Goal: Information Seeking & Learning: Learn about a topic

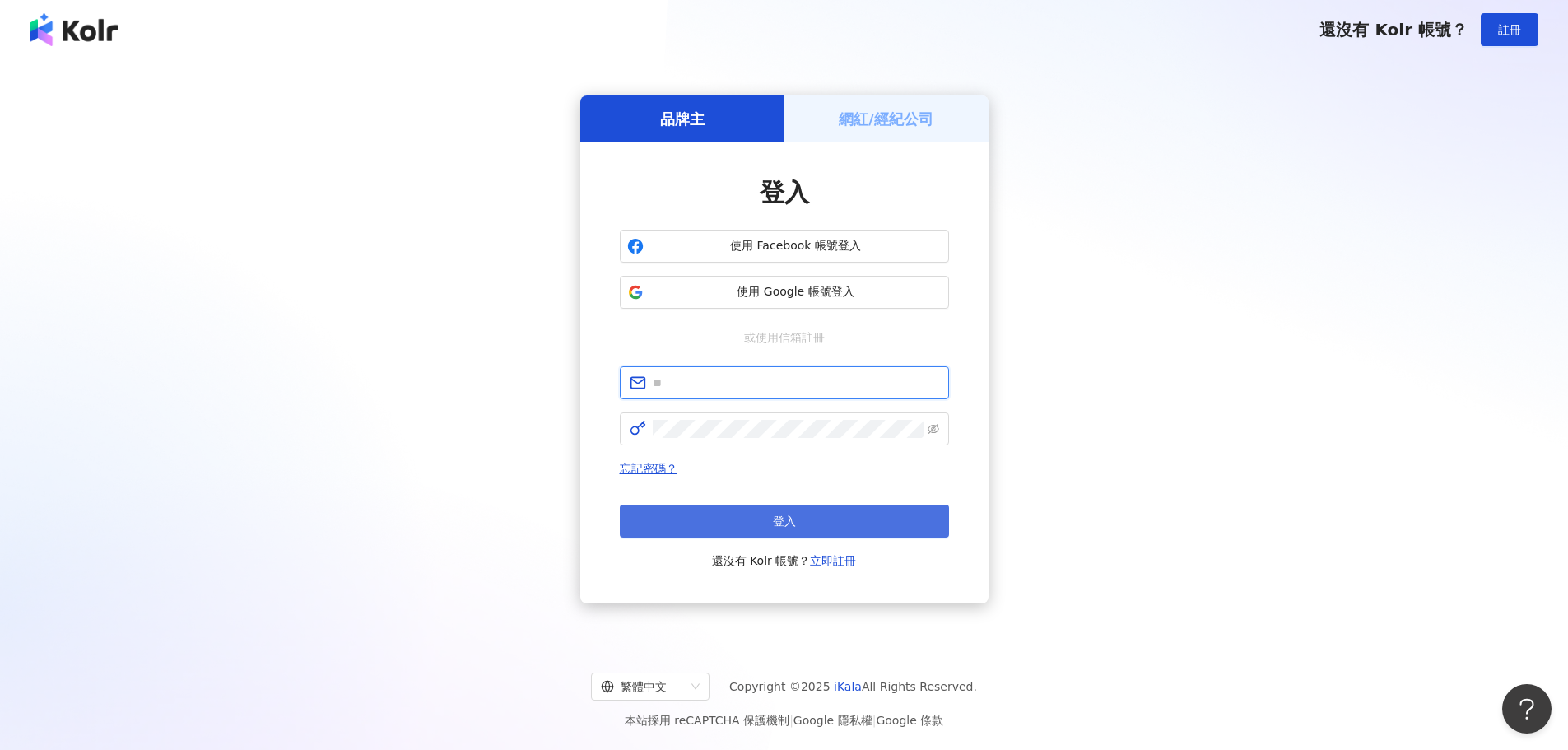
type input "**********"
click at [798, 528] on button "登入" at bounding box center [784, 520] width 329 height 33
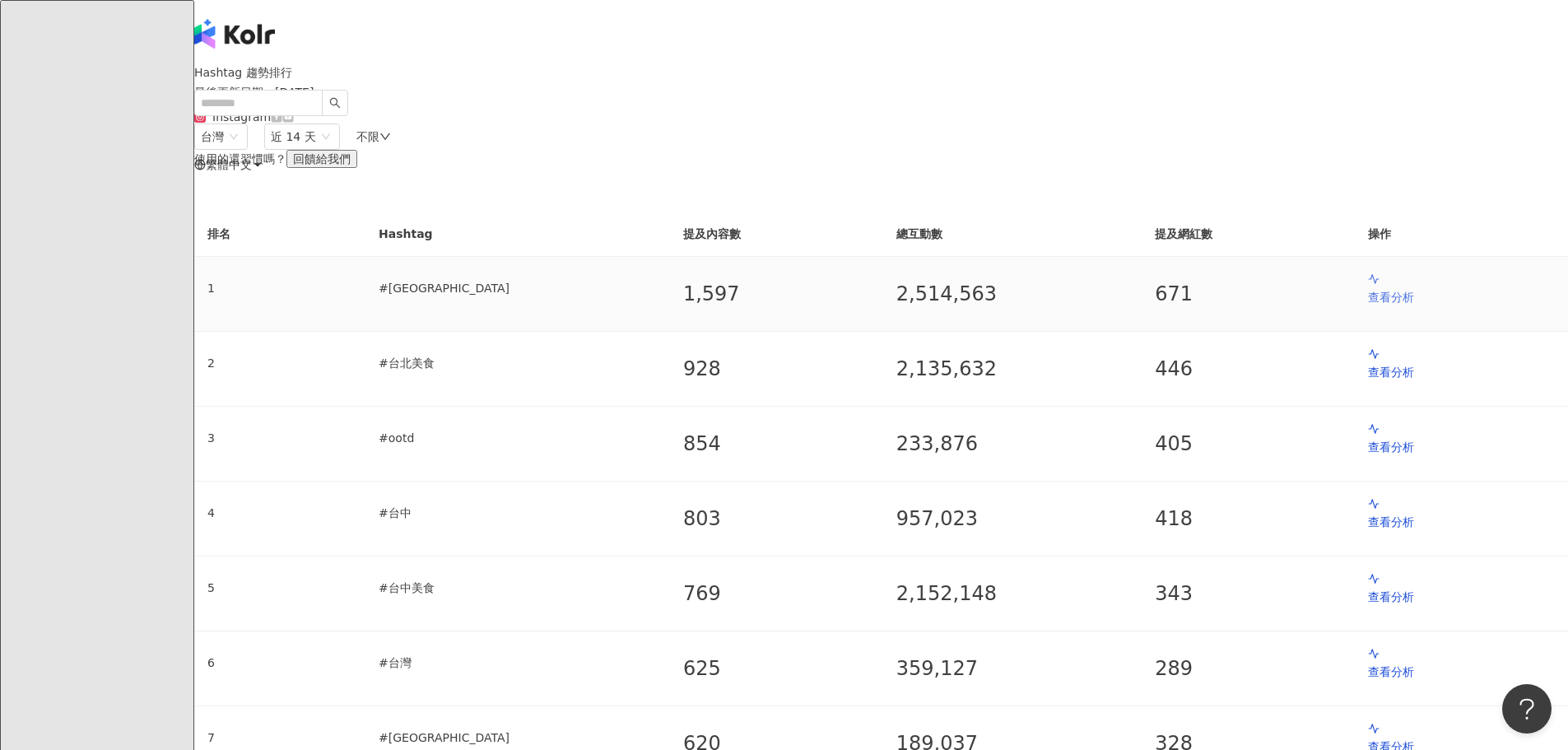
click at [1368, 306] on p "查看分析" at bounding box center [1462, 297] width 187 height 18
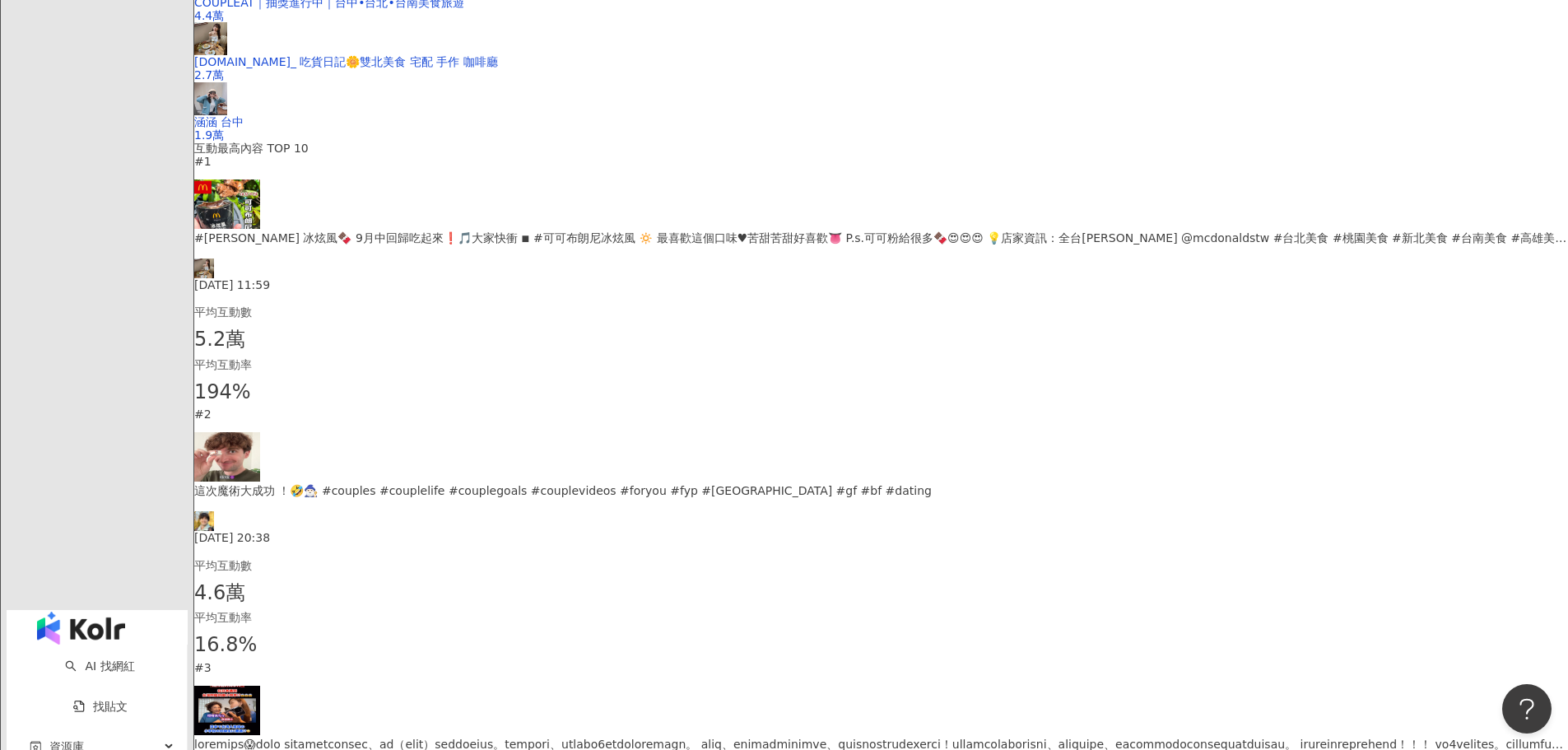
scroll to position [494, 0]
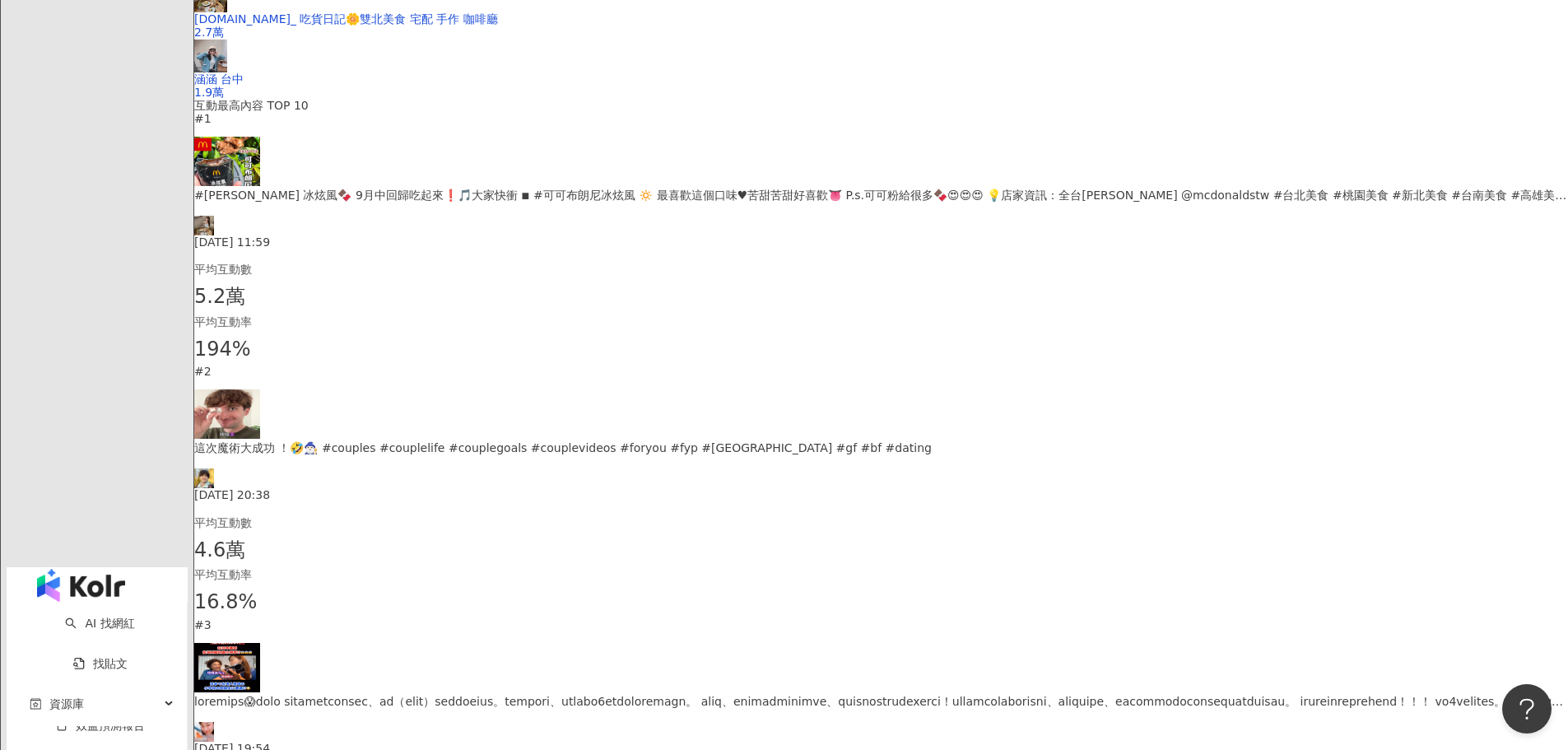
click at [251, 365] on span "194%" at bounding box center [223, 350] width 57 height 32
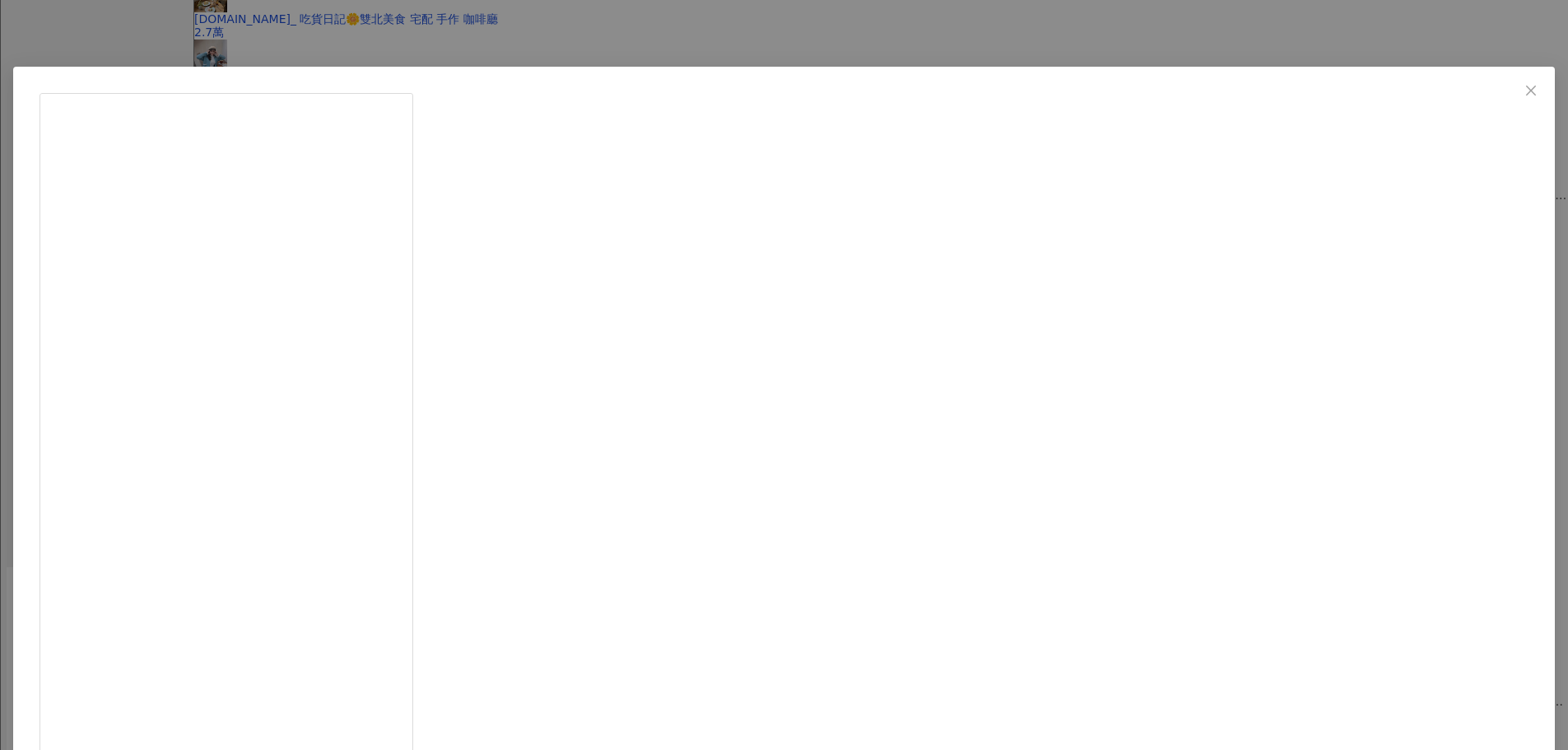
scroll to position [19, 0]
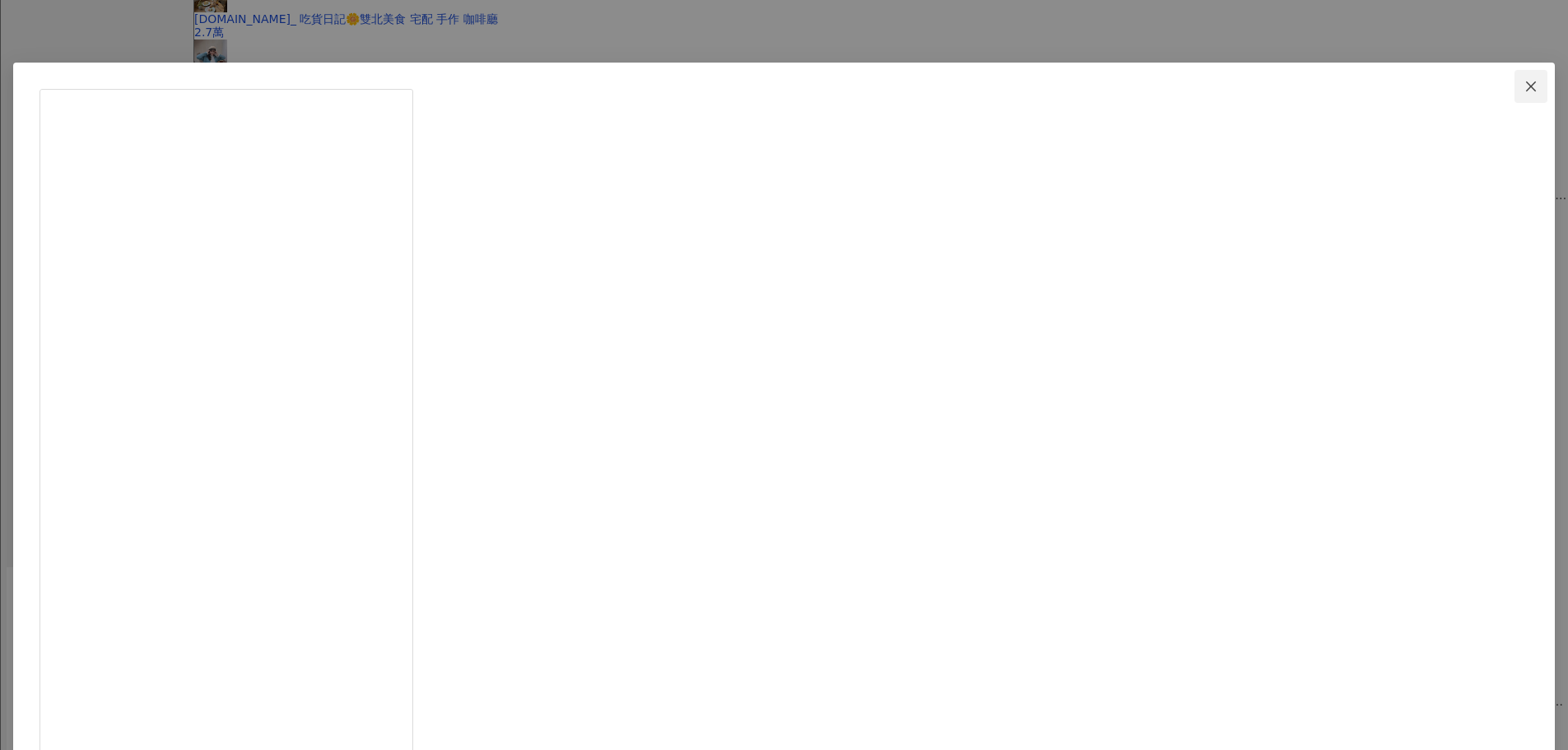
click at [1514, 77] on button "Close" at bounding box center [1530, 86] width 33 height 33
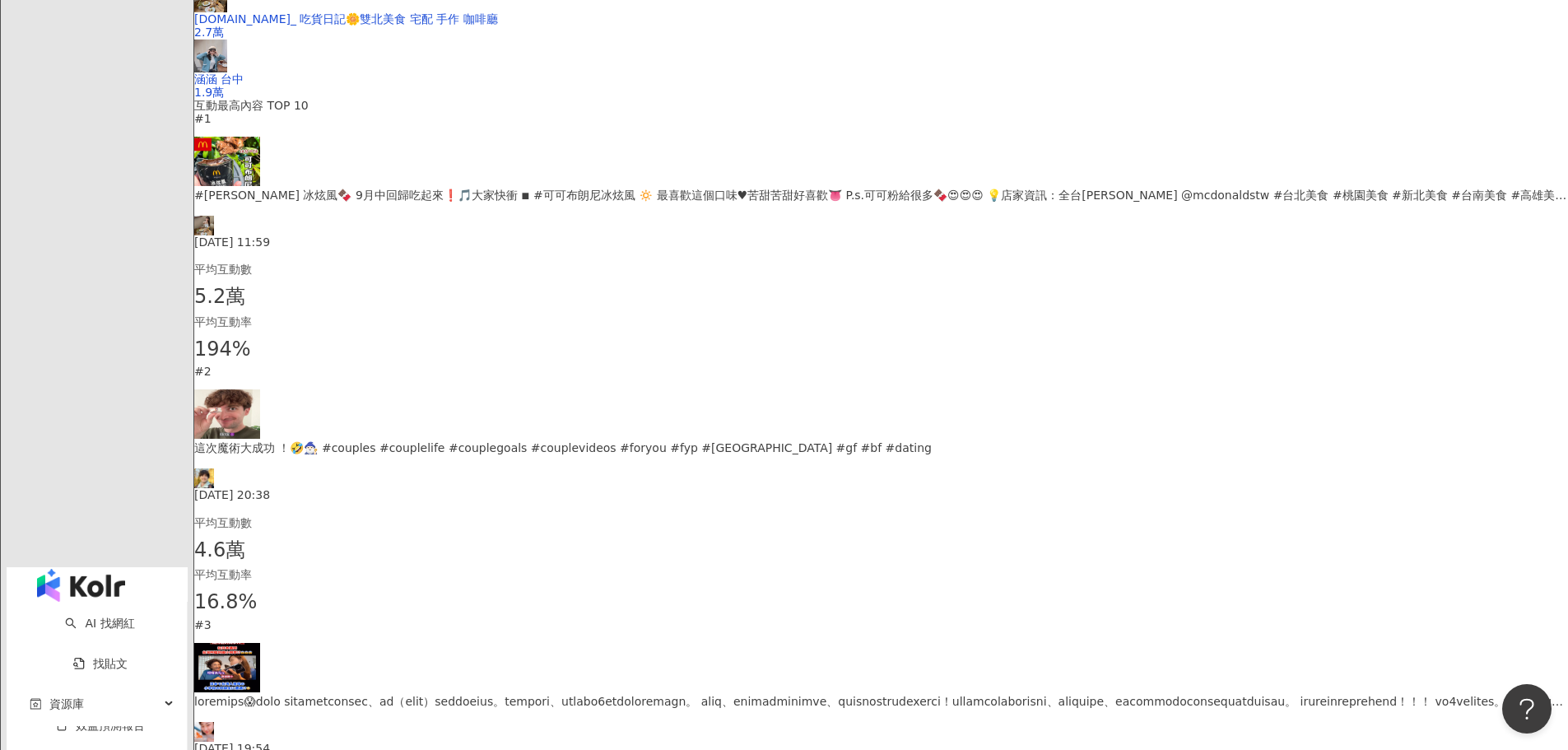
click at [612, 248] on div "2025/9/2 11:59" at bounding box center [881, 232] width 1374 height 33
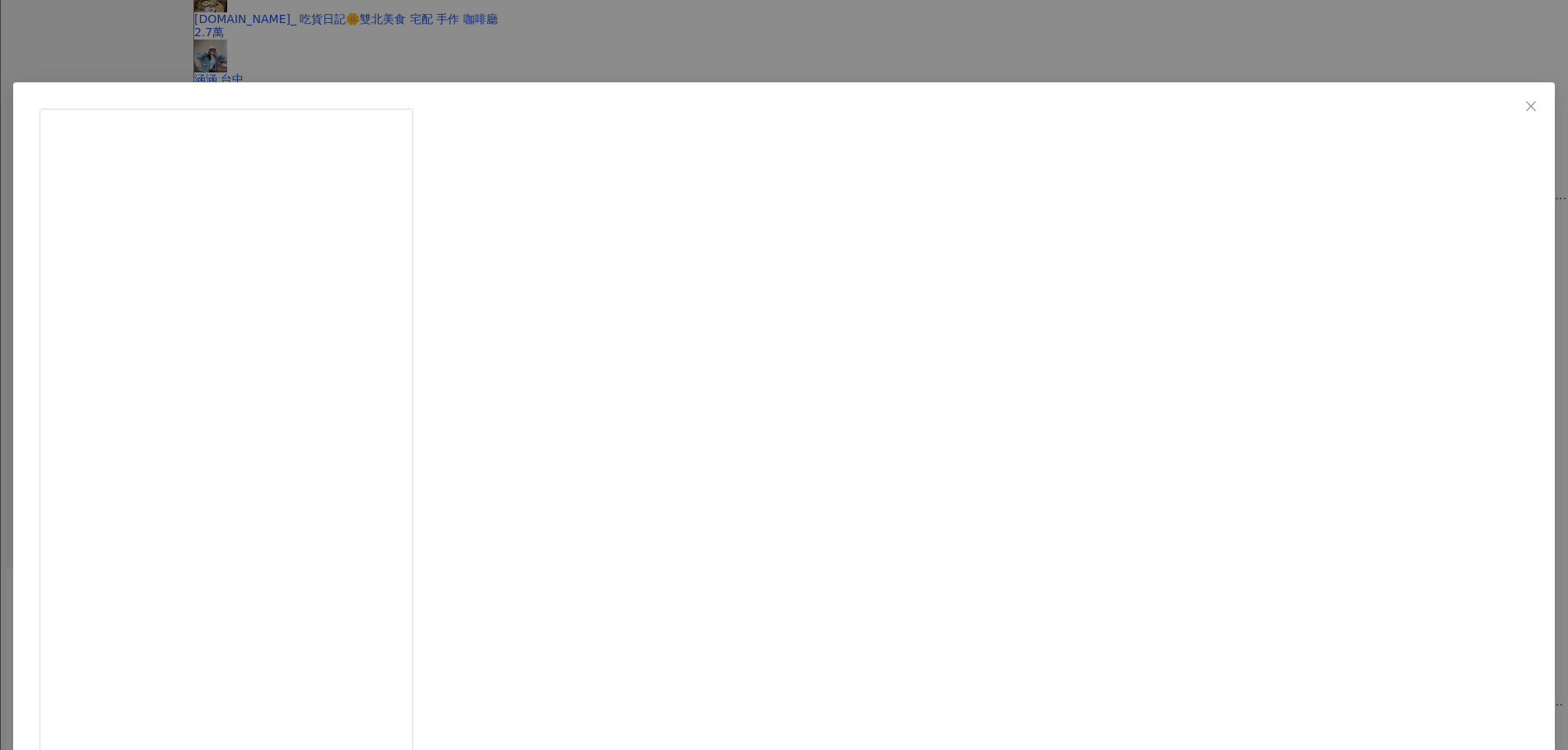
click at [1524, 99] on icon "close" at bounding box center [1530, 106] width 13 height 13
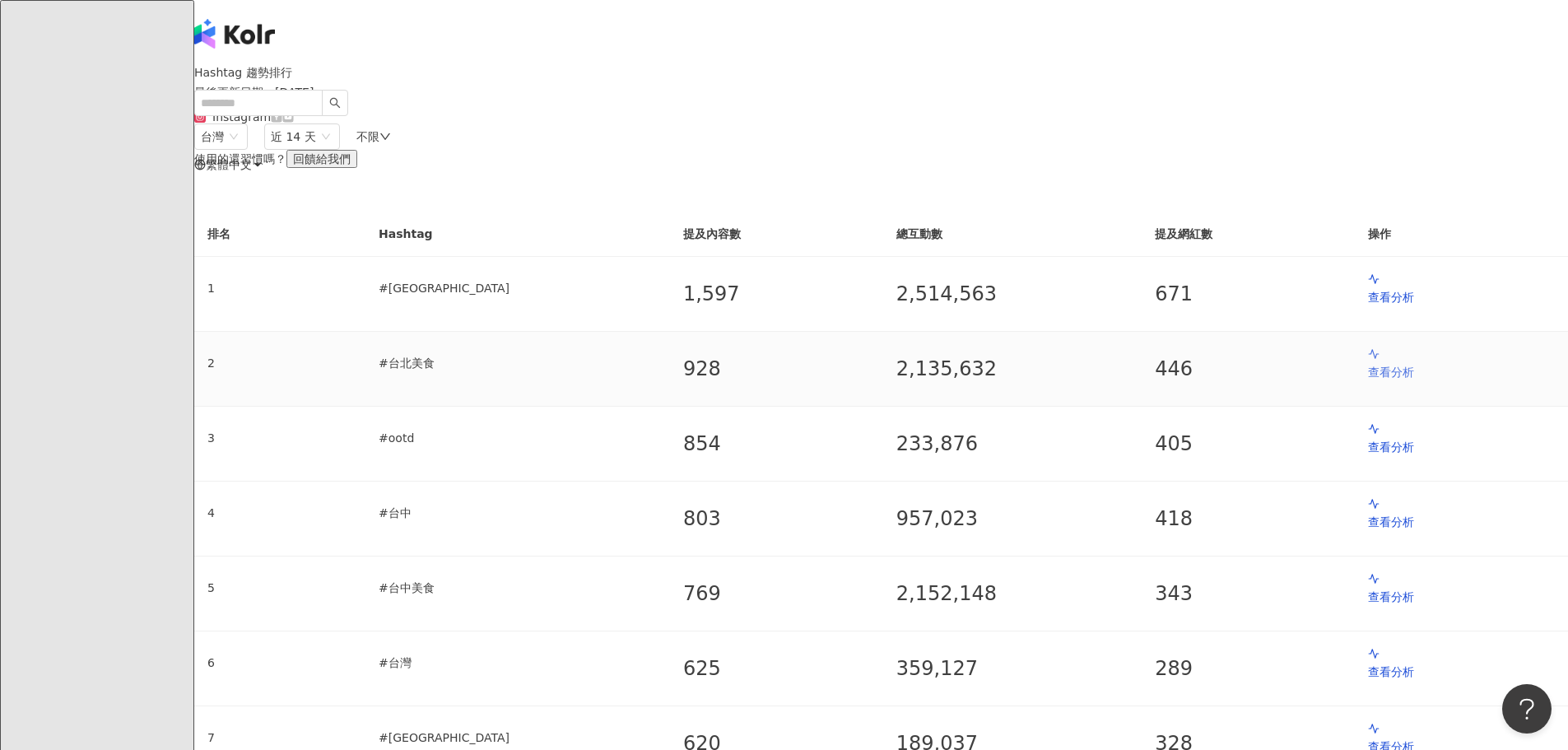
click at [1368, 381] on p "查看分析" at bounding box center [1462, 372] width 187 height 18
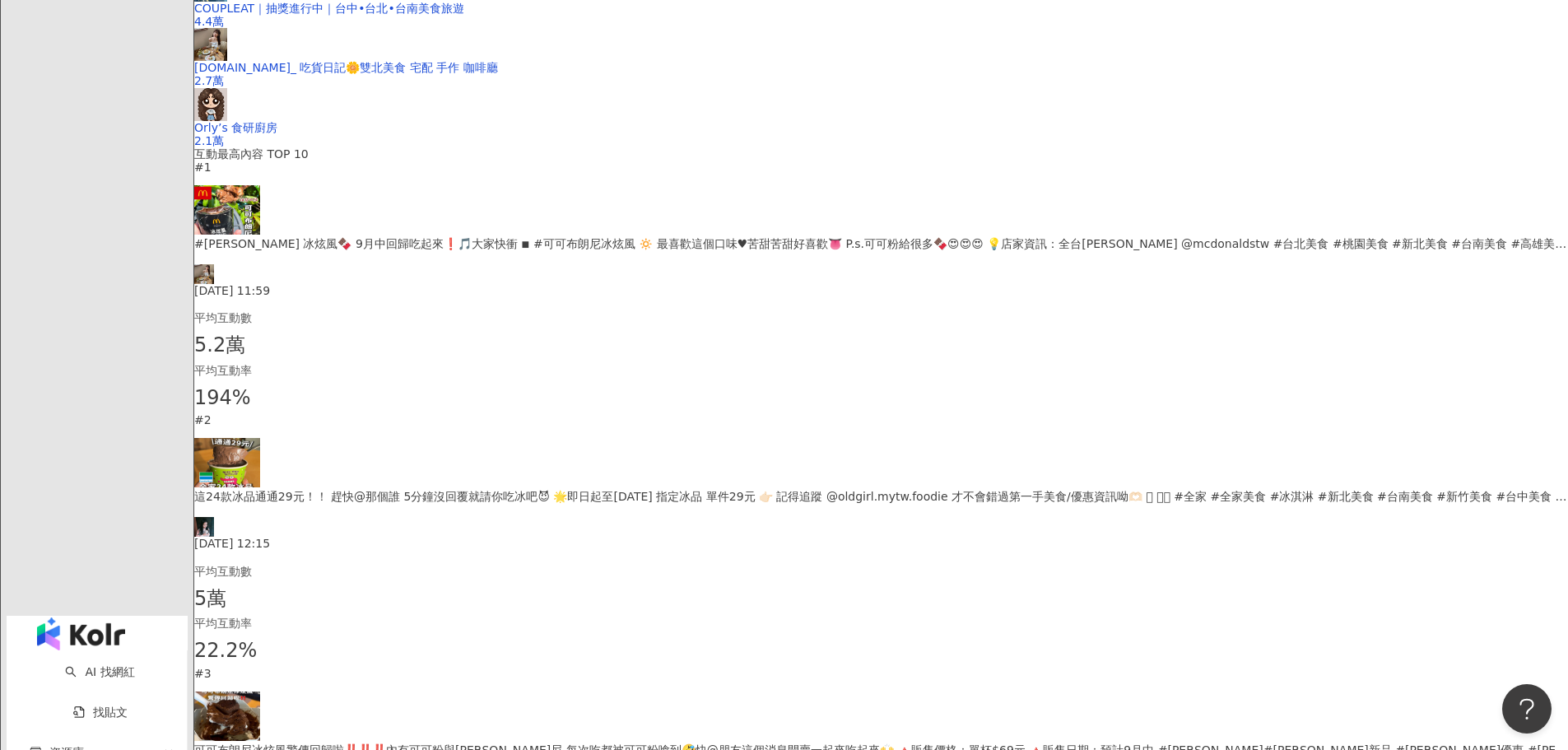
scroll to position [494, 0]
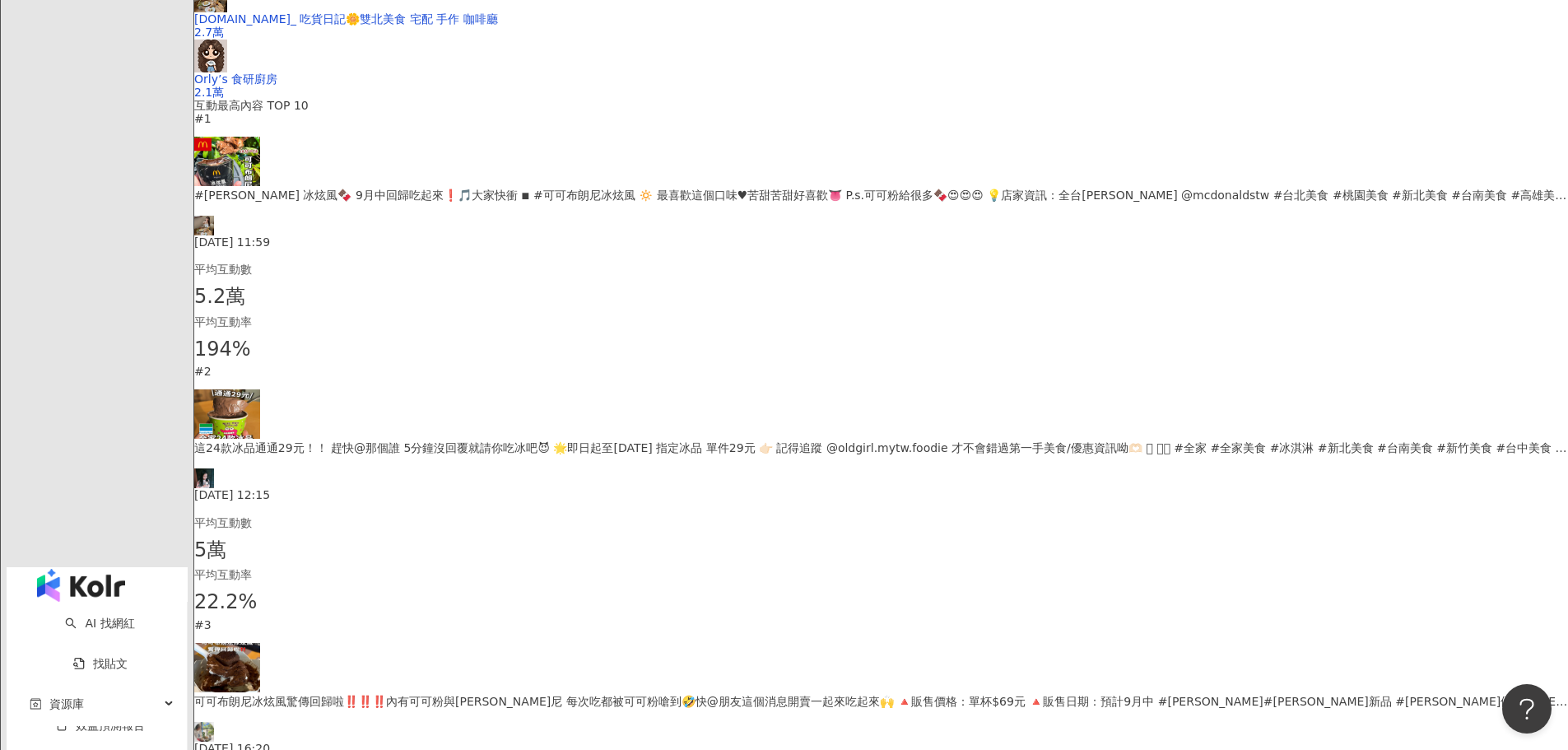
click at [648, 490] on div "這24款冰品通通29元！！ 趕快@那個誰 5分鐘沒回覆就請你吃冰吧😈 🌟即日起至2025/09/30 指定冰品 單件29元 👉🏻 記得追蹤 @oldgirl.…" at bounding box center [881, 470] width 1374 height 62
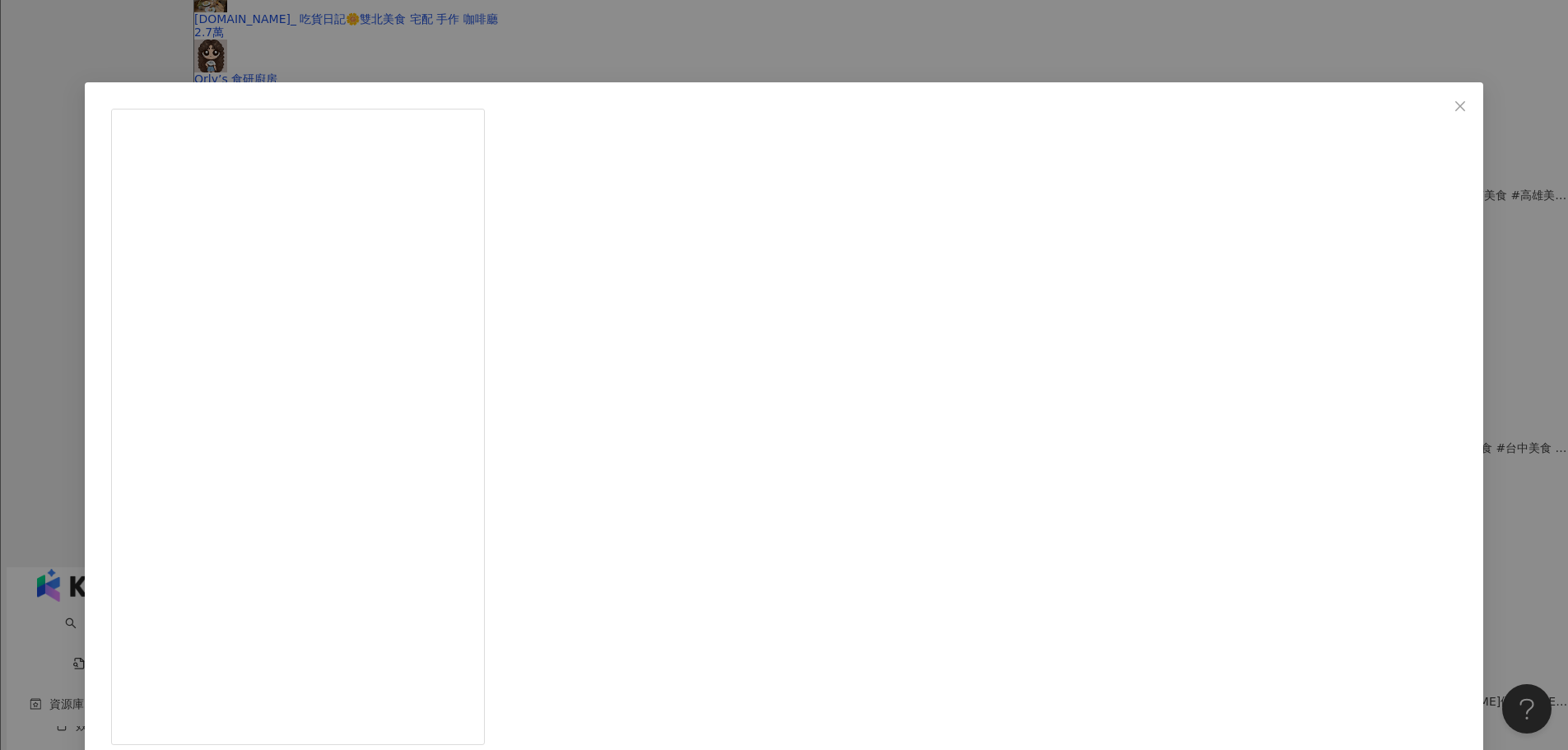
scroll to position [577, 0]
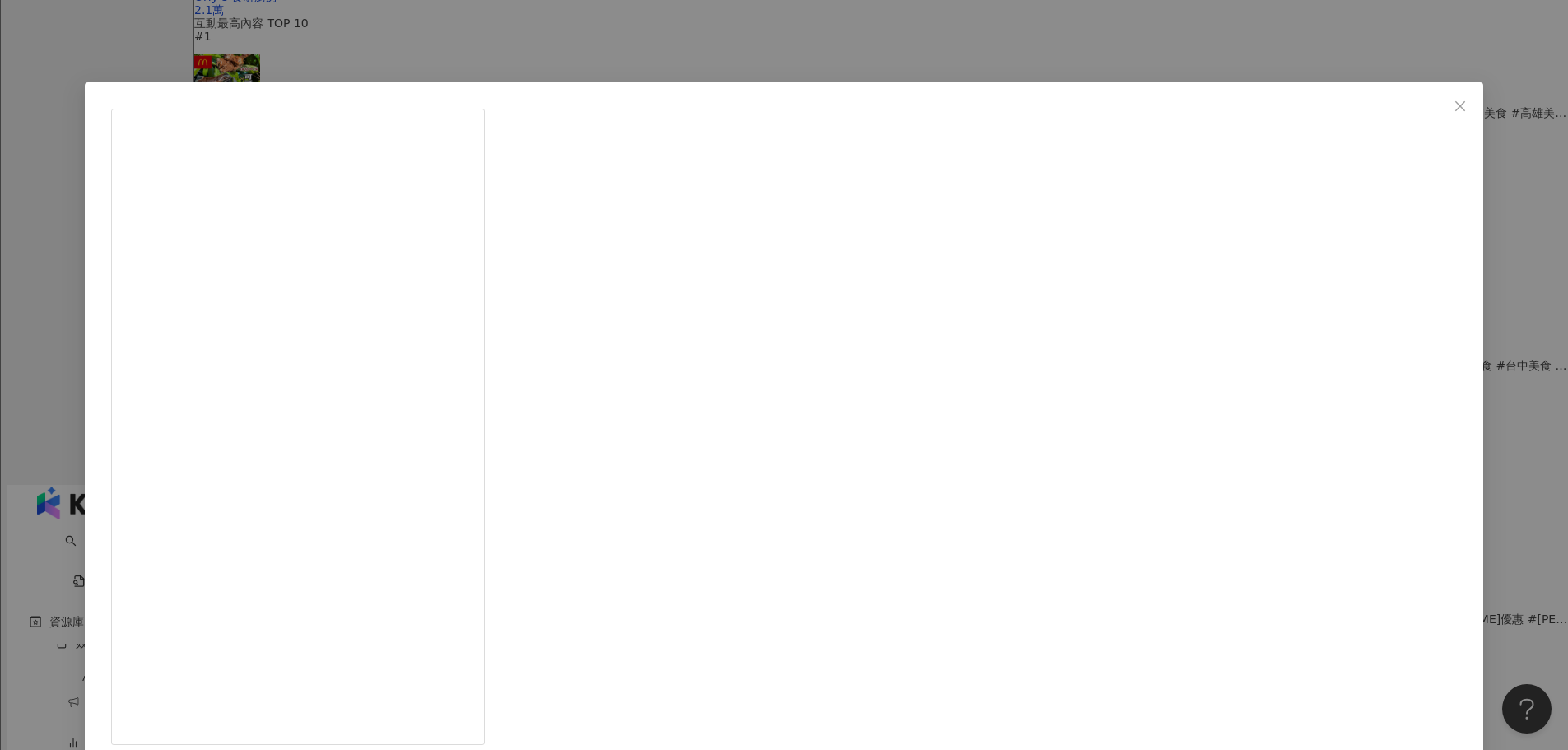
click at [1454, 107] on icon "close" at bounding box center [1459, 105] width 10 height 10
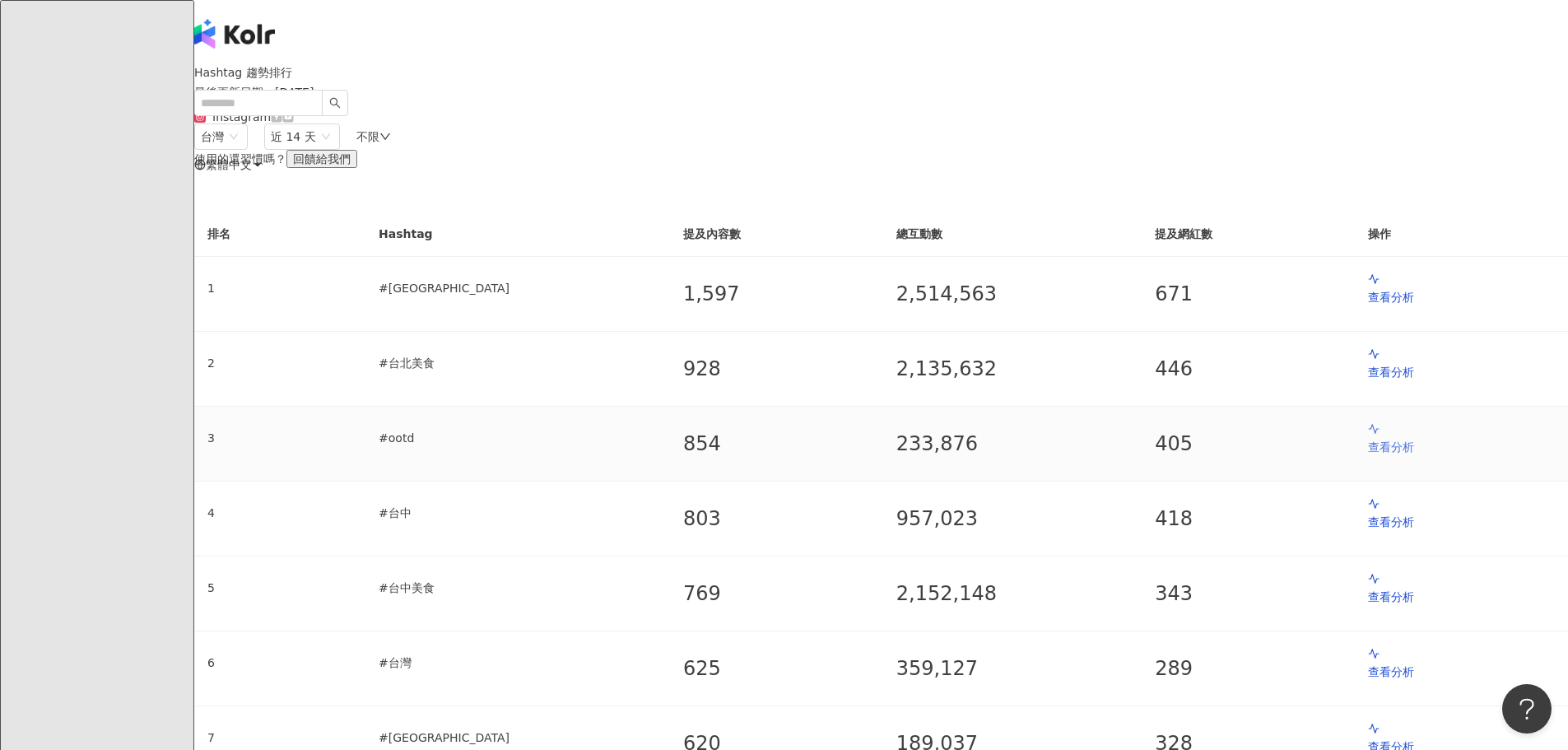
click at [1368, 456] on p "查看分析" at bounding box center [1462, 447] width 187 height 18
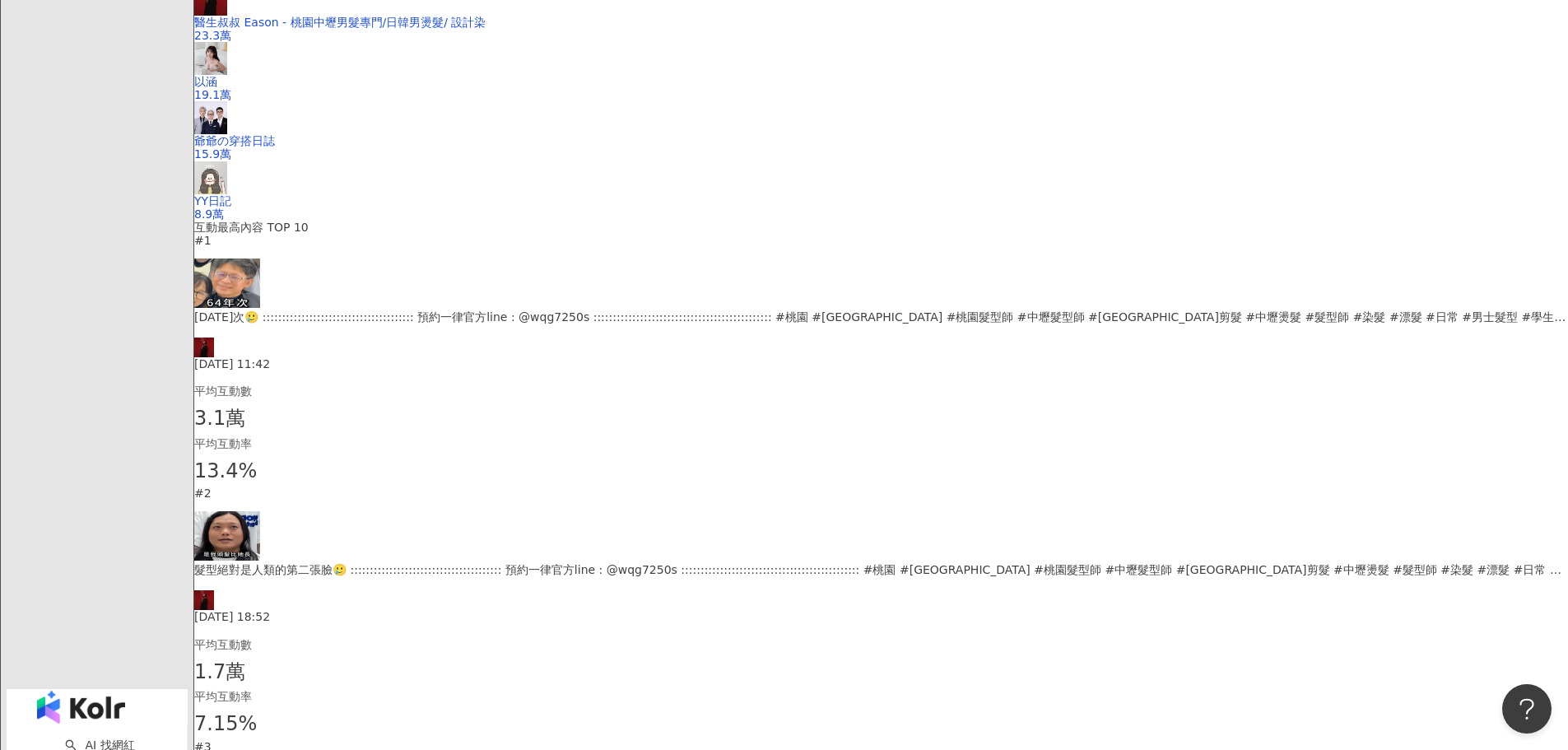
scroll to position [412, 0]
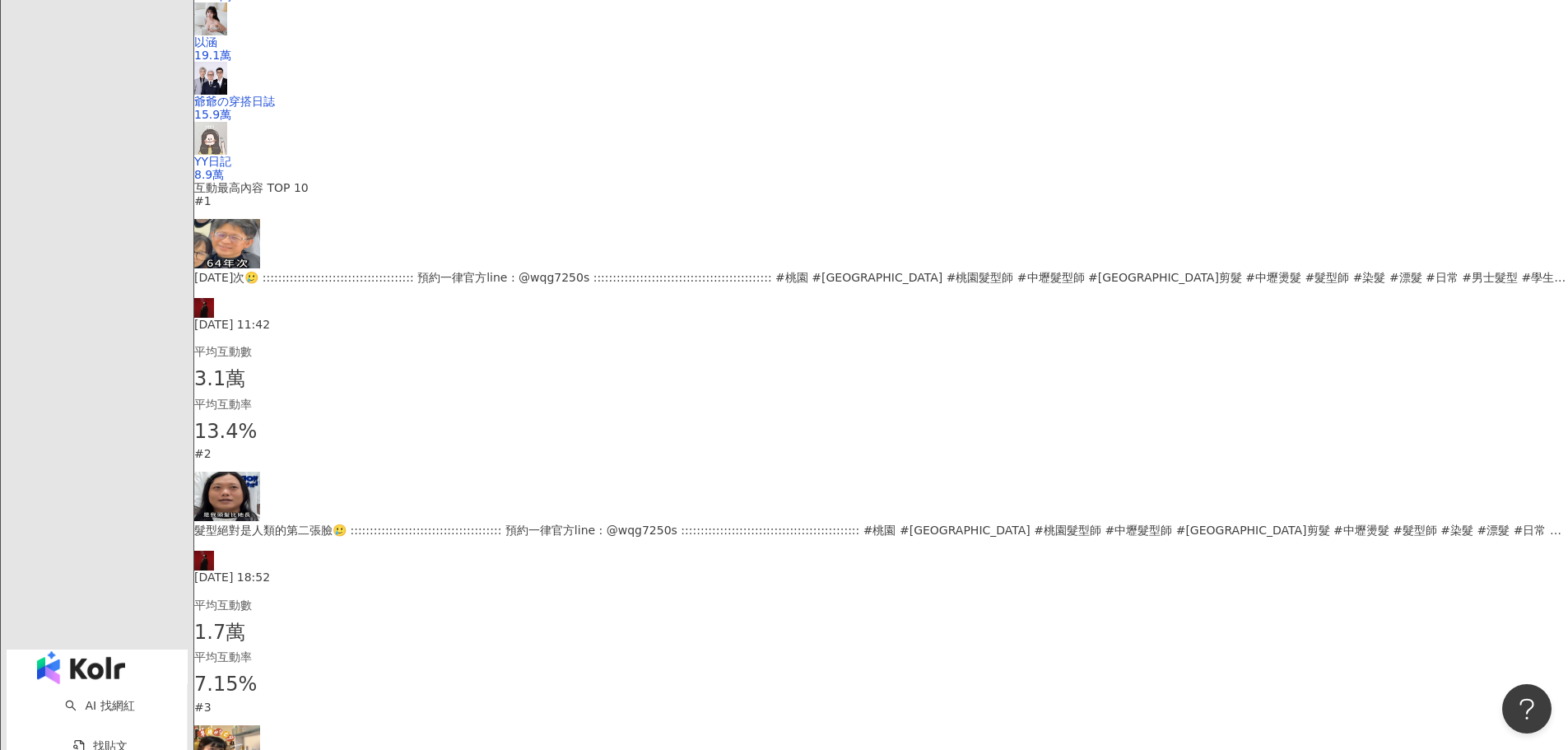
click at [546, 287] on div "64年次🥲 ::::::::::::::::::::::::::::::::::::::: 預約一律官方line : @wqg7250s ::::::::::…" at bounding box center [881, 277] width 1374 height 18
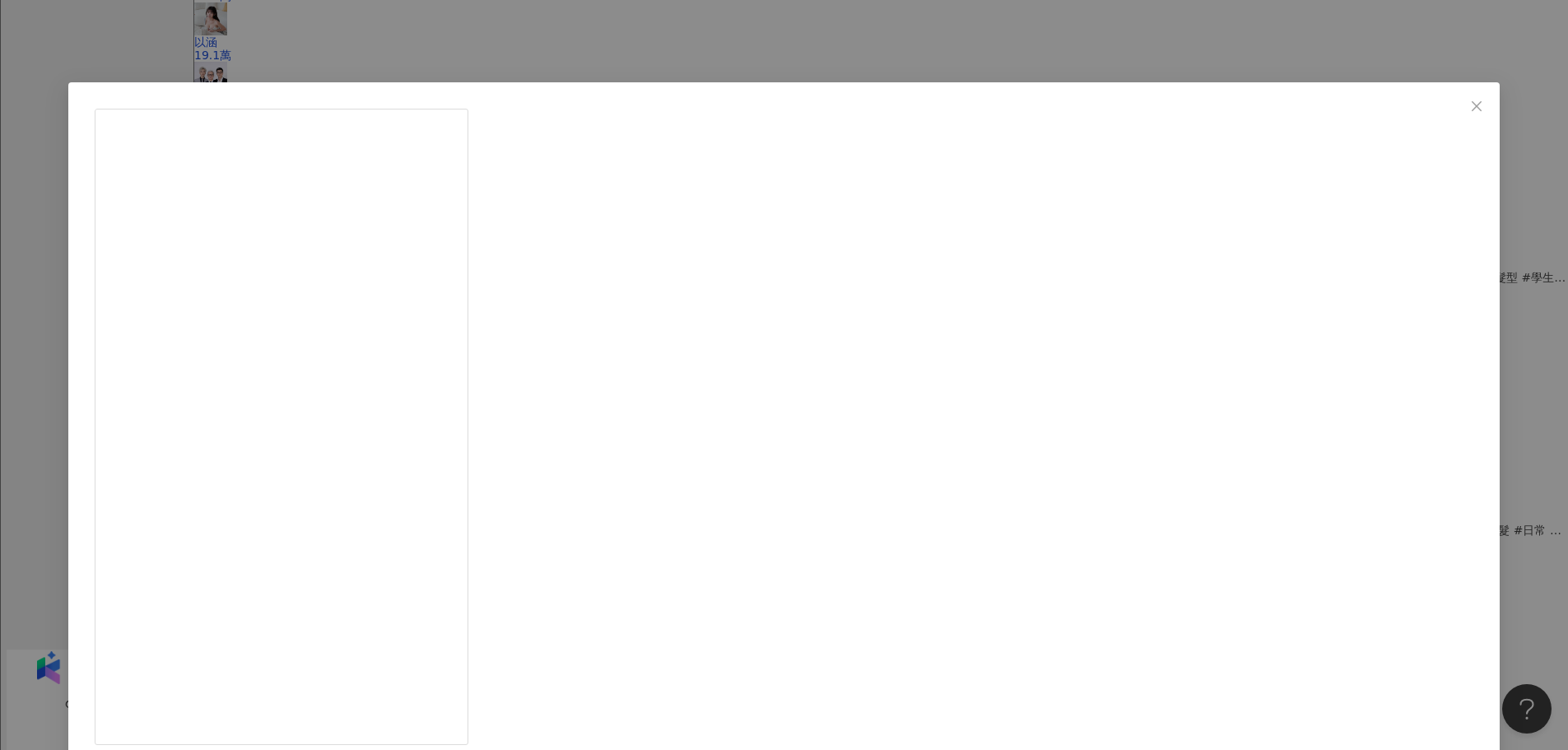
click at [1470, 101] on icon "close" at bounding box center [1476, 106] width 13 height 13
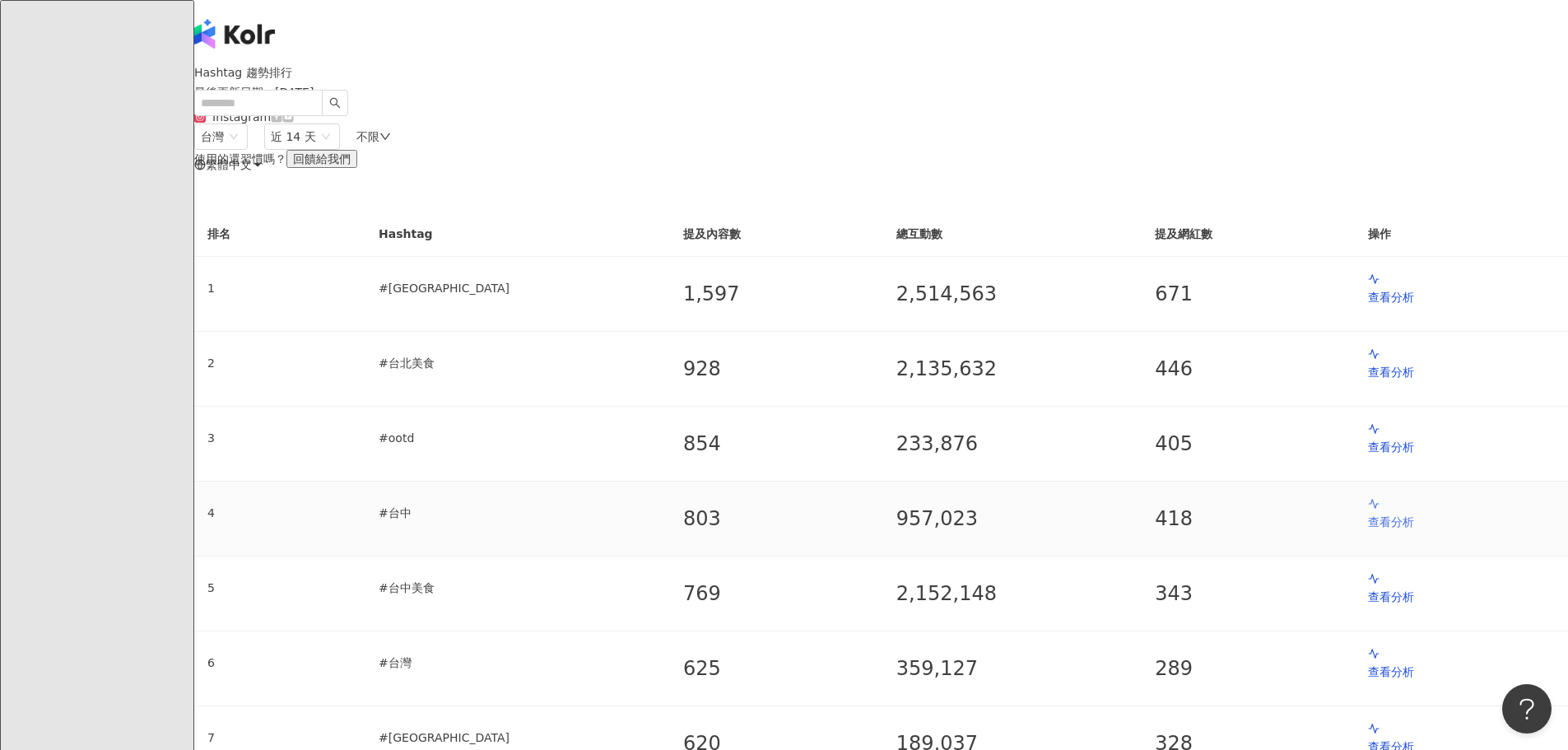
click at [1368, 531] on p "查看分析" at bounding box center [1462, 522] width 187 height 18
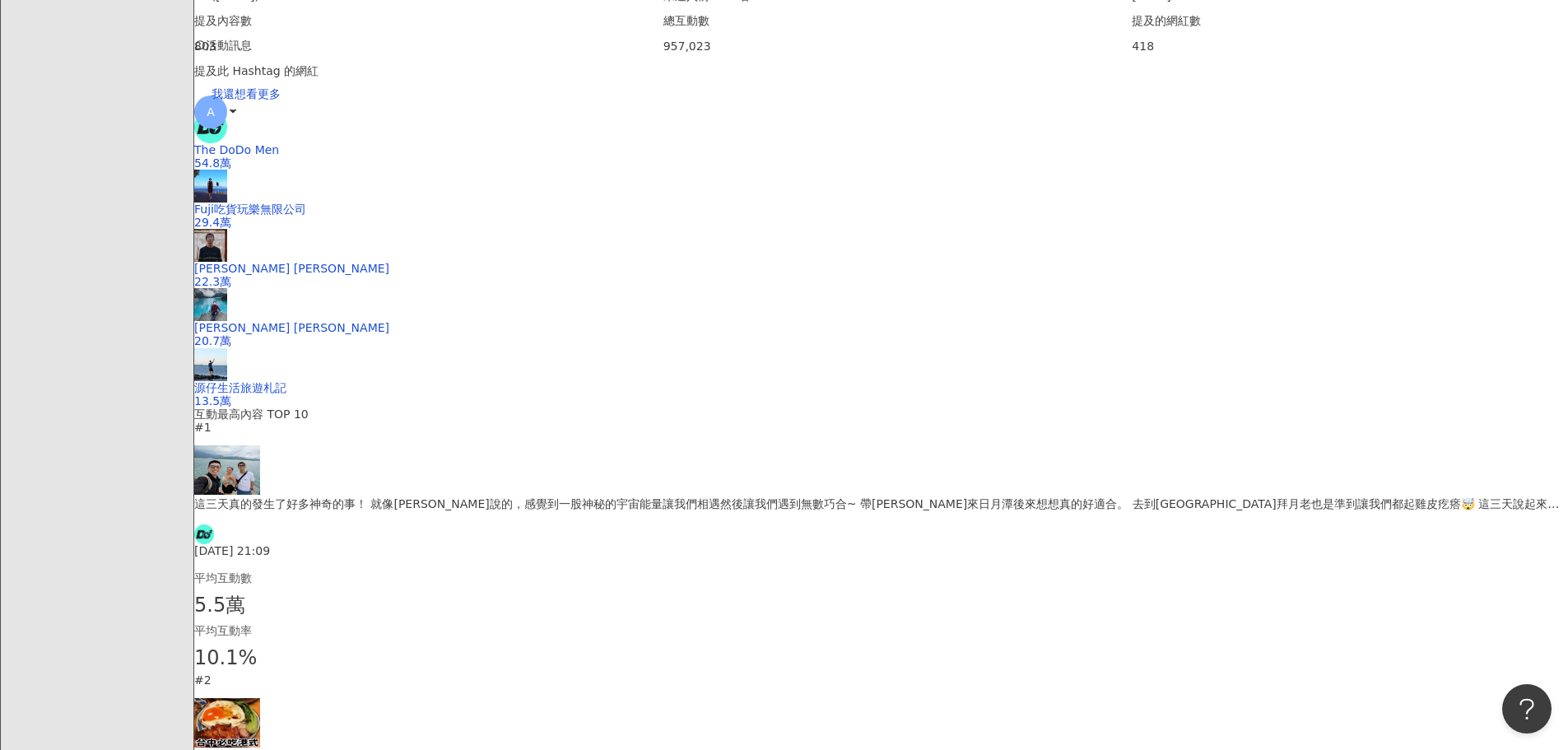
scroll to position [577, 0]
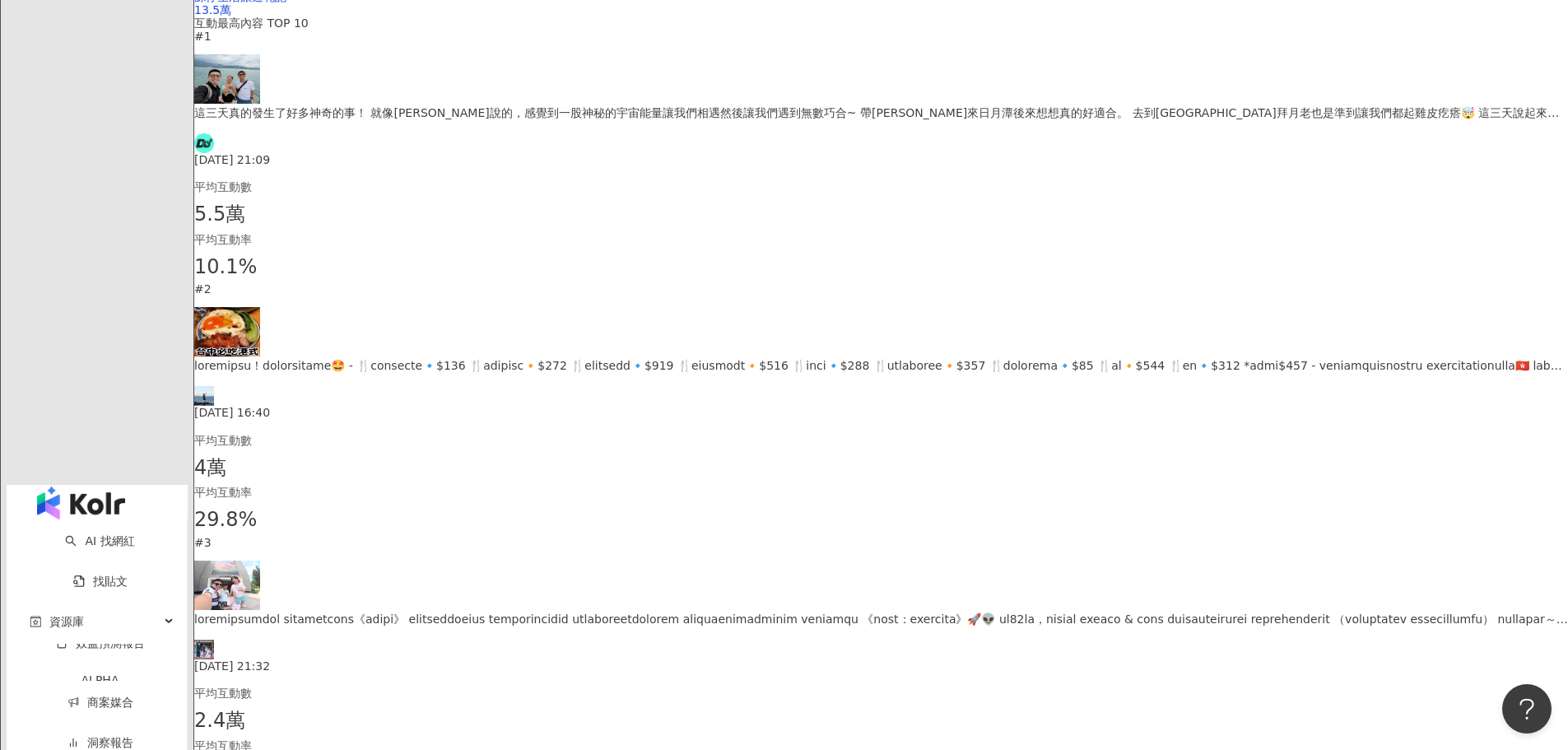
click at [671, 166] on div "2025/9/2 21:09" at bounding box center [881, 150] width 1374 height 33
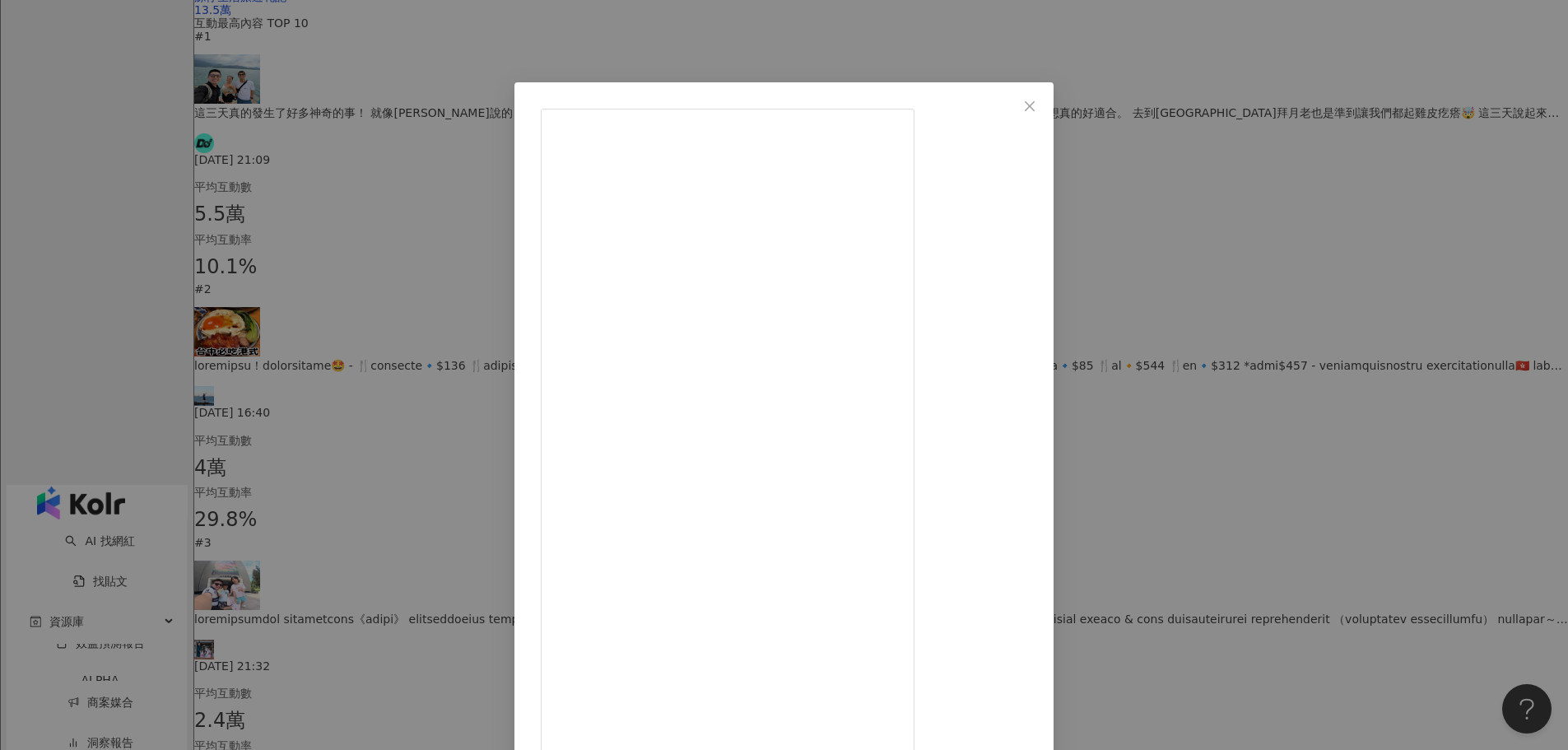
click at [1037, 104] on icon "close" at bounding box center [1029, 106] width 13 height 13
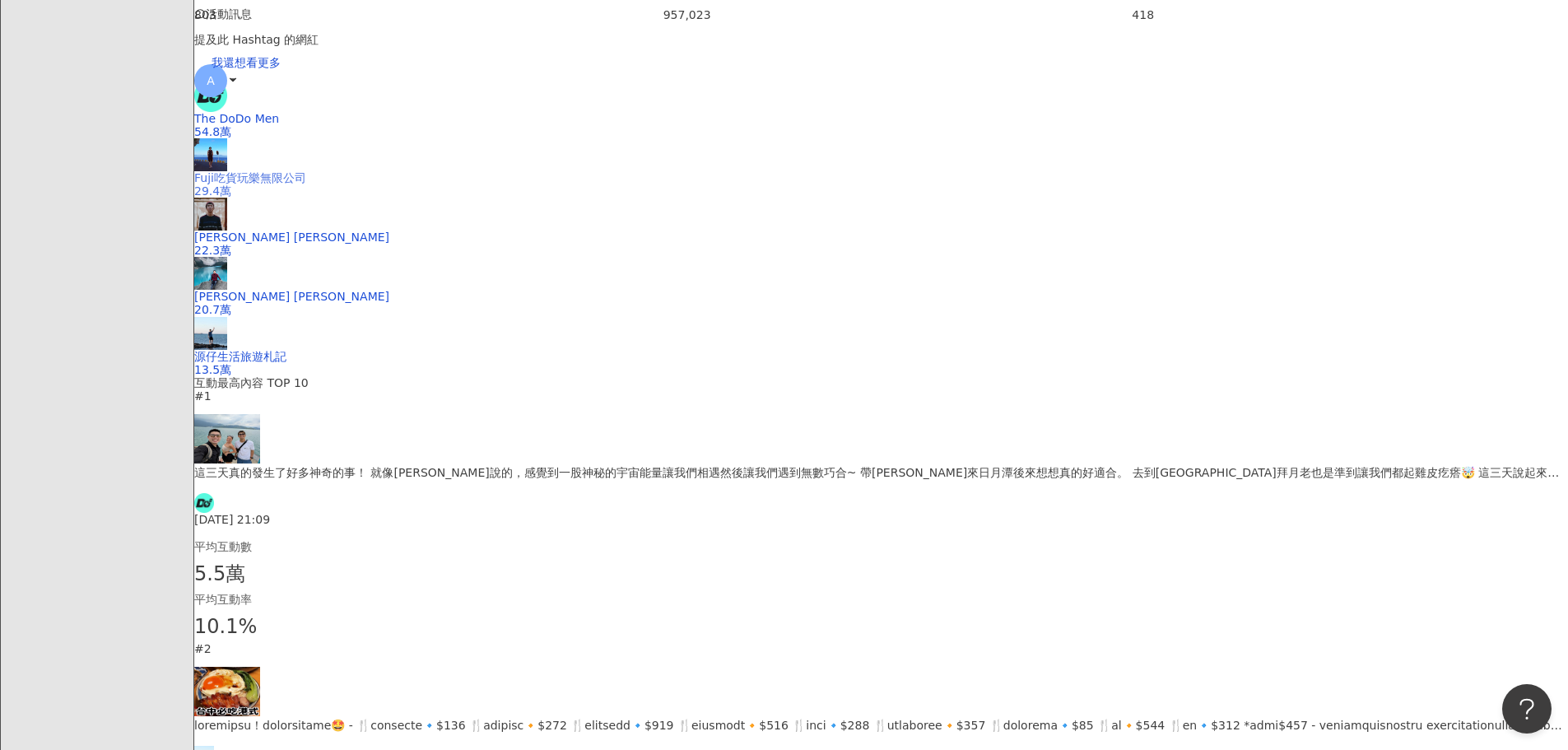
scroll to position [0, 0]
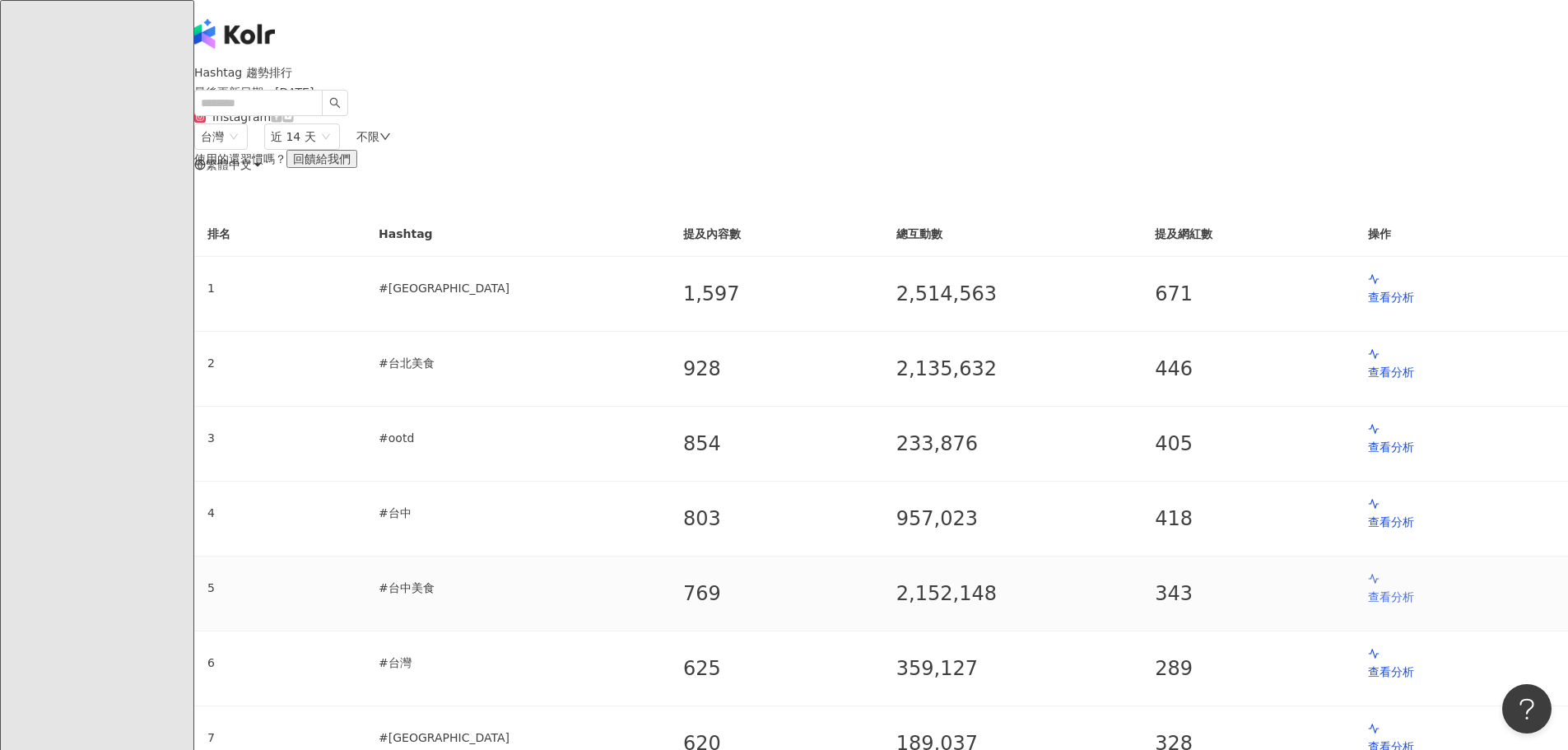
click at [1368, 604] on p "查看分析" at bounding box center [1462, 597] width 187 height 18
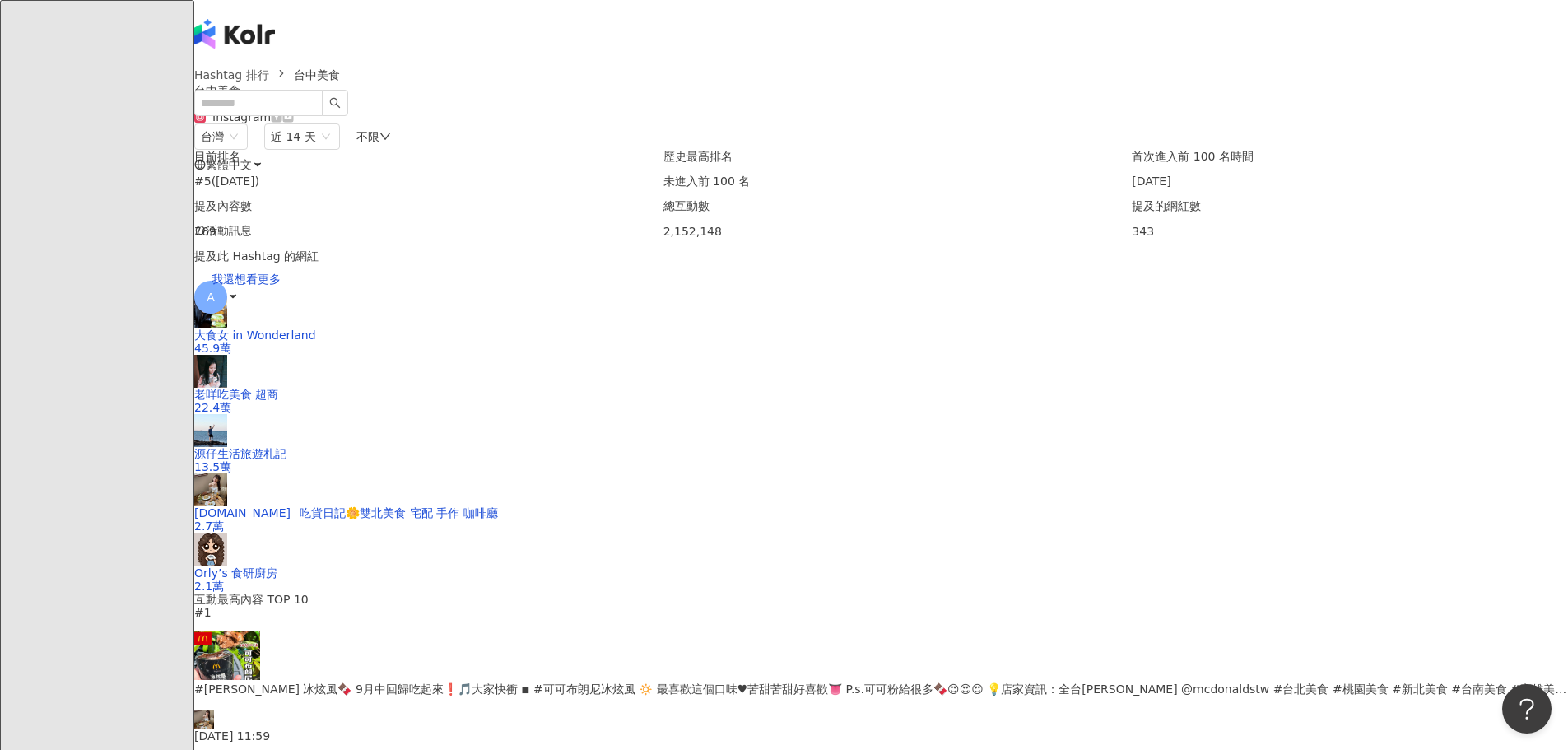
scroll to position [494, 0]
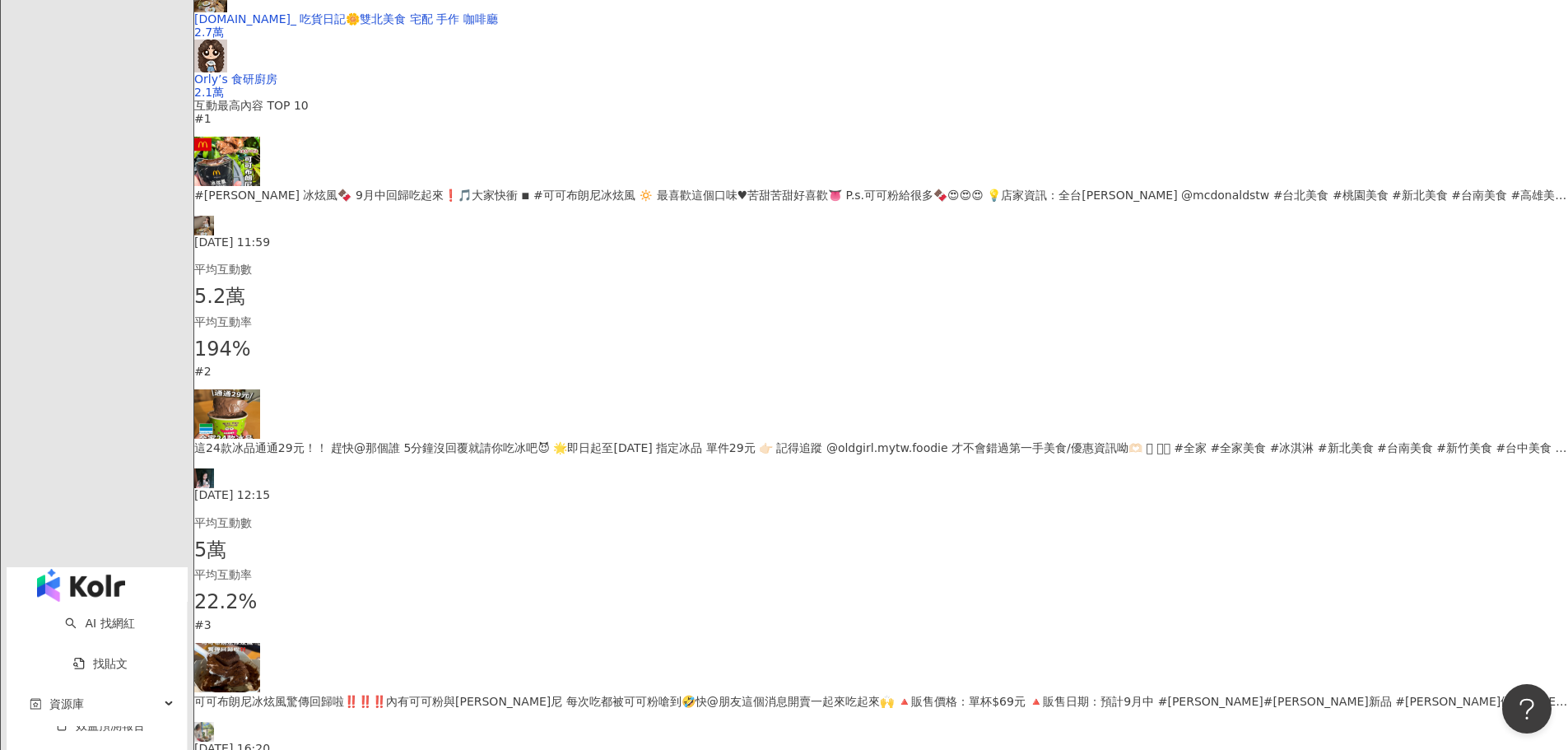
click at [653, 693] on div "可可布朗尼冰炫風驚傳回歸啦‼️‼️‼️內有可可粉與布朗尼 每次吃都被可可粉嗆到🤣快@朋友這個消息開賣一起來吃起來🙌 🔺販售價格：單杯$69元 🔺販售日期：預計…" at bounding box center [881, 702] width 1374 height 18
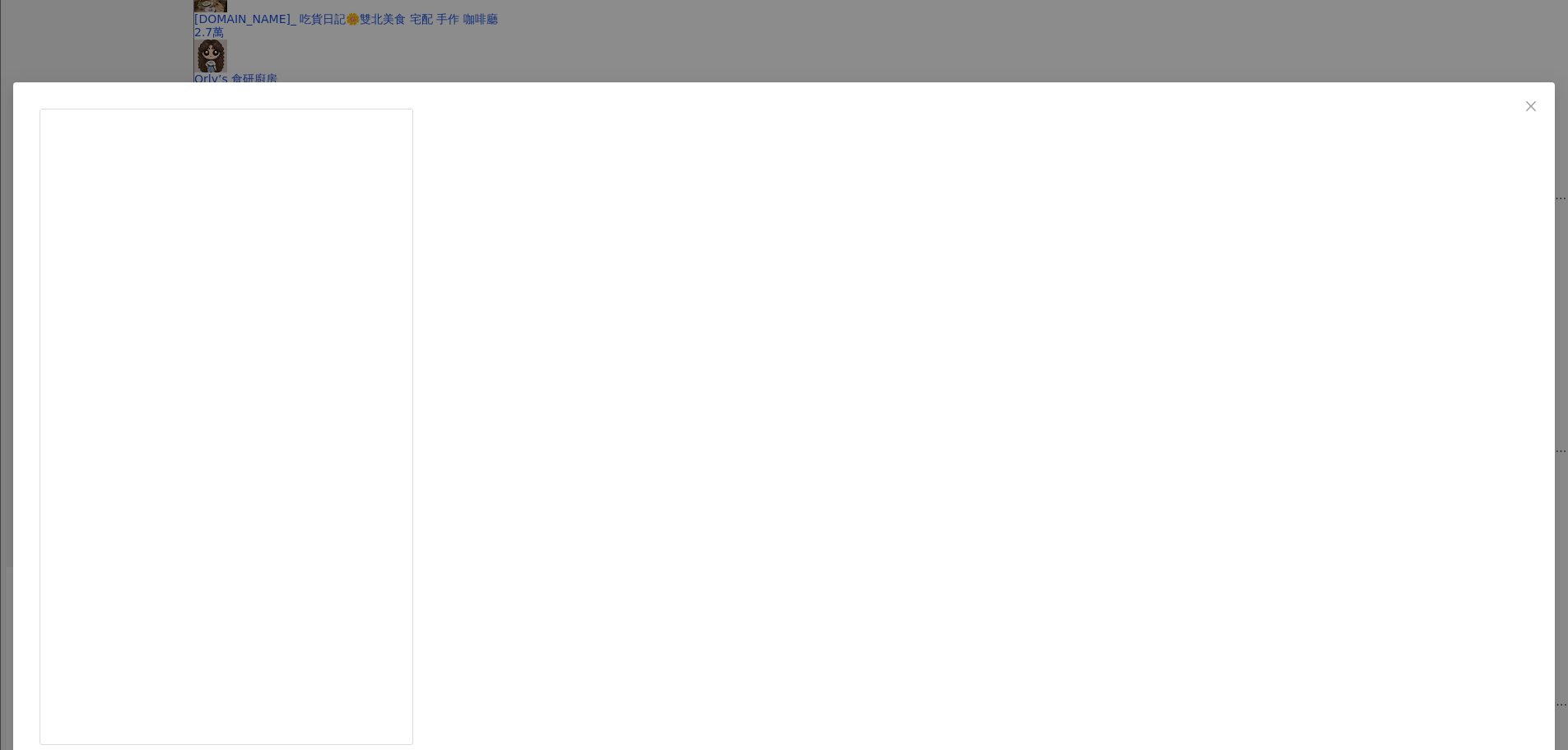
click at [1524, 101] on icon "close" at bounding box center [1530, 106] width 13 height 13
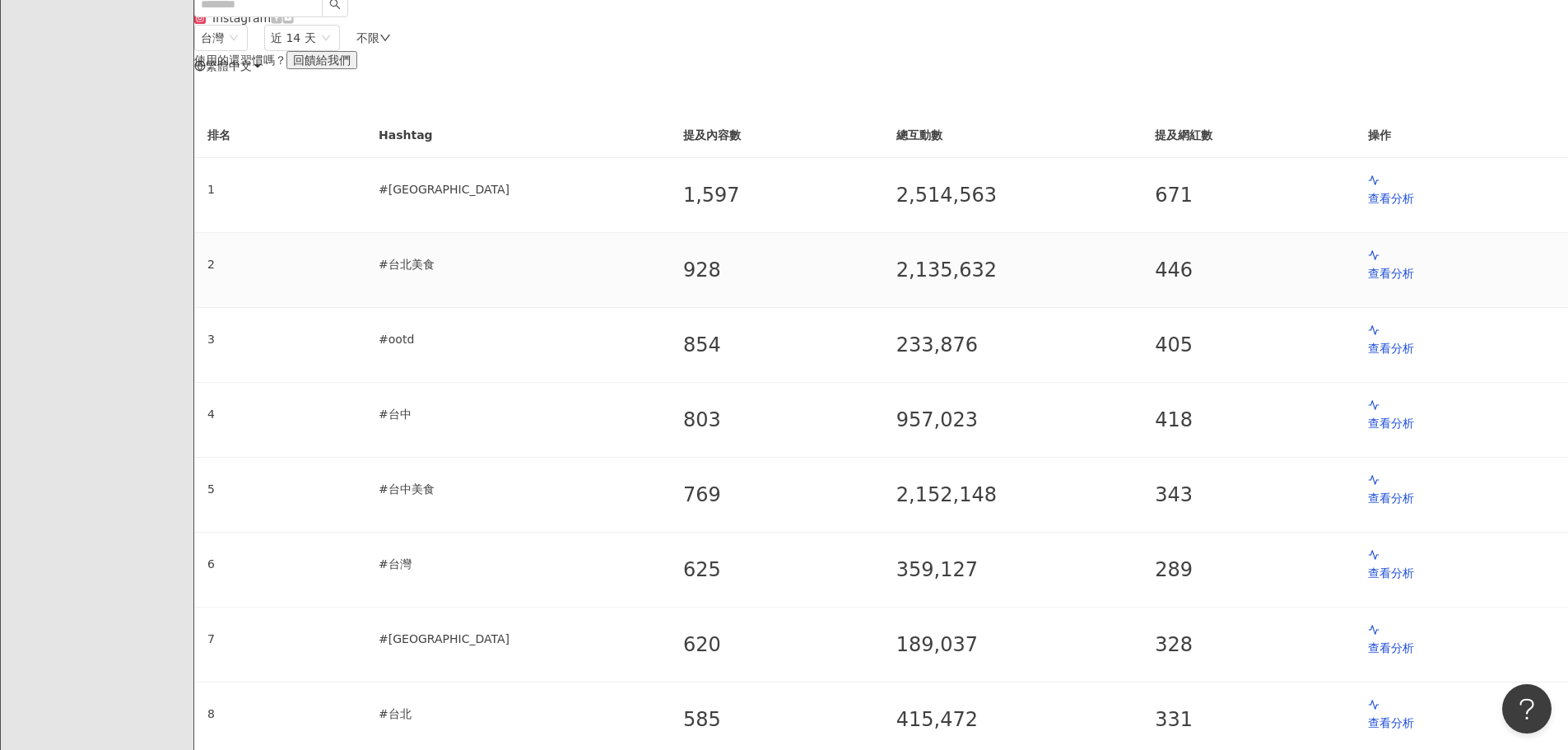
scroll to position [165, 0]
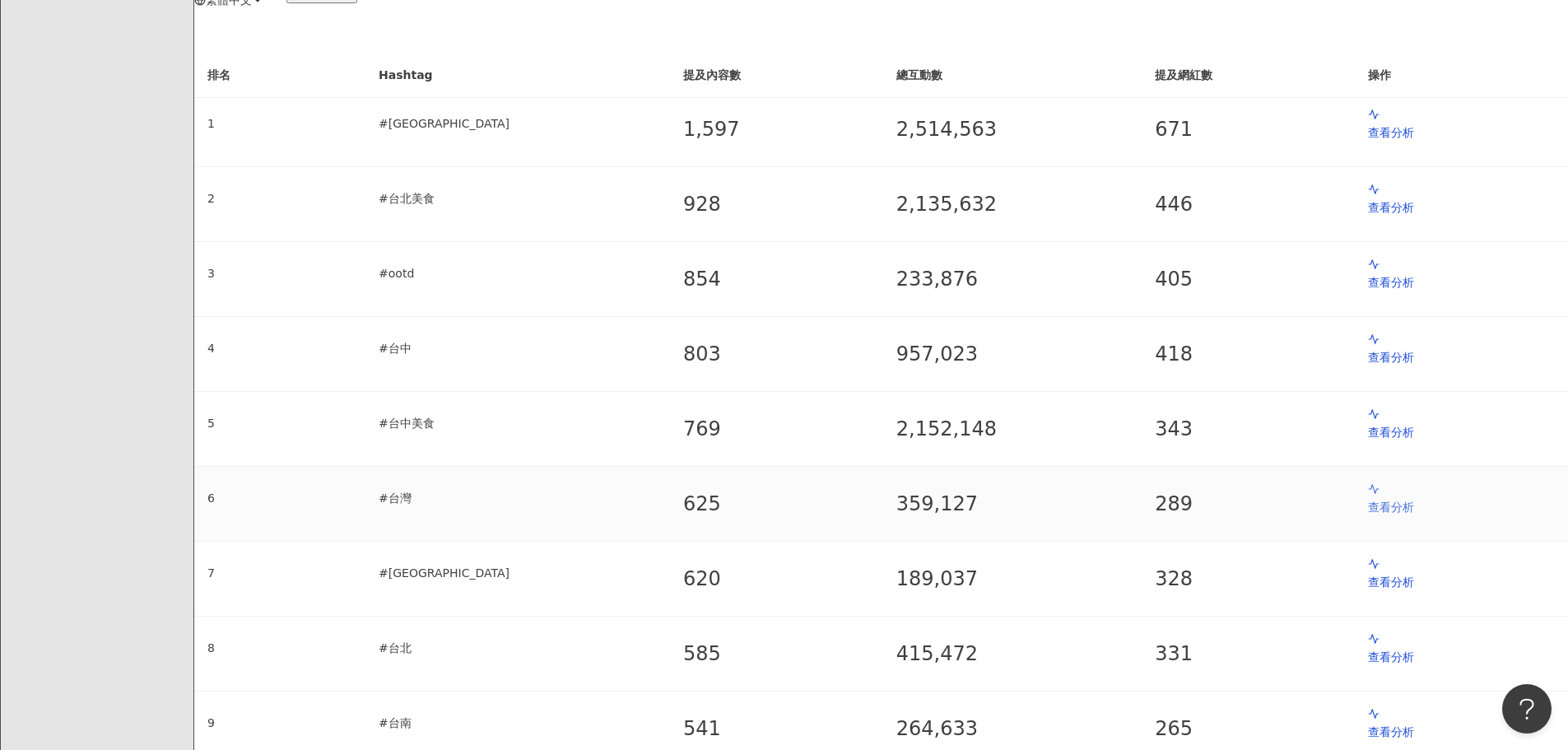
click at [1368, 498] on p "查看分析" at bounding box center [1462, 507] width 187 height 18
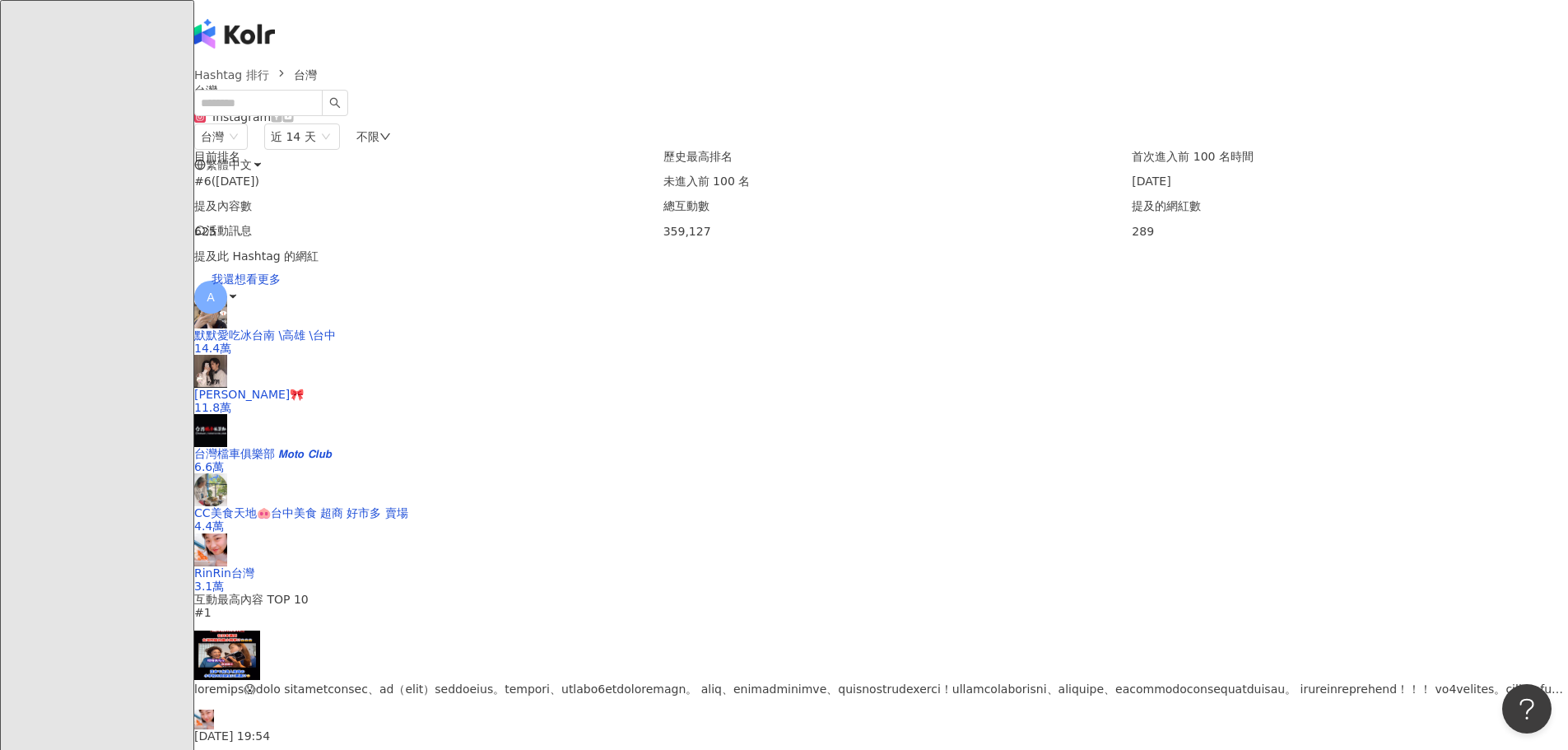
scroll to position [494, 0]
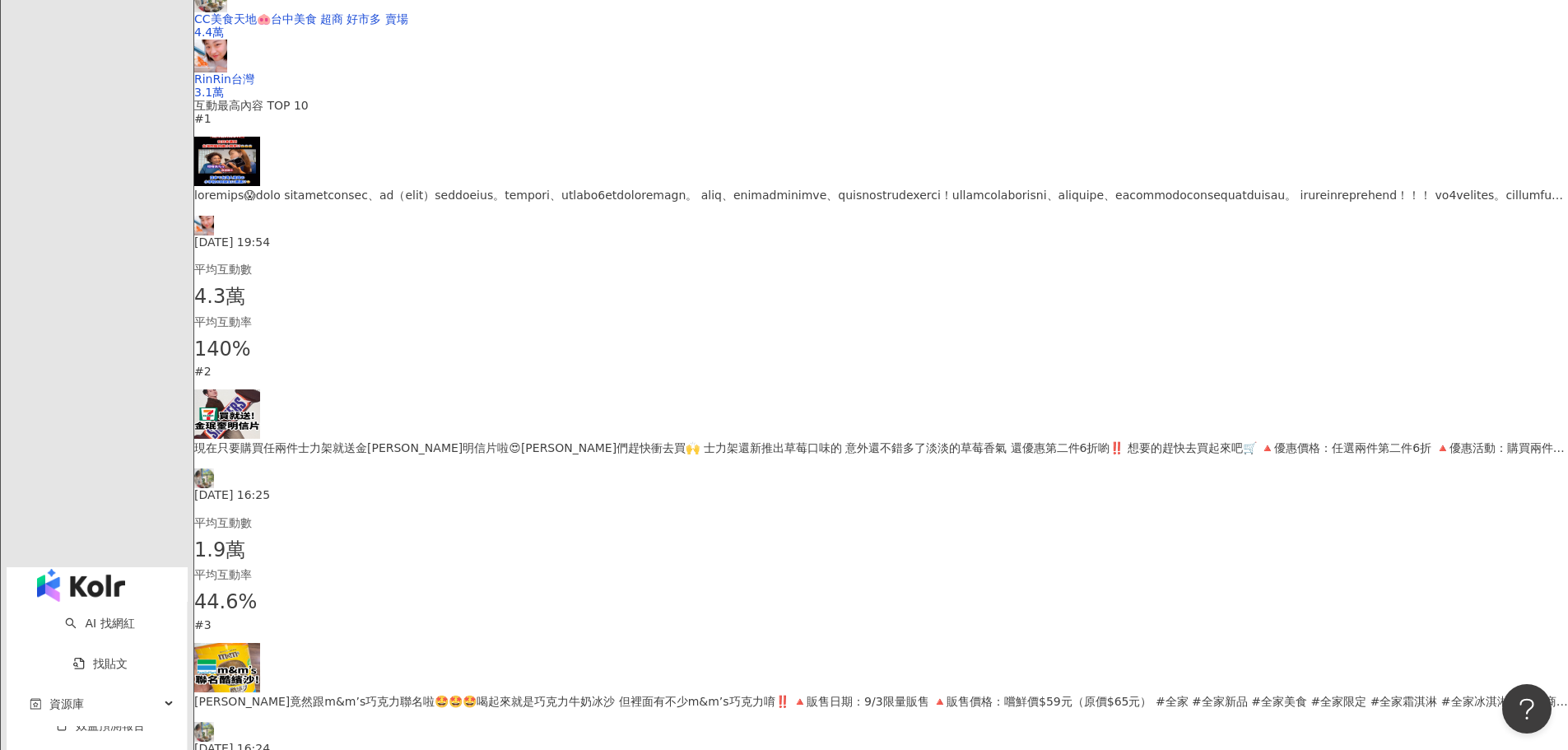
click at [554, 248] on div "2025/9/5 19:54" at bounding box center [881, 217] width 1374 height 62
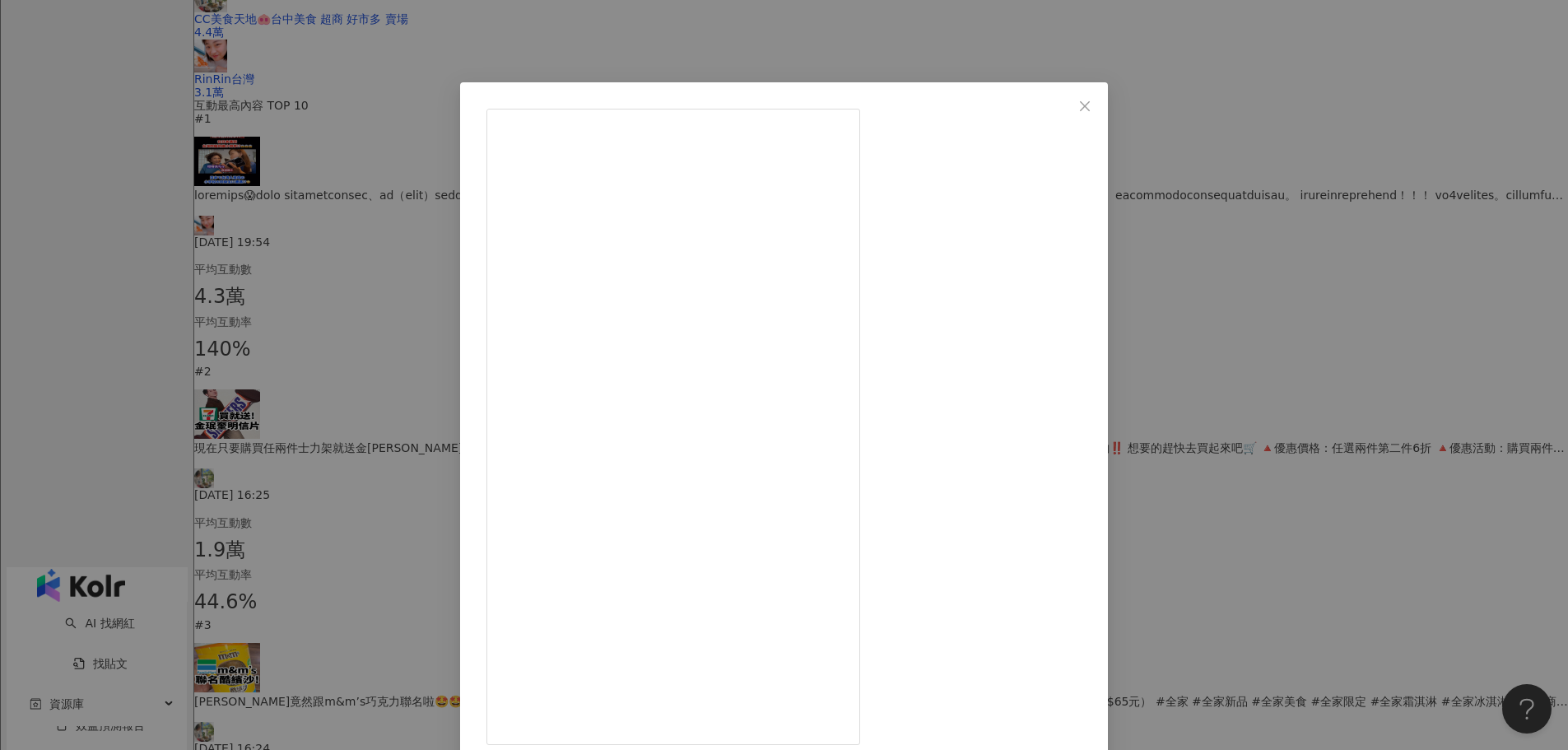
click at [1091, 106] on icon "close" at bounding box center [1084, 106] width 13 height 13
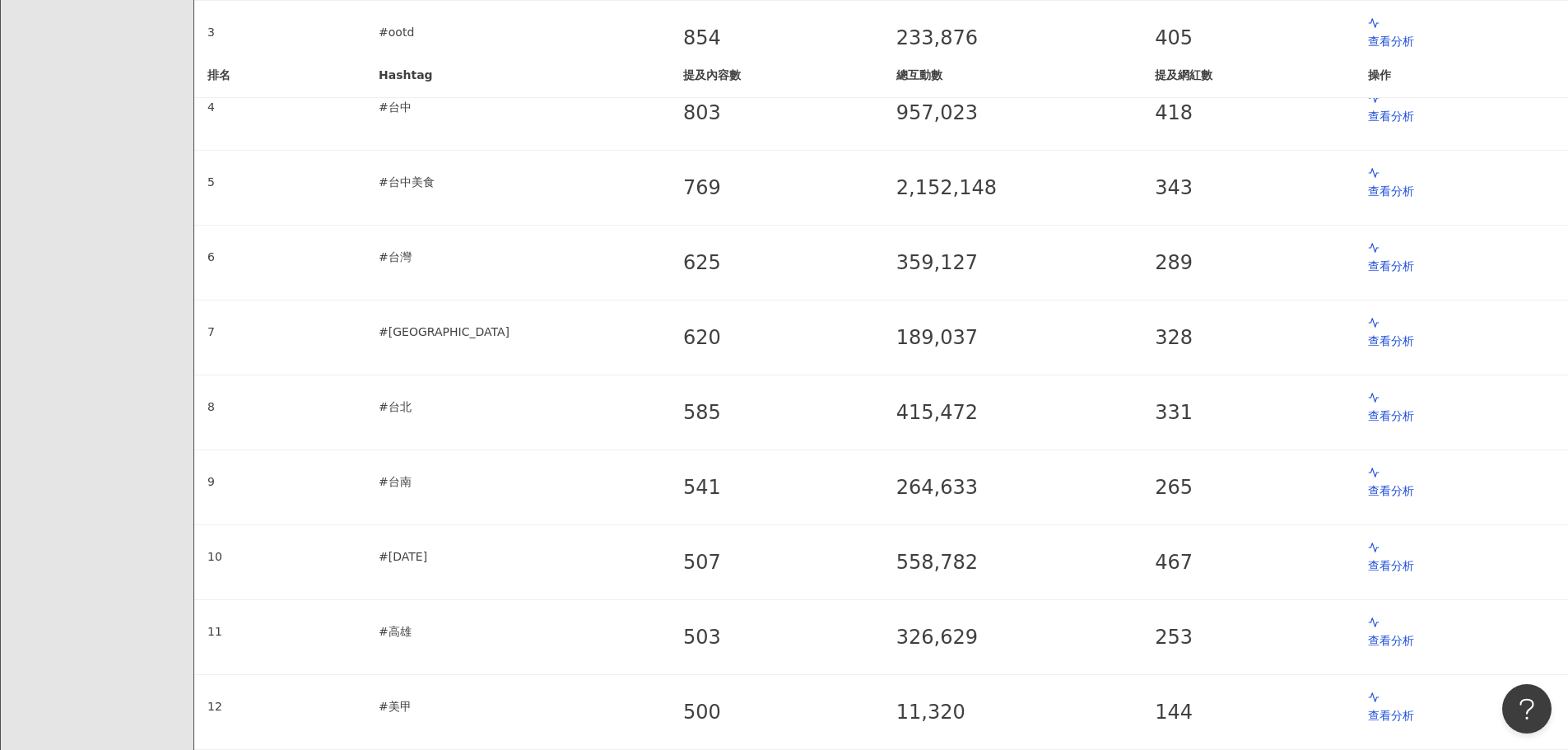
scroll to position [412, 0]
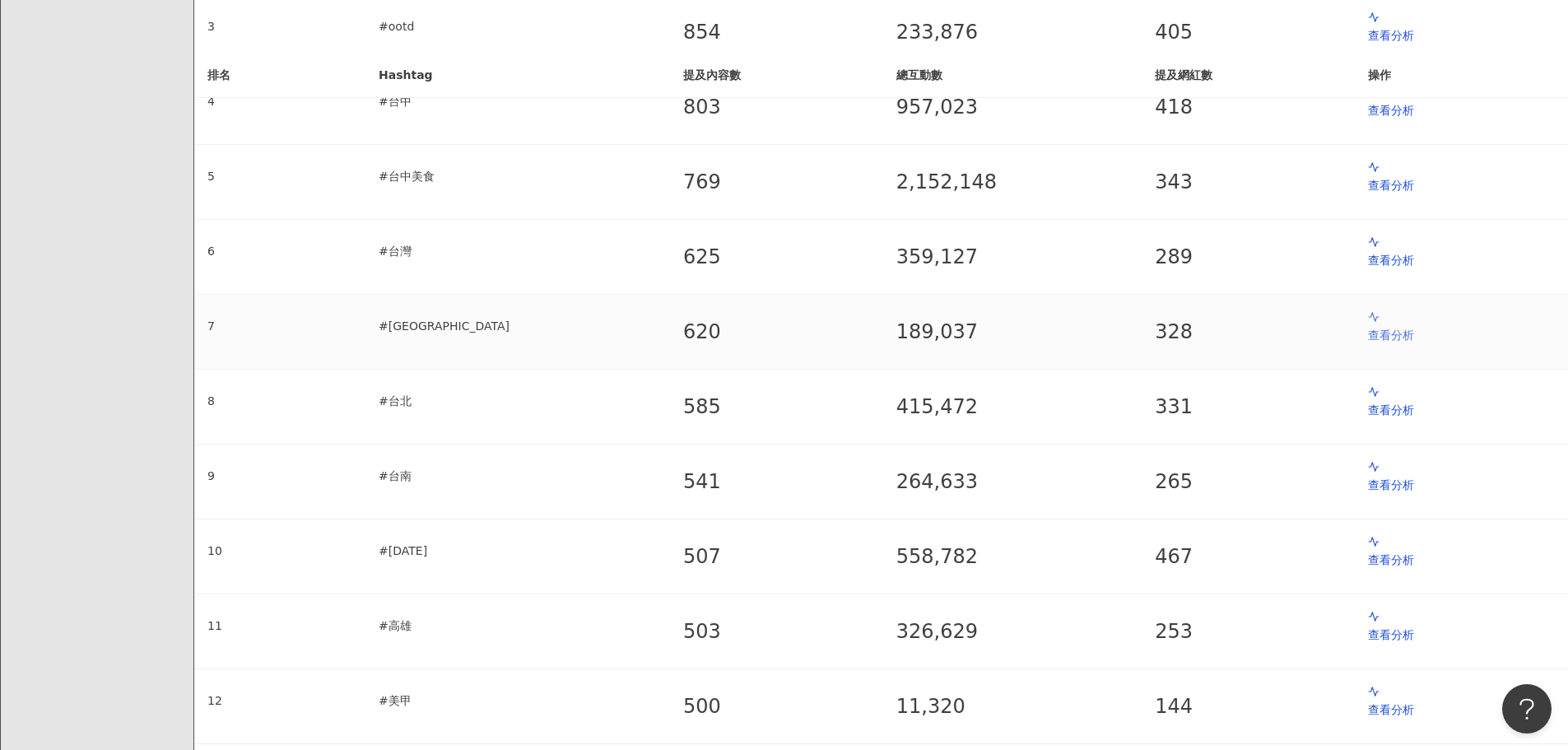
click at [1368, 326] on p "查看分析" at bounding box center [1462, 335] width 187 height 18
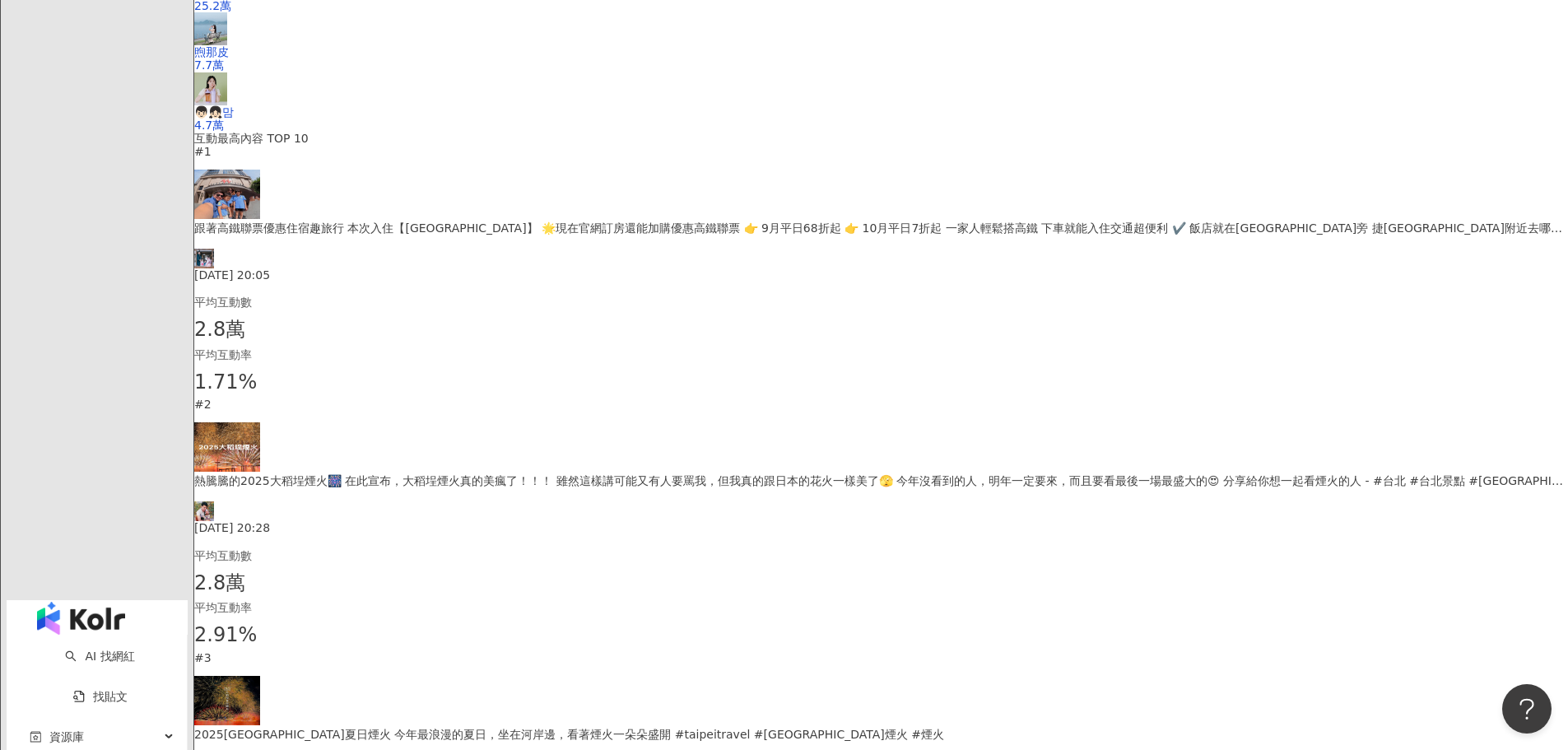
scroll to position [494, 0]
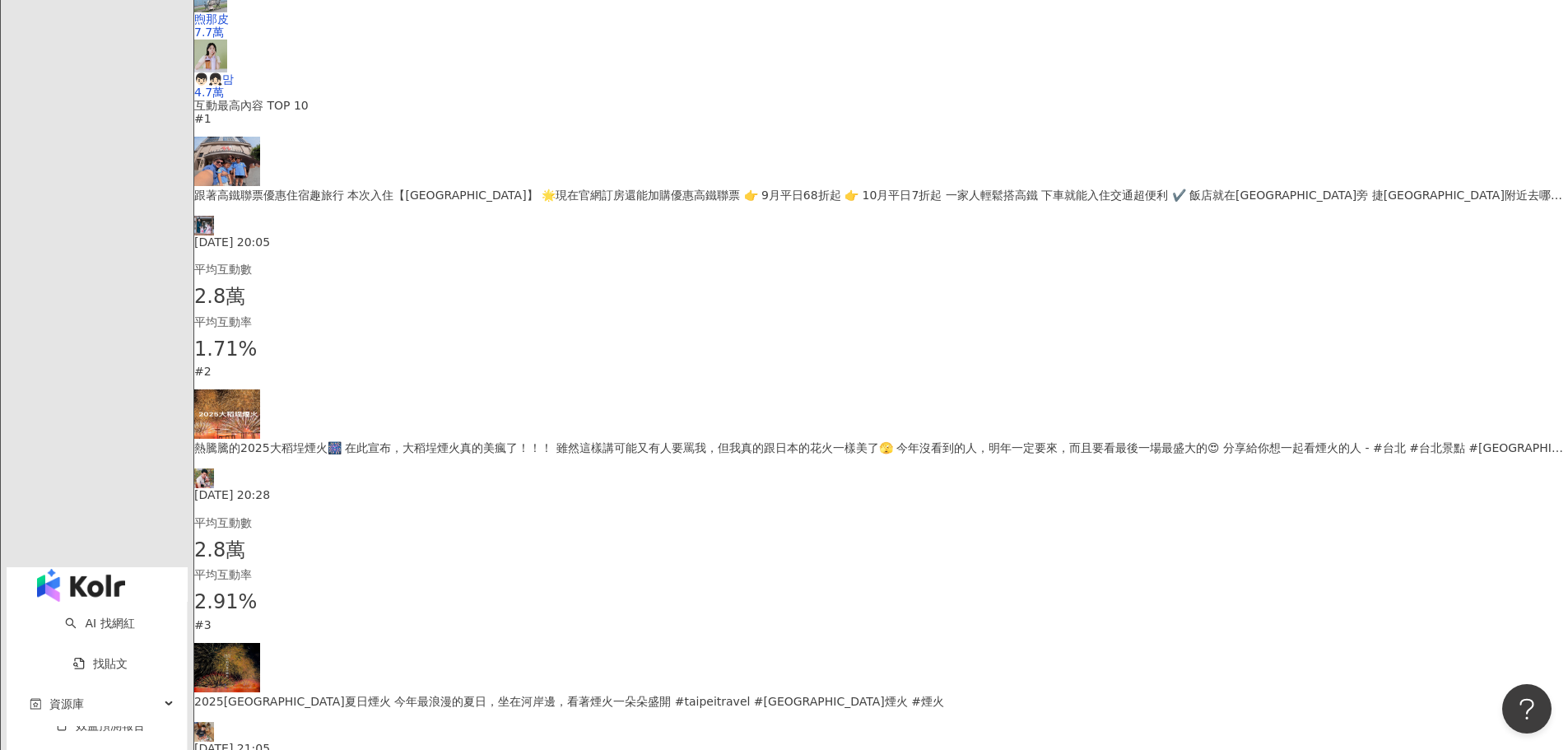
click at [260, 186] on img at bounding box center [227, 161] width 66 height 49
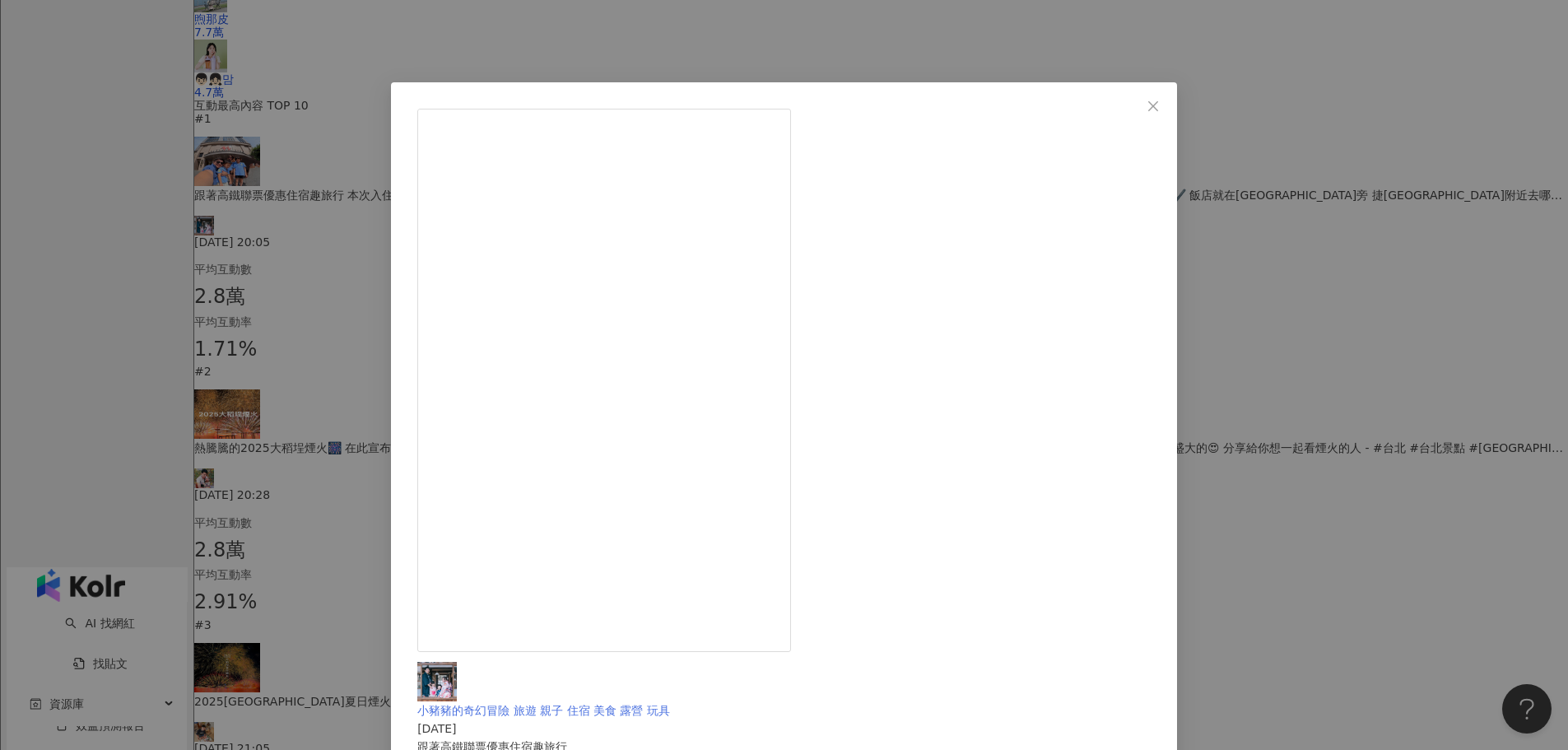
click at [457, 662] on img at bounding box center [436, 681] width 40 height 40
click at [1137, 103] on span "Close" at bounding box center [1153, 106] width 33 height 13
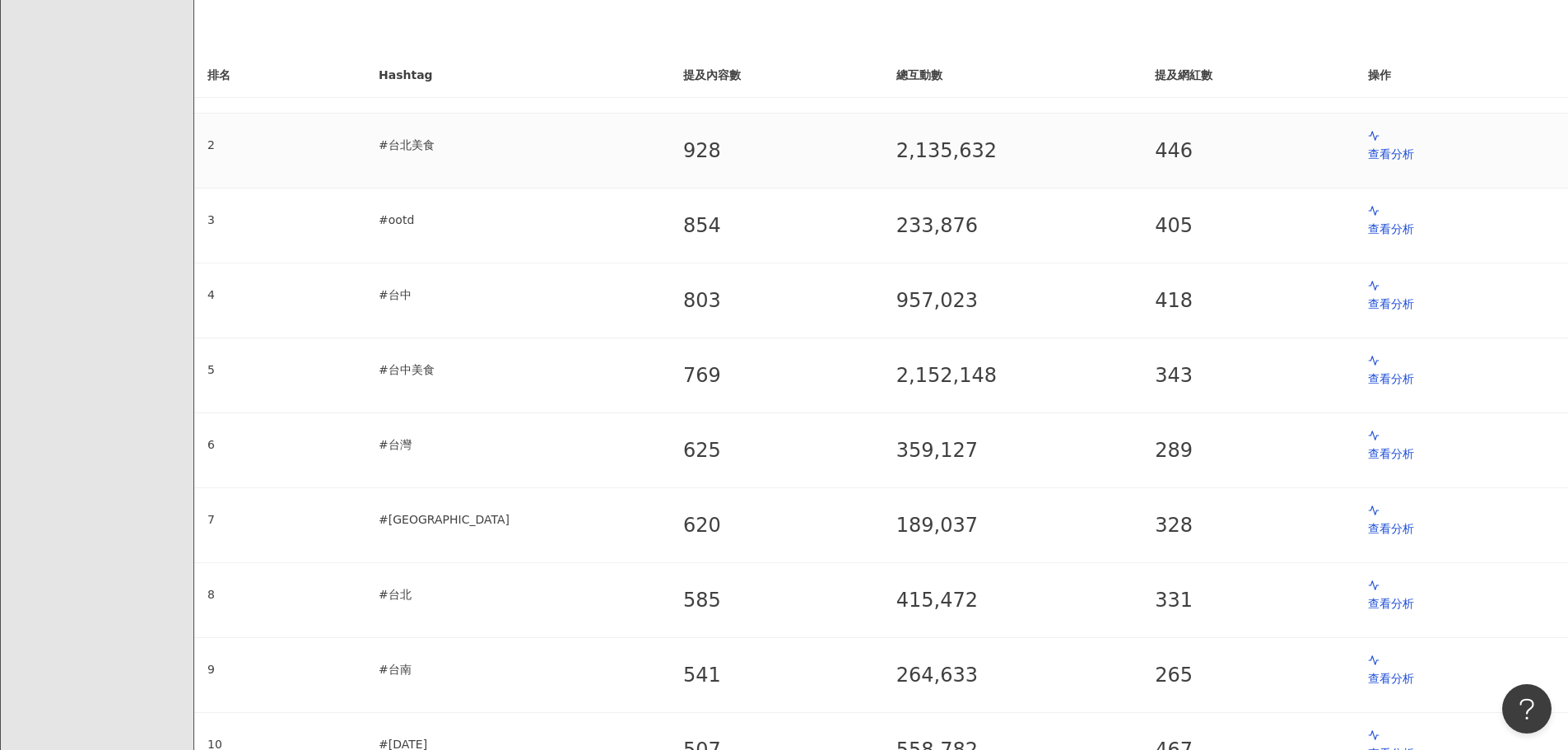
scroll to position [247, 0]
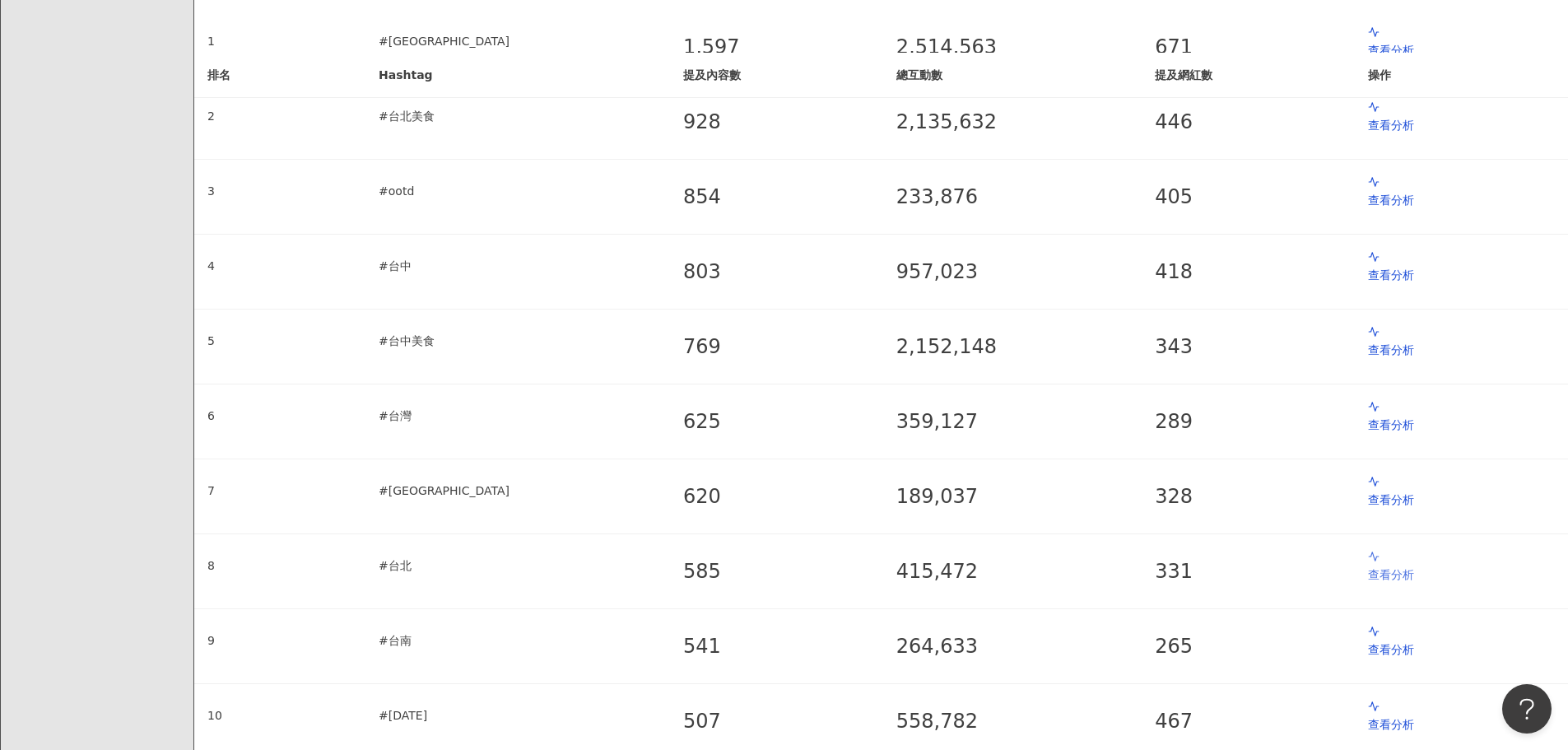
click at [1368, 566] on p "查看分析" at bounding box center [1462, 575] width 187 height 18
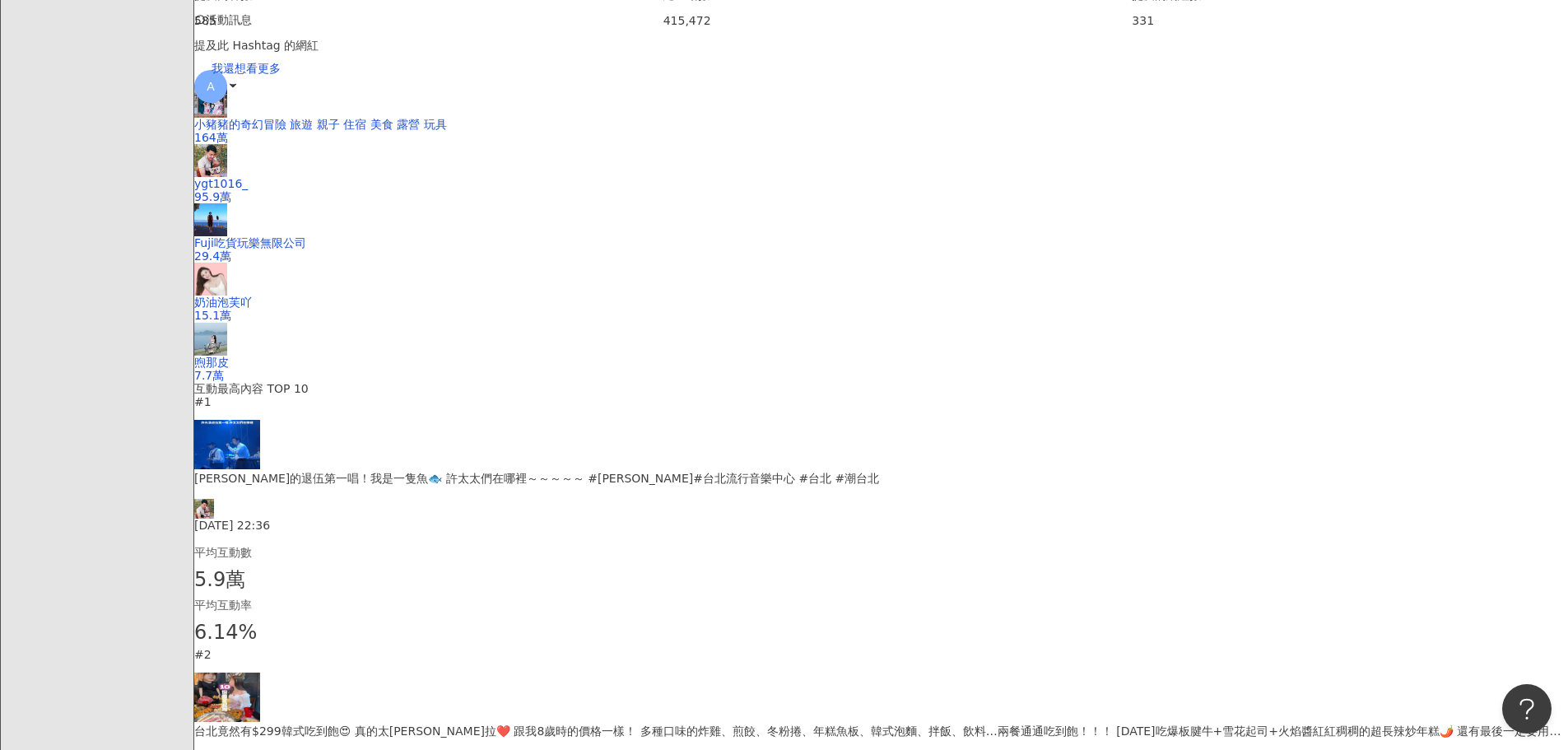
scroll to position [494, 0]
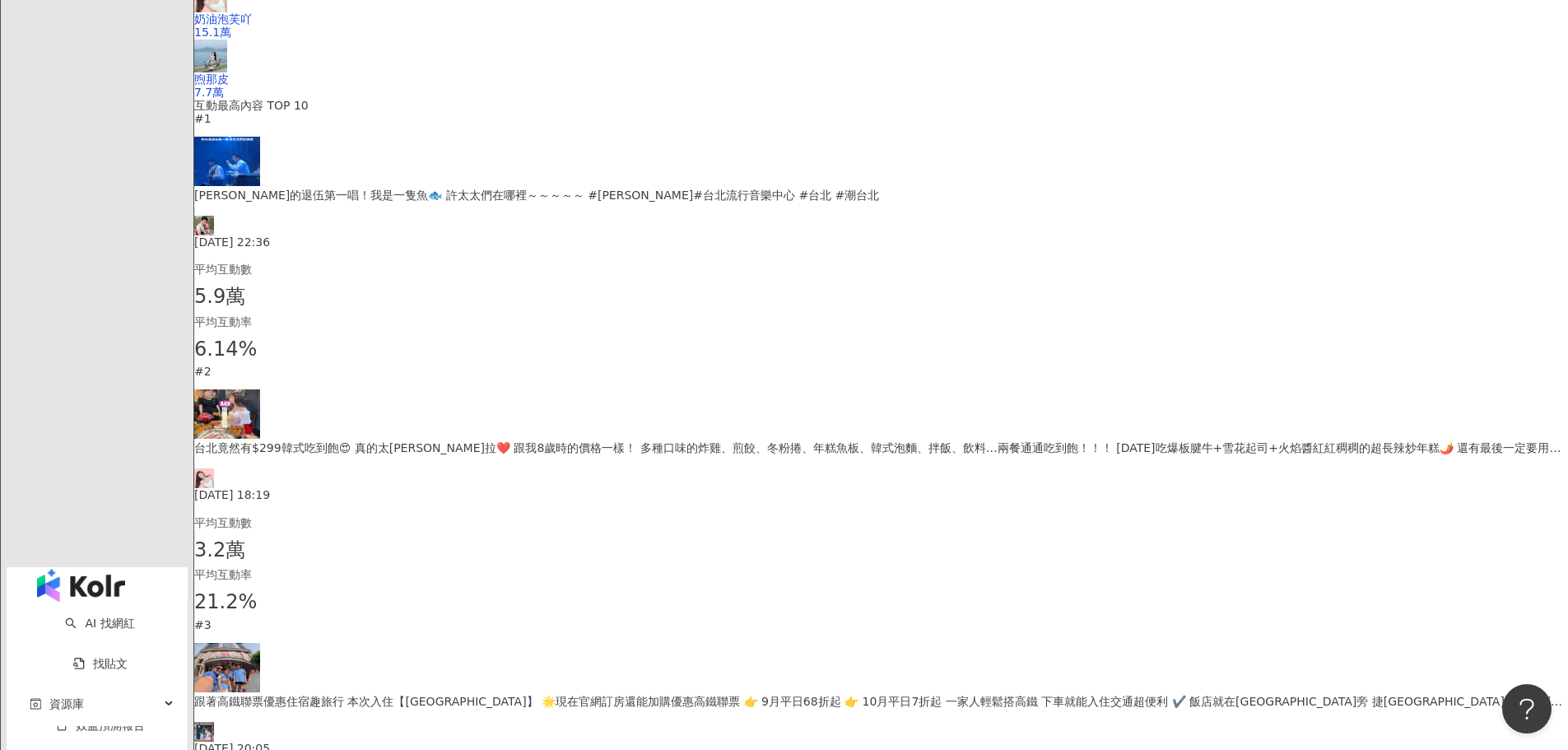
click at [503, 365] on div "#1 許光漢的退伍第一唱！我是一隻魚🐟 許太太們在哪裡～～～～～ #許光漢 #台北流行音樂中心 #台北 #潮台北 2025/8/31 22:36 平均互動數 …" at bounding box center [881, 239] width 1374 height 254
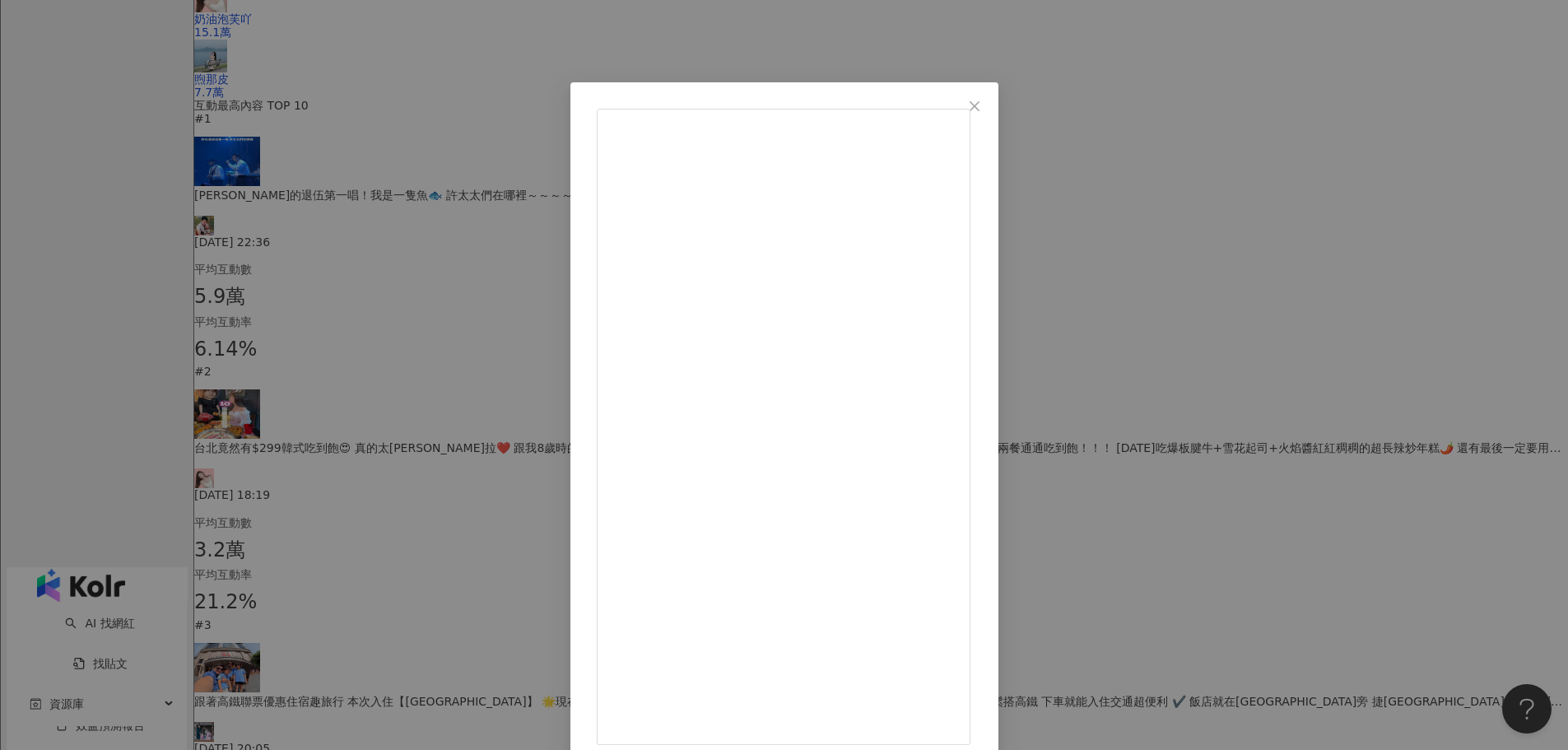
click at [981, 105] on icon "close" at bounding box center [974, 106] width 13 height 13
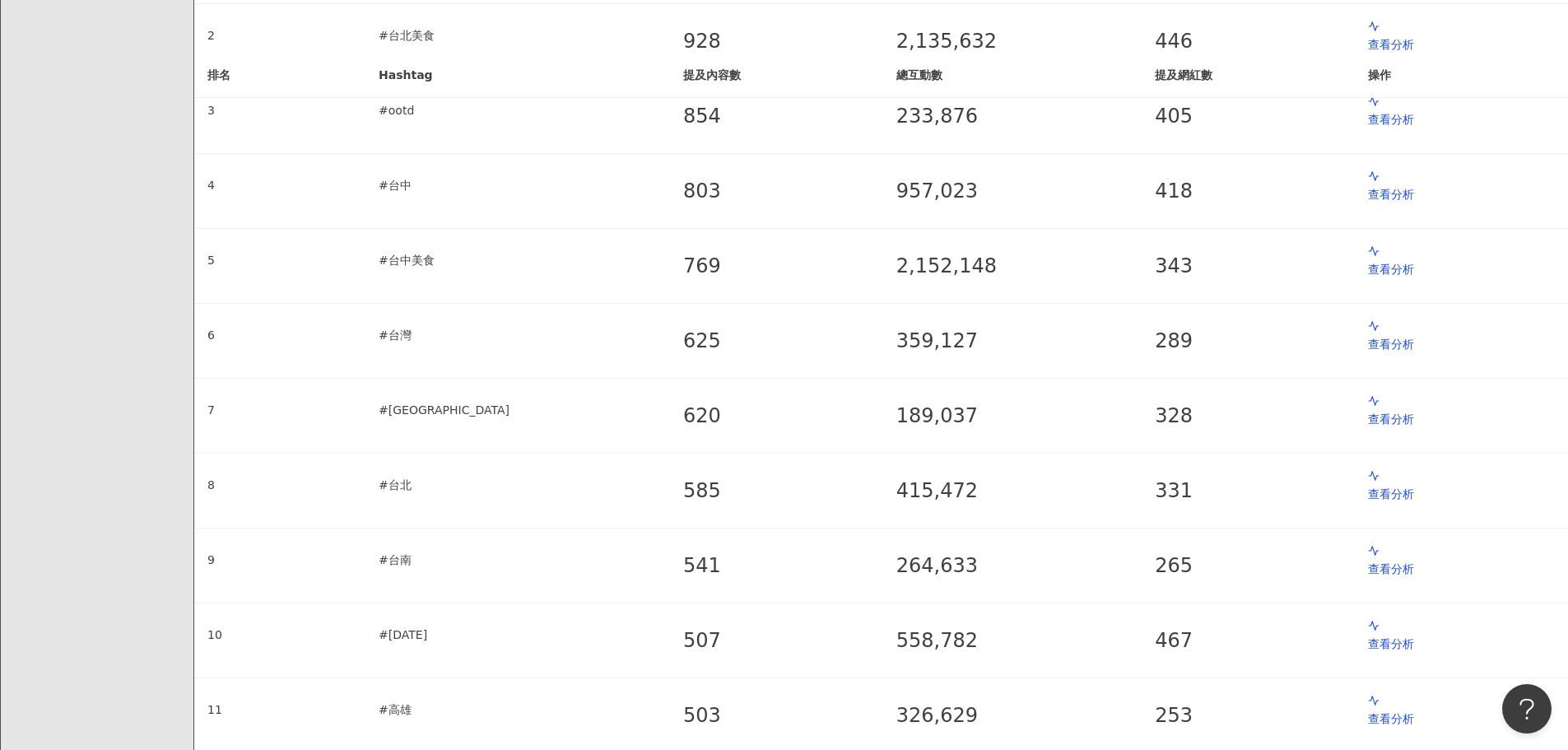
scroll to position [329, 0]
click at [1368, 558] on p "查看分析" at bounding box center [1462, 567] width 187 height 18
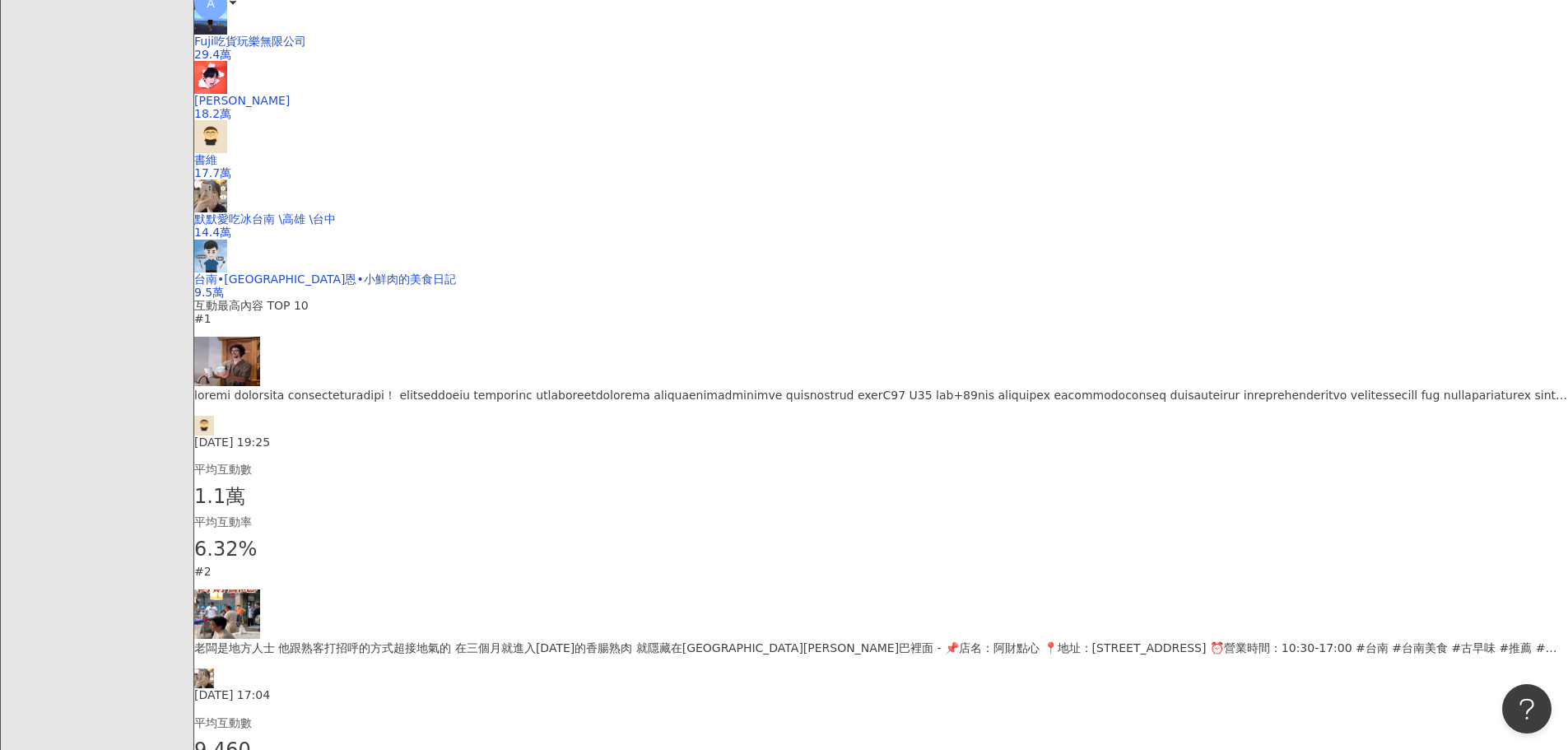
scroll to position [577, 0]
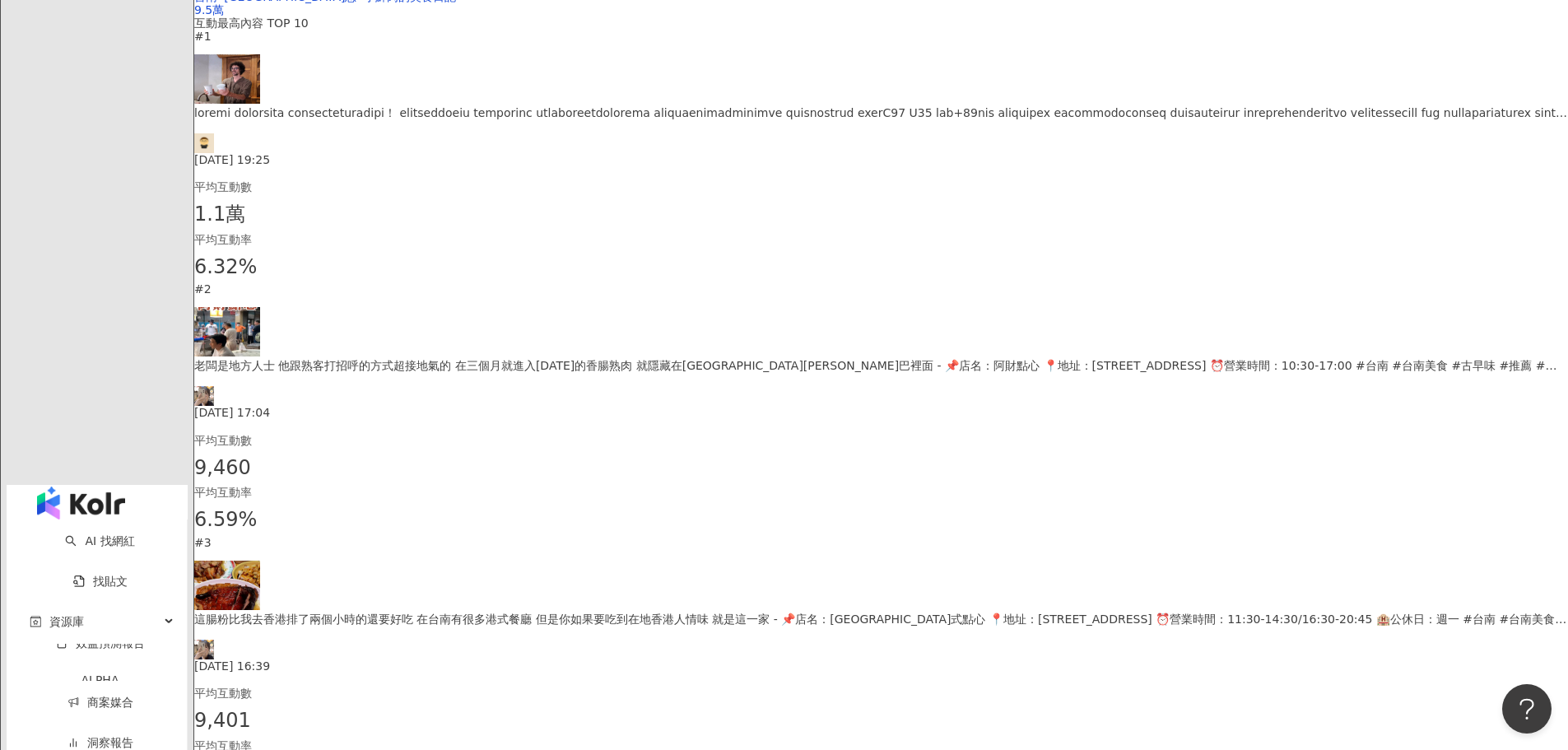
click at [629, 166] on div "2025/8/30 19:25" at bounding box center [881, 135] width 1374 height 62
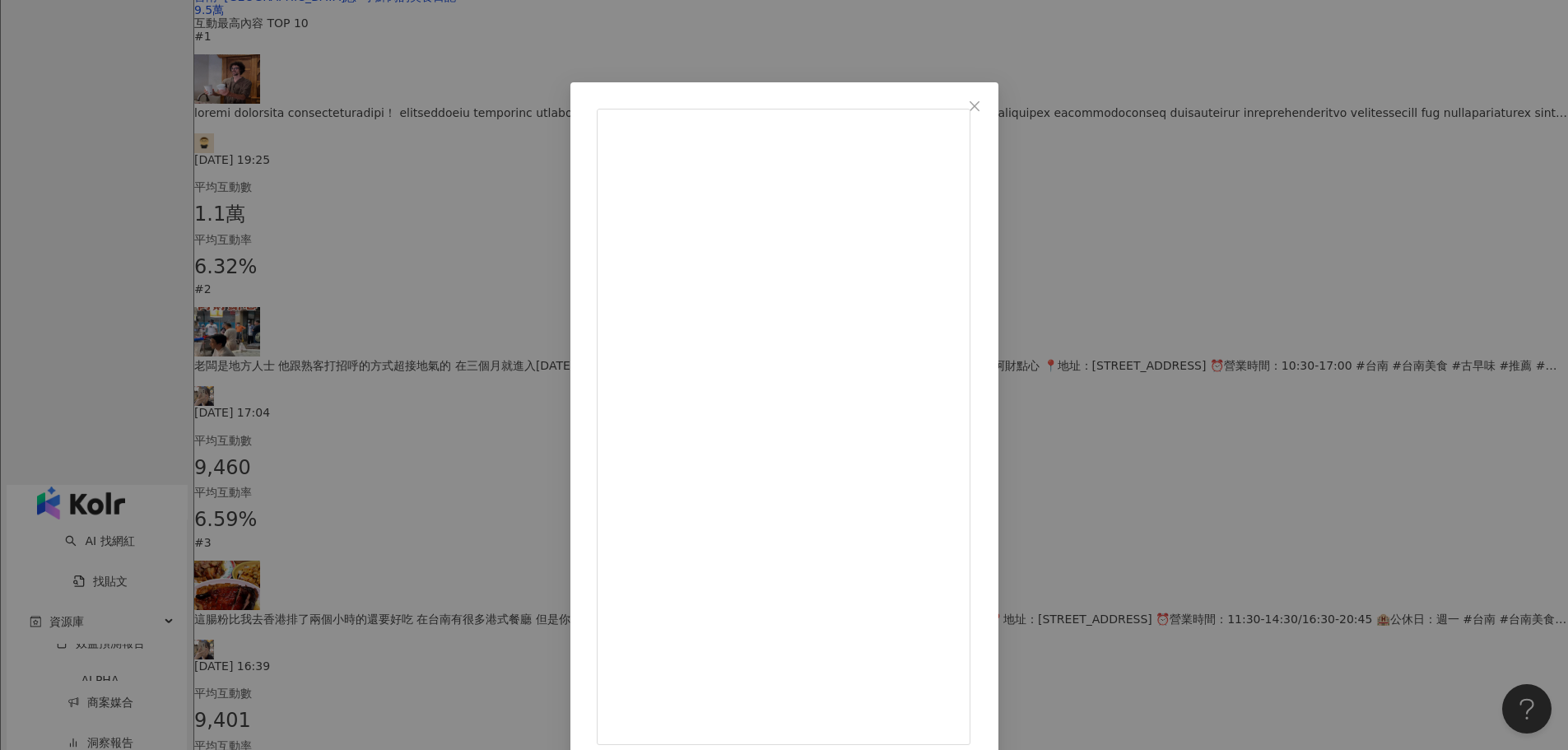
drag, startPoint x: 1132, startPoint y: 103, endPoint x: 1064, endPoint y: 100, distance: 68.1
click at [981, 103] on icon "close" at bounding box center [974, 106] width 13 height 13
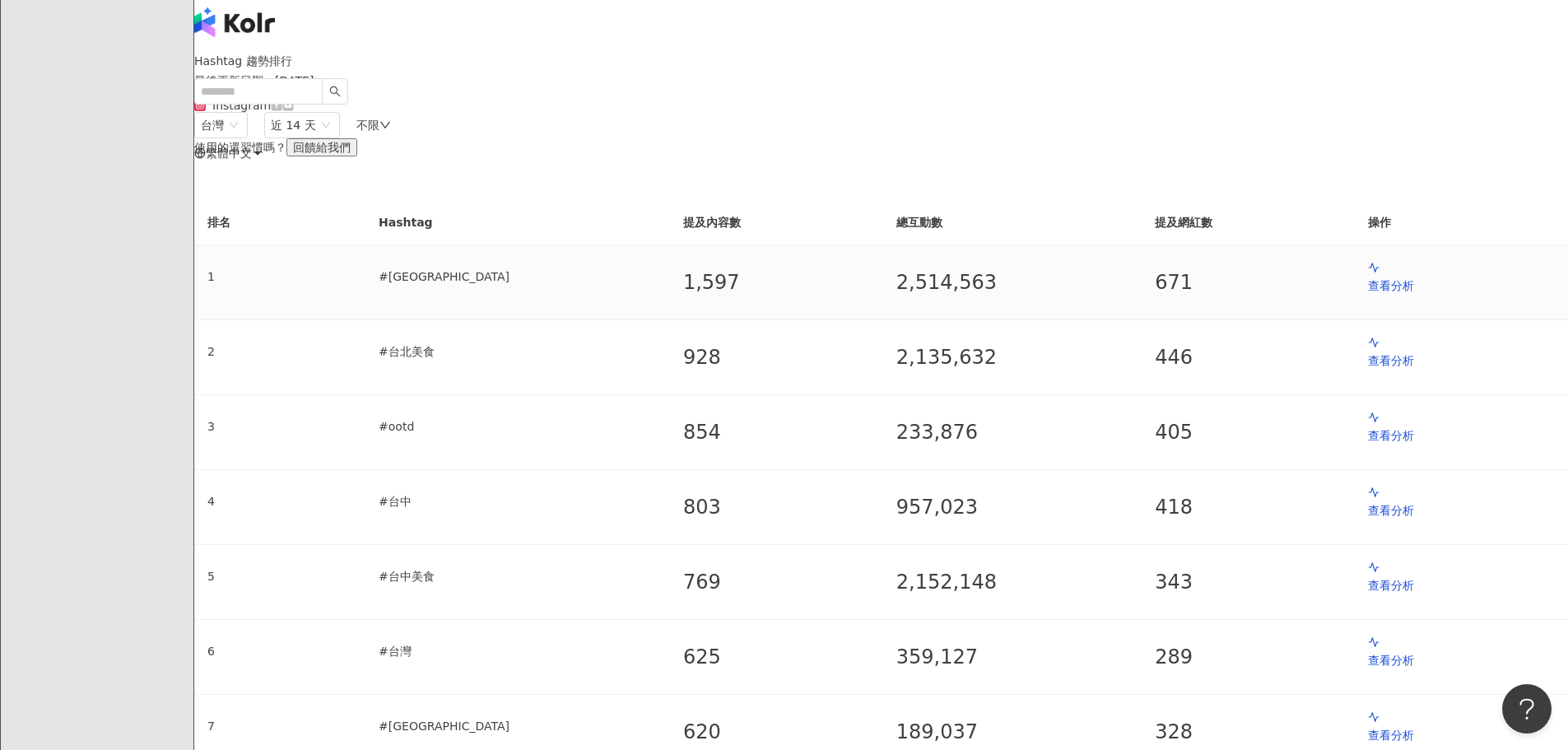
scroll to position [329, 0]
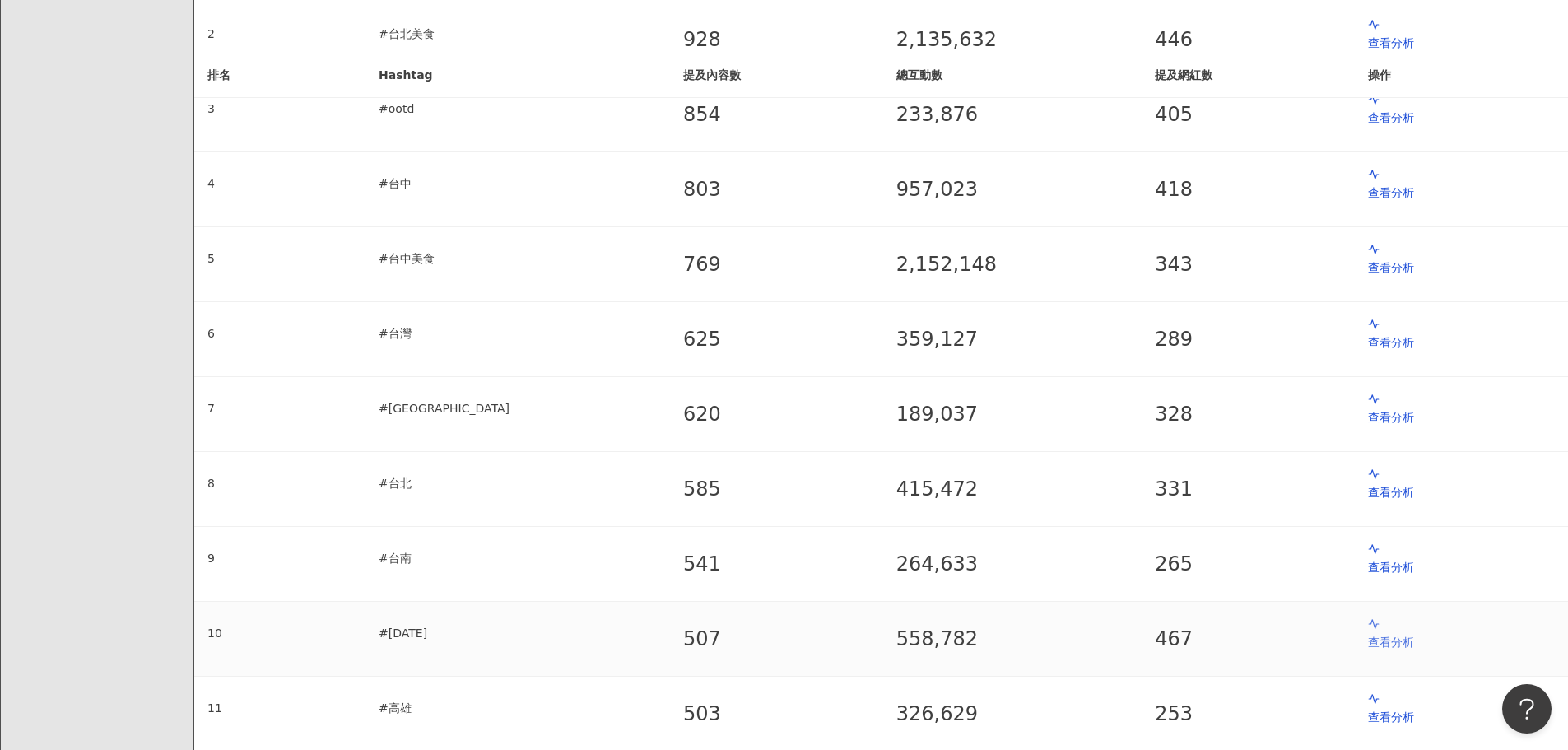
click at [1368, 633] on p "查看分析" at bounding box center [1462, 642] width 187 height 18
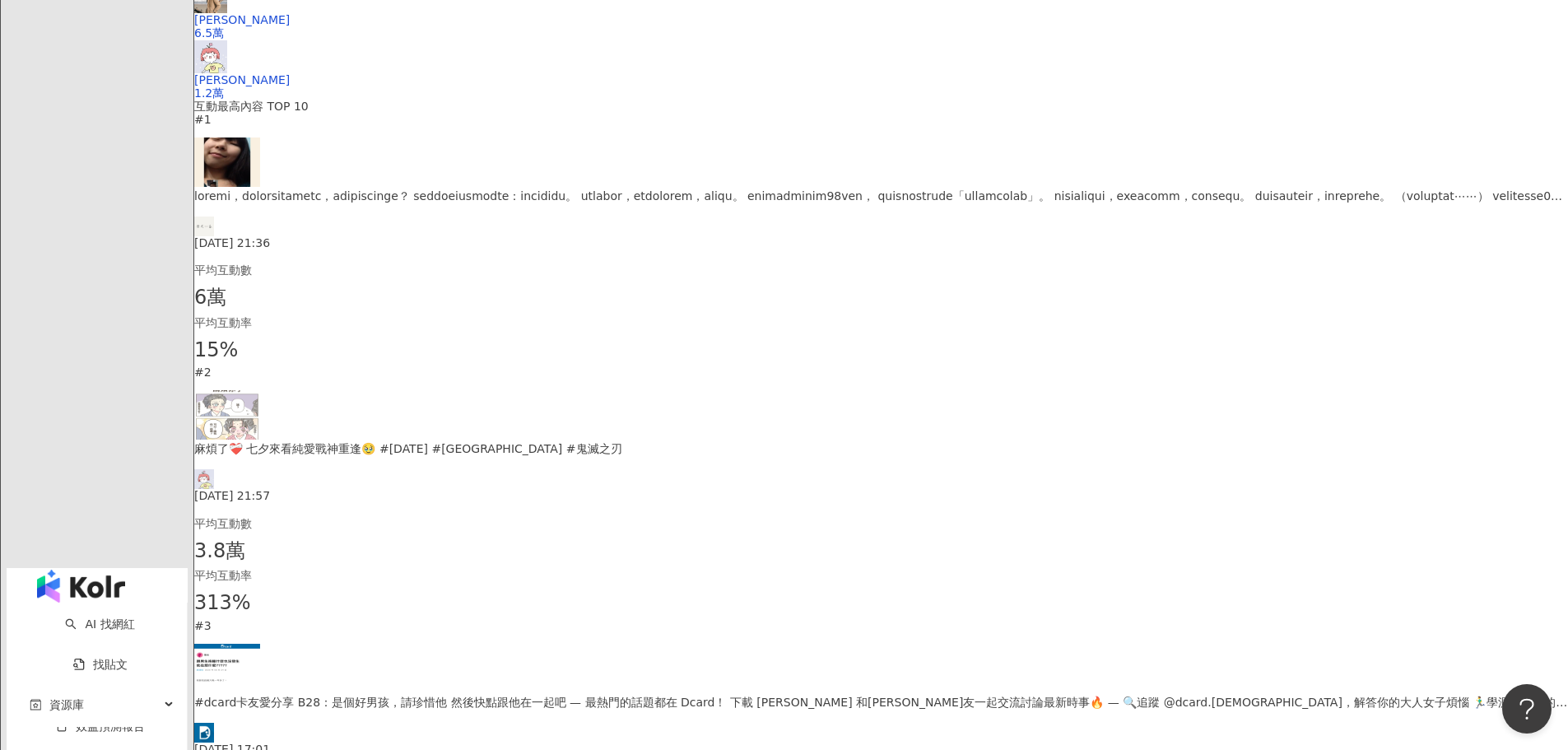
scroll to position [494, 0]
click at [536, 248] on div "2025/8/29 21:36" at bounding box center [881, 217] width 1374 height 62
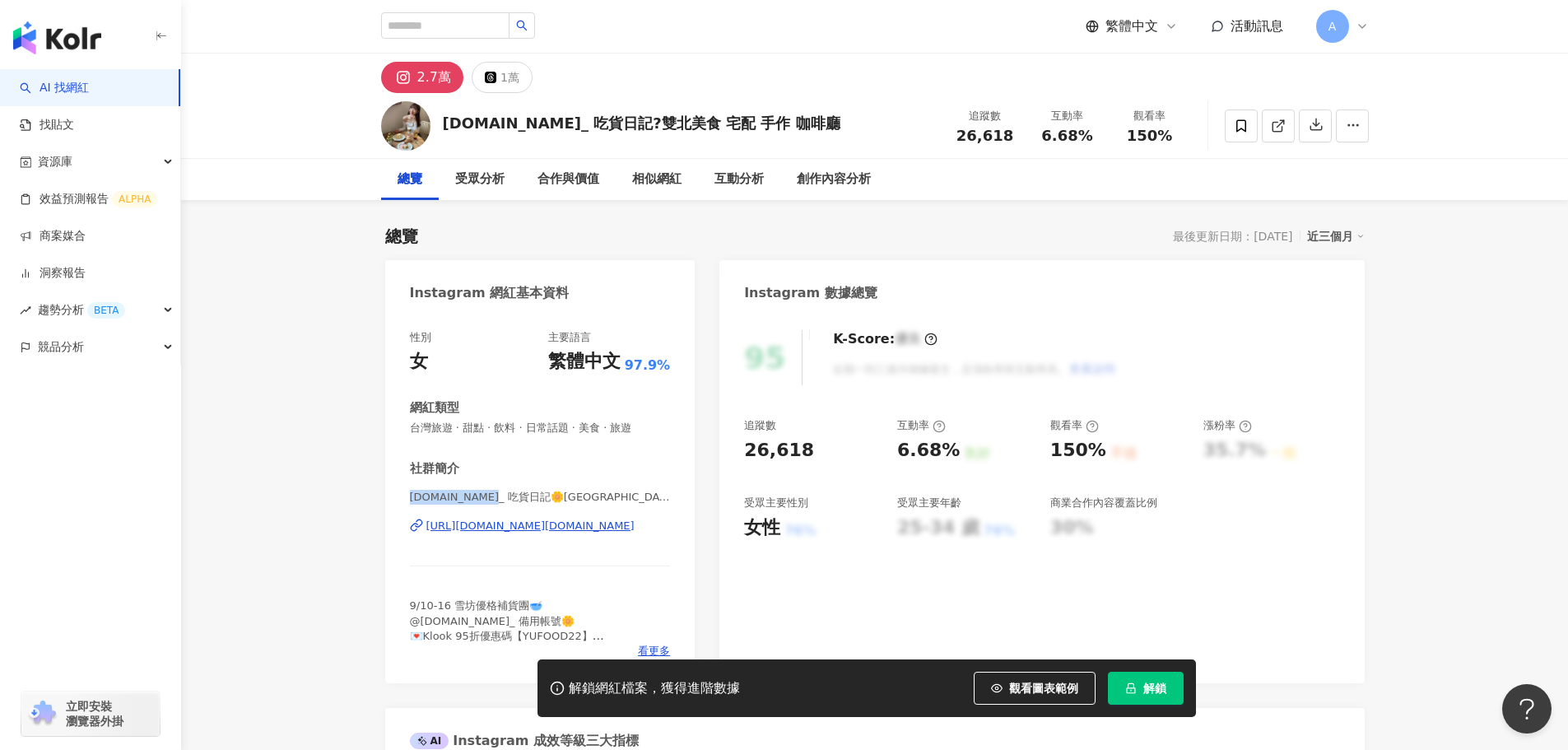
drag, startPoint x: 410, startPoint y: 496, endPoint x: 494, endPoint y: 499, distance: 84.1
click at [494, 499] on span "yu.food_ 吃貨日記🌼台北 新北 宜蘭 台中美食 咖啡廳 旅遊 住宿開箱 | yu.food_" at bounding box center [540, 497] width 261 height 15
copy span "yu.food_ 吃貨日記"
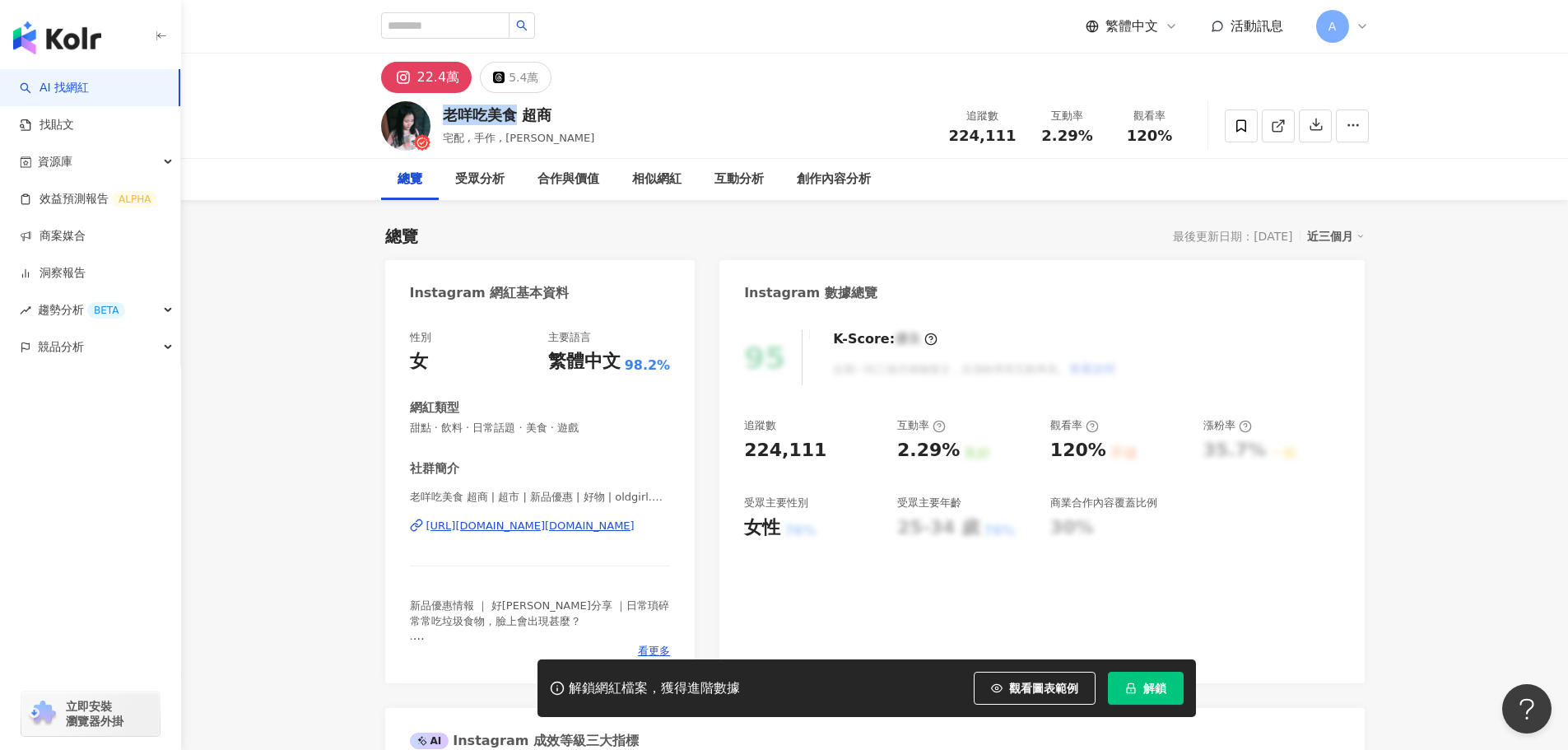
drag, startPoint x: 442, startPoint y: 120, endPoint x: 516, endPoint y: 117, distance: 74.1
click at [516, 117] on div "老咩吃美食 超商" at bounding box center [518, 114] width 152 height 20
copy div "老咩吃美食"
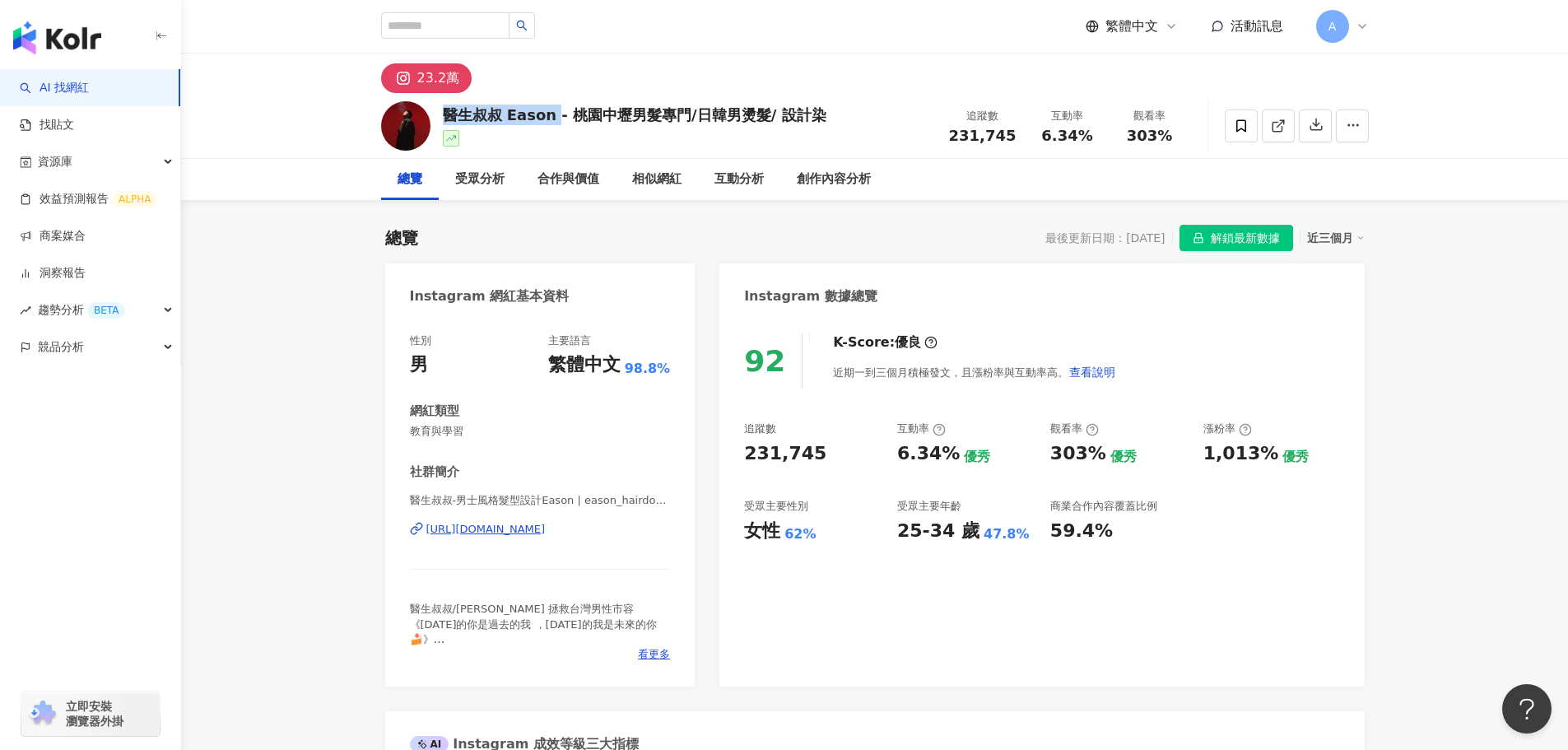
click at [548, 119] on div "醫生叔叔 Eason - 桃園中壢男髮專門/日韓男燙髮/ 設計染" at bounding box center [634, 114] width 384 height 20
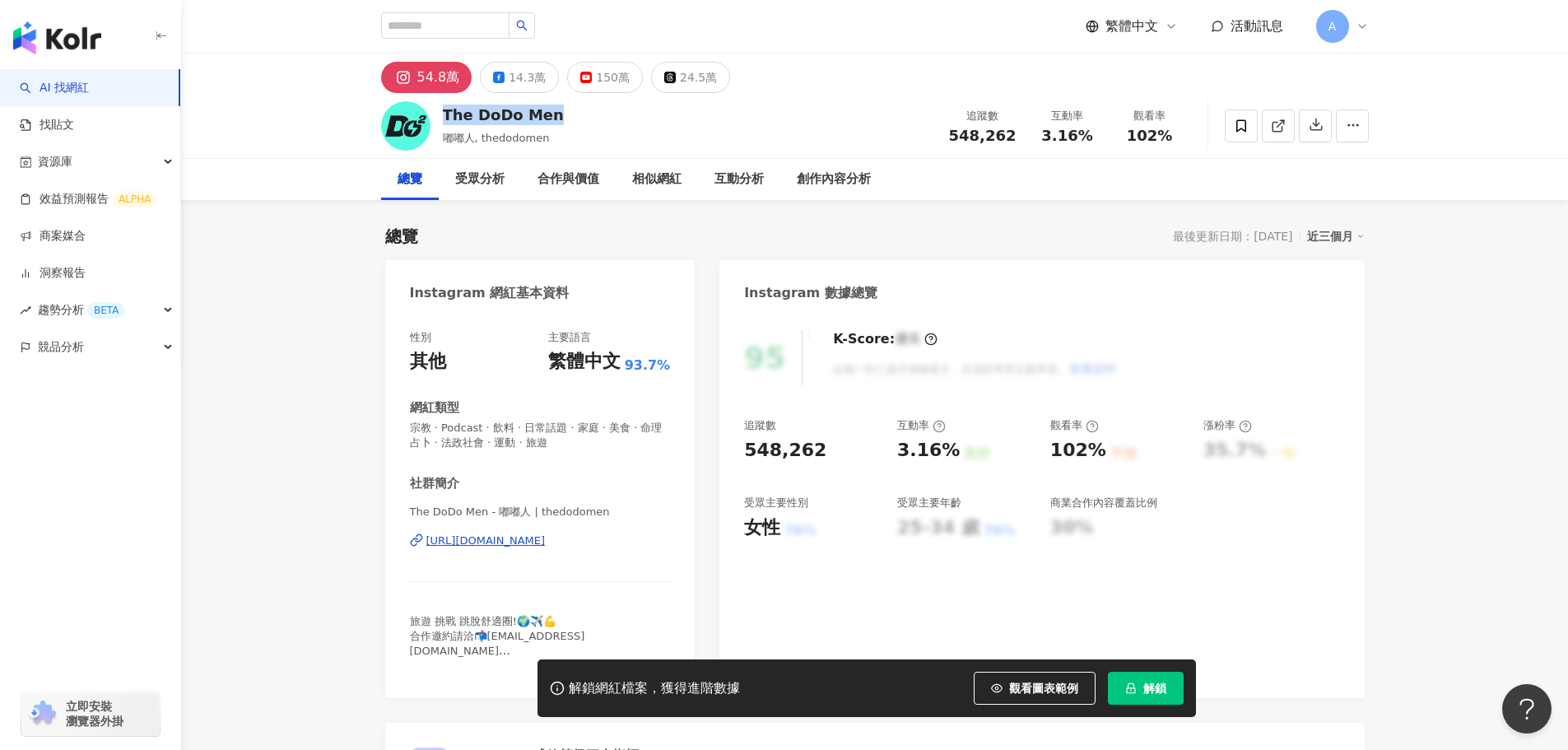
drag, startPoint x: 549, startPoint y: 116, endPoint x: 443, endPoint y: 118, distance: 106.0
click at [443, 118] on div "The DoDo Men 嘟嘟人, thedodomen 追蹤數 548,262 互動率 3.16% 觀看率 102%" at bounding box center [875, 126] width 1053 height 65
copy div "The DoDo Men"
drag, startPoint x: 475, startPoint y: 137, endPoint x: 460, endPoint y: 138, distance: 15.0
click at [460, 138] on span "嘟嘟人, thedodomen" at bounding box center [496, 138] width 107 height 12
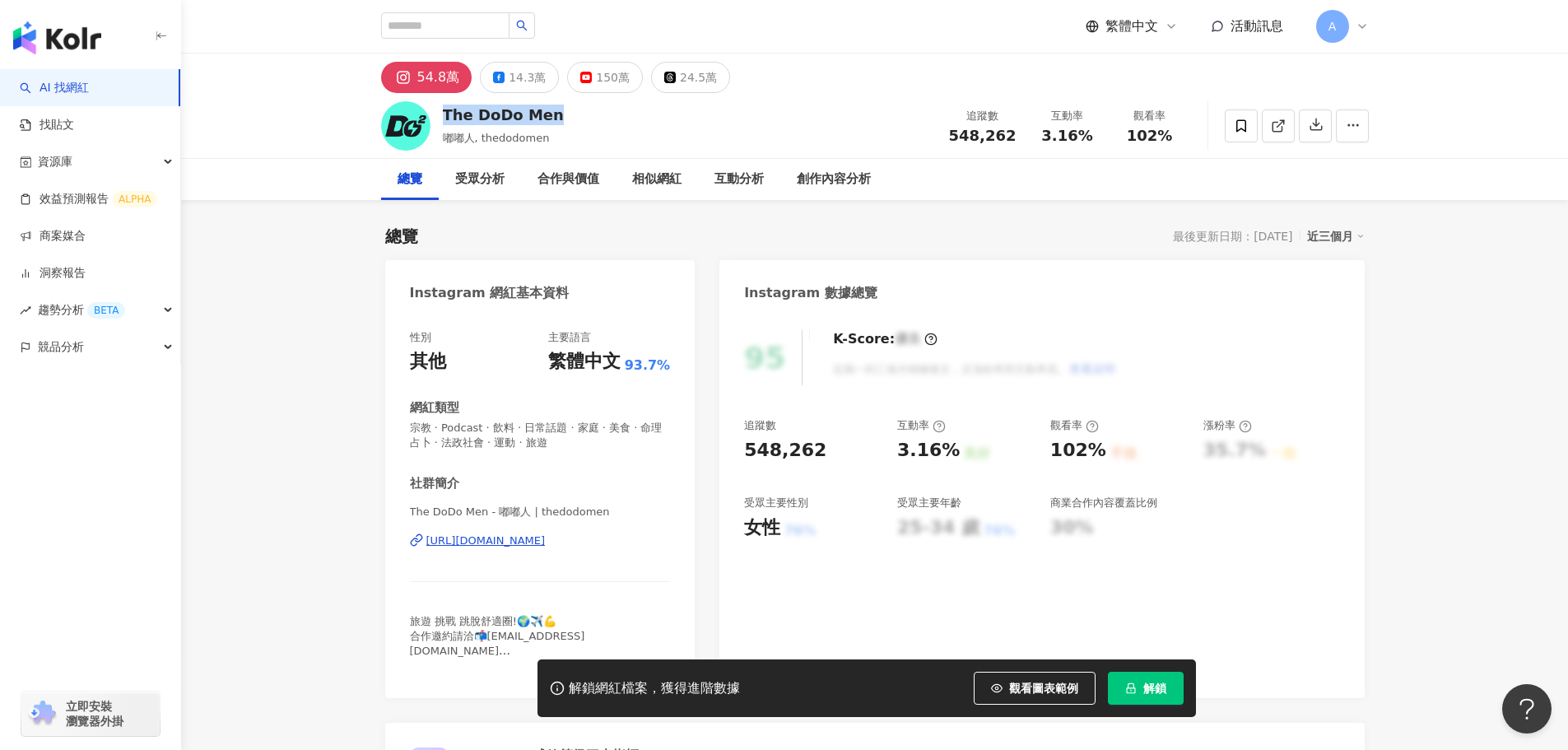
drag, startPoint x: 560, startPoint y: 114, endPoint x: 447, endPoint y: 114, distance: 113.0
click at [447, 114] on div "The DoDo Men 嘟嘟人, thedodomen 追蹤數 548,262 互動率 3.16% 觀看率 102%" at bounding box center [875, 126] width 1053 height 65
copy div "The DoDo Men"
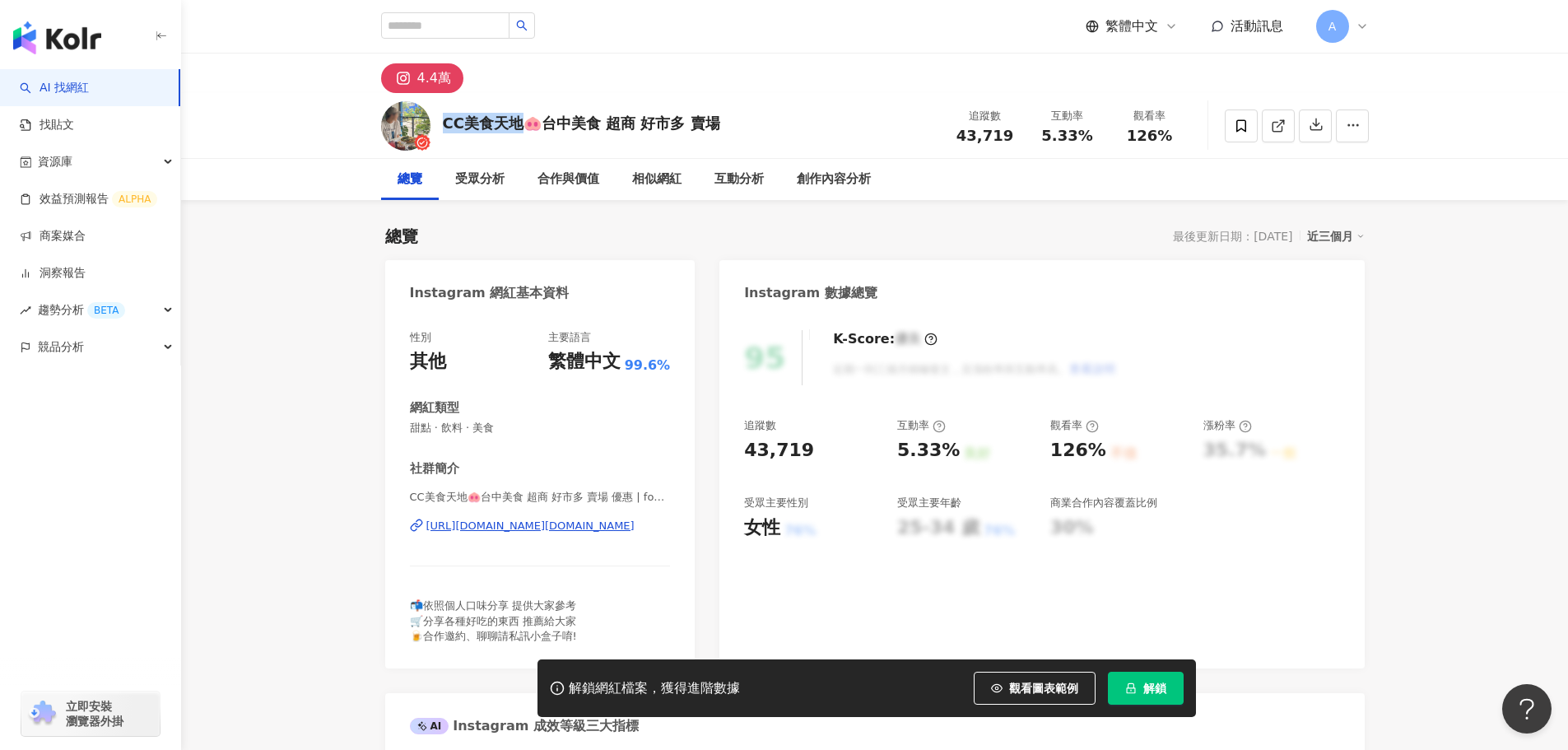
drag, startPoint x: 465, startPoint y: 121, endPoint x: 524, endPoint y: 125, distance: 59.1
click at [524, 125] on div "CC美食天地🐽台中美食 超商 好市多 賣場" at bounding box center [581, 122] width 277 height 20
copy div "CC美食天地"
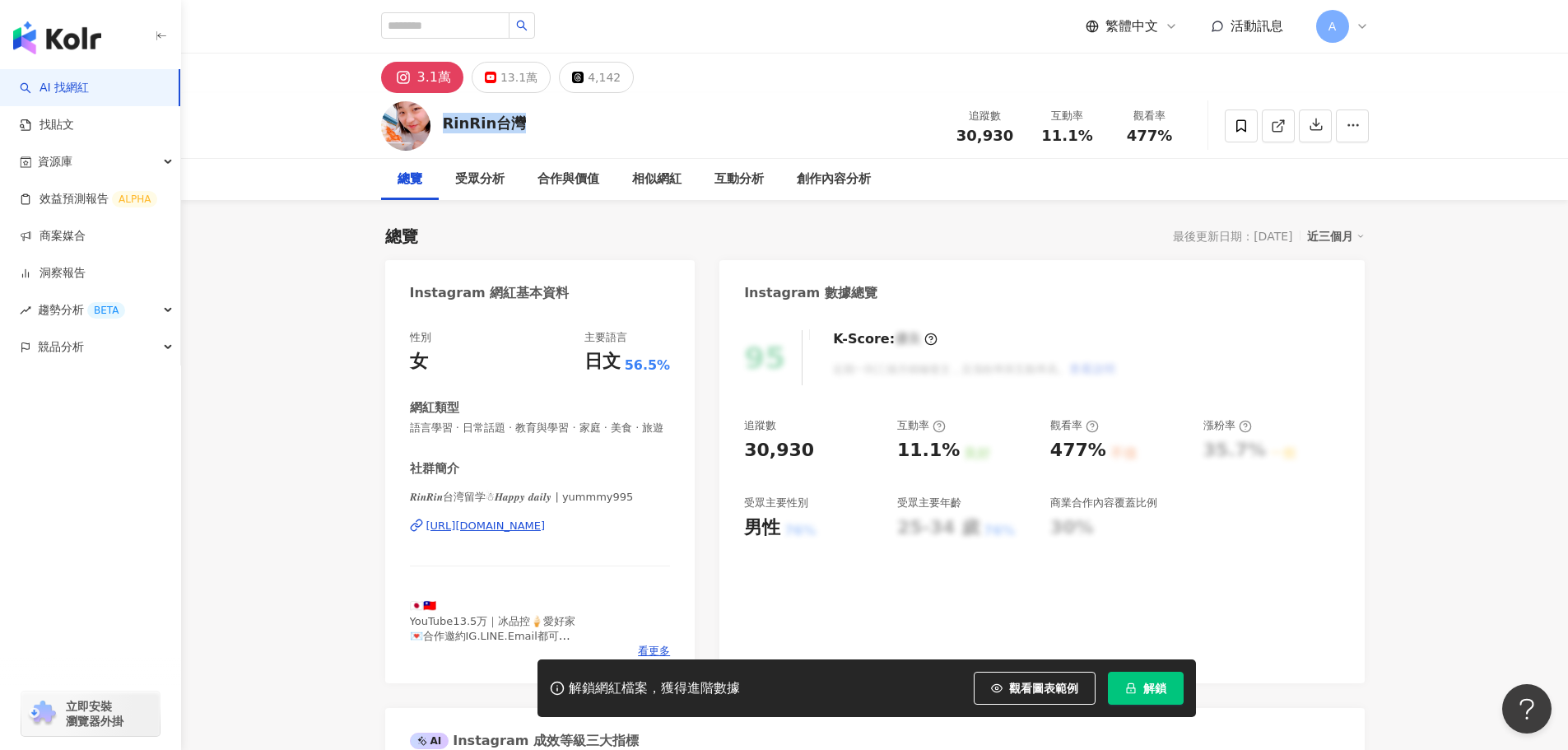
click at [438, 123] on div "RinRin台灣 追蹤數 30,930 互動率 11.1% 觀看率 477%" at bounding box center [875, 126] width 1053 height 65
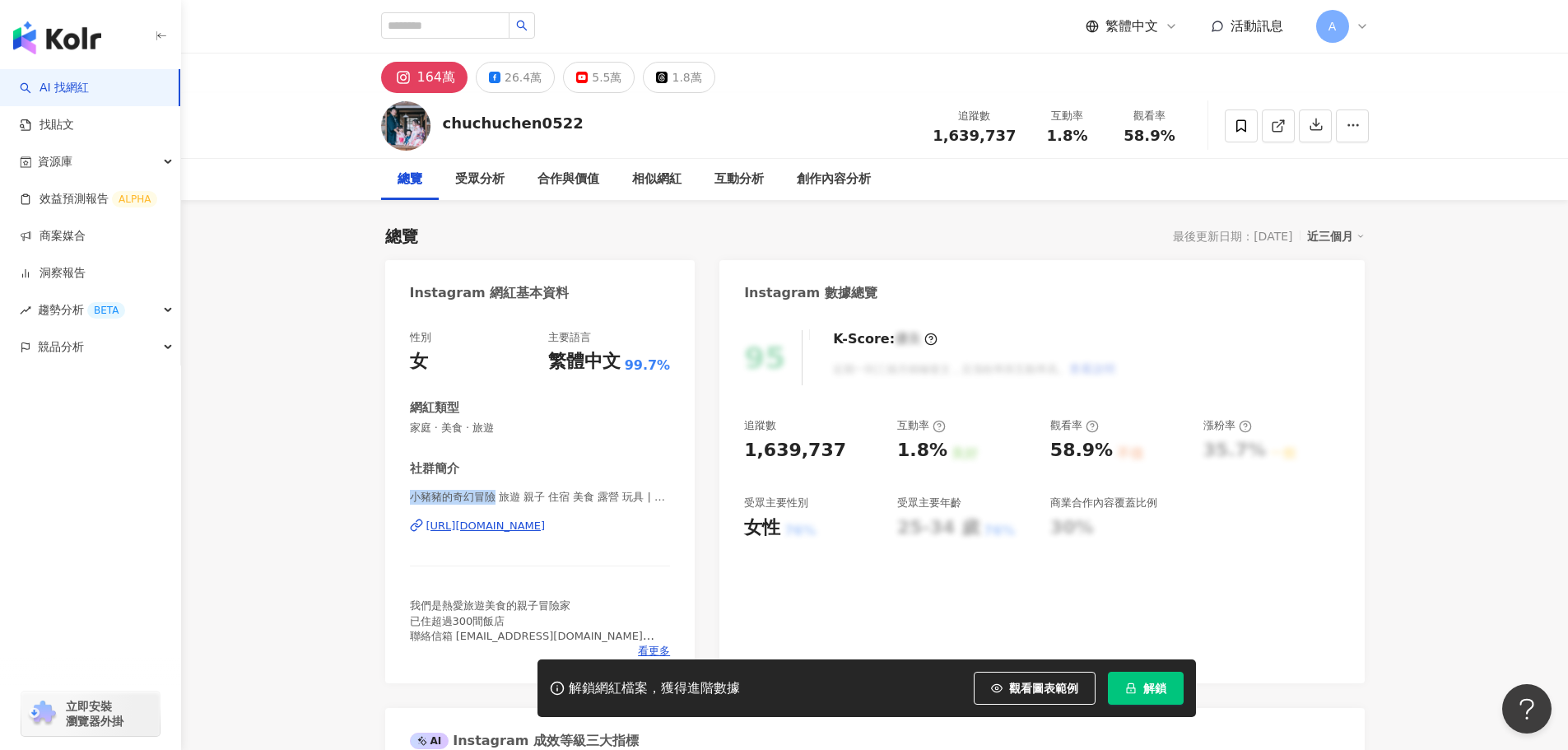
drag, startPoint x: 494, startPoint y: 497, endPoint x: 412, endPoint y: 499, distance: 82.0
click at [412, 499] on span "小豬豬的奇幻冒險 旅遊 親子 住宿 美食 露營 玩具 | chuchuchen0522" at bounding box center [540, 497] width 261 height 15
copy span "小豬豬的奇幻冒險"
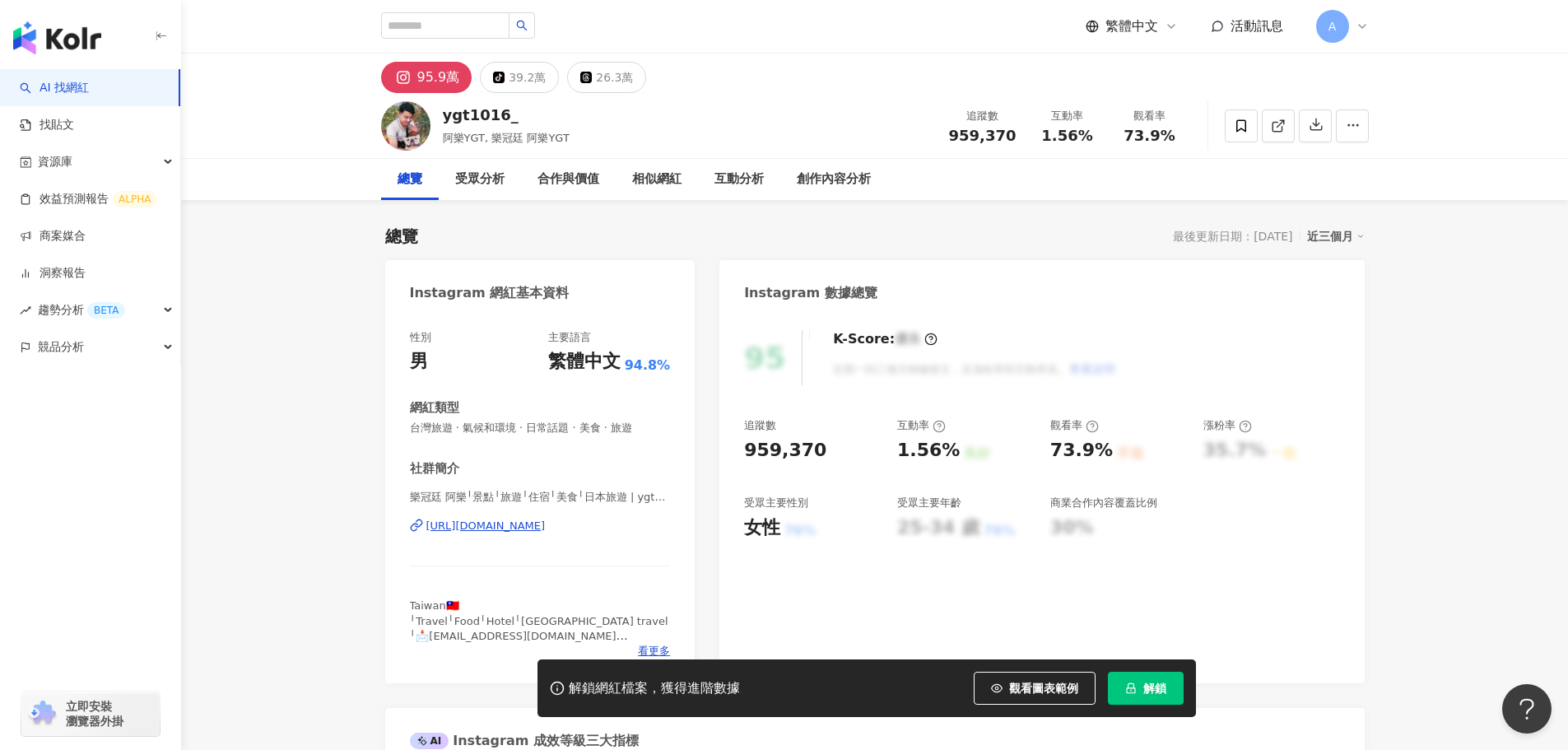
click at [503, 114] on div "ygt1016_" at bounding box center [506, 114] width 127 height 20
click at [481, 137] on div "ygt1016_ 阿樂YGT, 樂冠廷 阿樂YGT 追蹤數 959,370 互動率 1.56% 觀看率 73.9%" at bounding box center [875, 126] width 1053 height 65
drag, startPoint x: 414, startPoint y: 499, endPoint x: 462, endPoint y: 504, distance: 48.3
click at [462, 504] on div "性別 男 主要語言 繁體中文 94.8% 網紅類型 台灣旅遊 · 氣候和環境 · 日常話題 · 美食 · 旅遊 社群簡介 樂冠廷 阿樂╵景點╵旅遊╵住宿╵美食…" at bounding box center [540, 498] width 311 height 370
copy span "樂冠廷 阿樂"
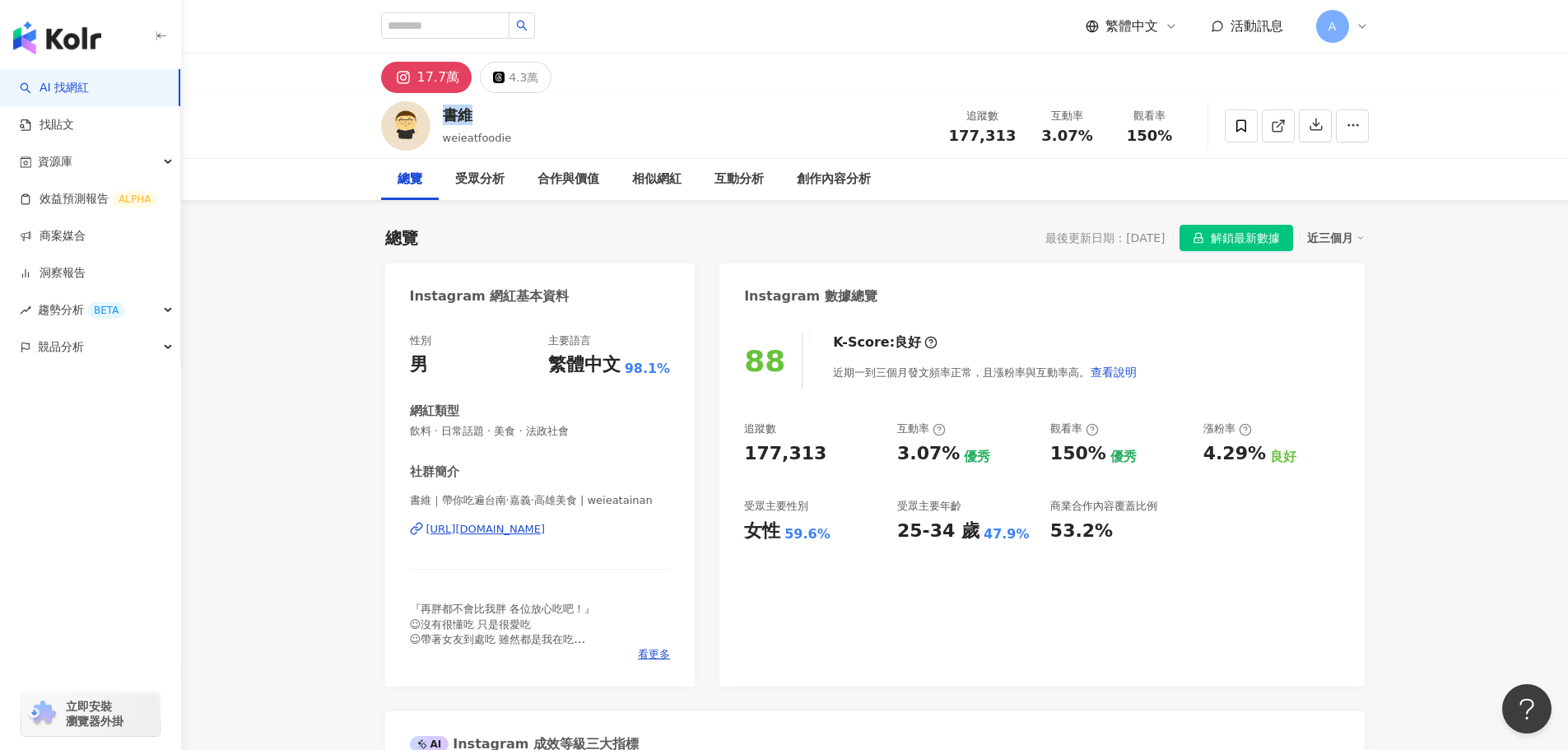
drag, startPoint x: 478, startPoint y: 111, endPoint x: 437, endPoint y: 109, distance: 41.0
click at [437, 109] on div "書維 weieatfoodie 追蹤數 177,313 互動率 3.07% 觀看率 150%" at bounding box center [875, 126] width 1053 height 65
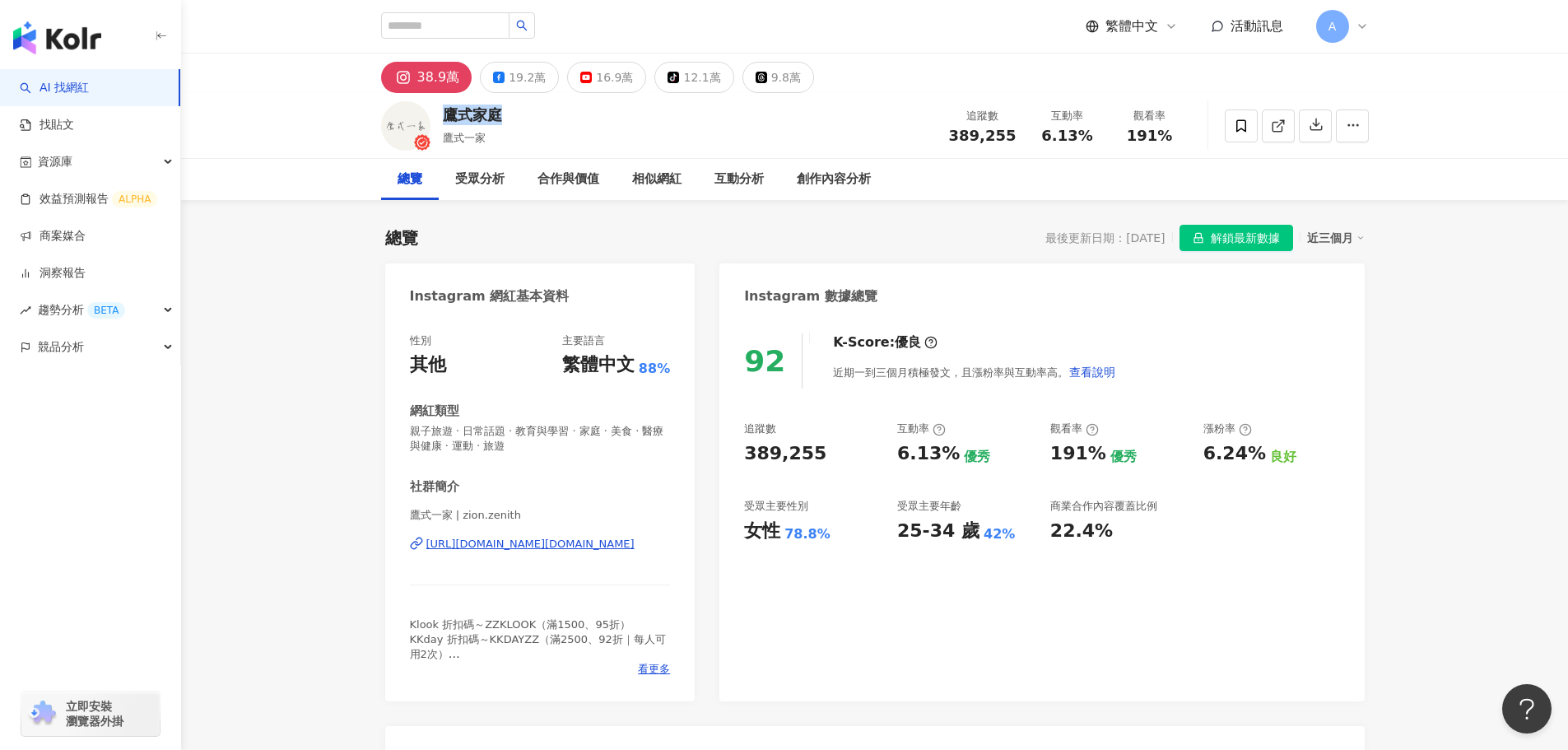
drag, startPoint x: 503, startPoint y: 112, endPoint x: 439, endPoint y: 112, distance: 64.0
click at [439, 112] on div "鷹式家庭 鷹式一家 追蹤數 389,255 互動率 6.13% 觀看率 191%" at bounding box center [875, 126] width 1053 height 65
click at [502, 117] on div "鷹式家庭" at bounding box center [472, 114] width 59 height 20
drag, startPoint x: 494, startPoint y: 136, endPoint x: 444, endPoint y: 134, distance: 50.0
click at [444, 134] on div "鷹式一家" at bounding box center [472, 138] width 59 height 17
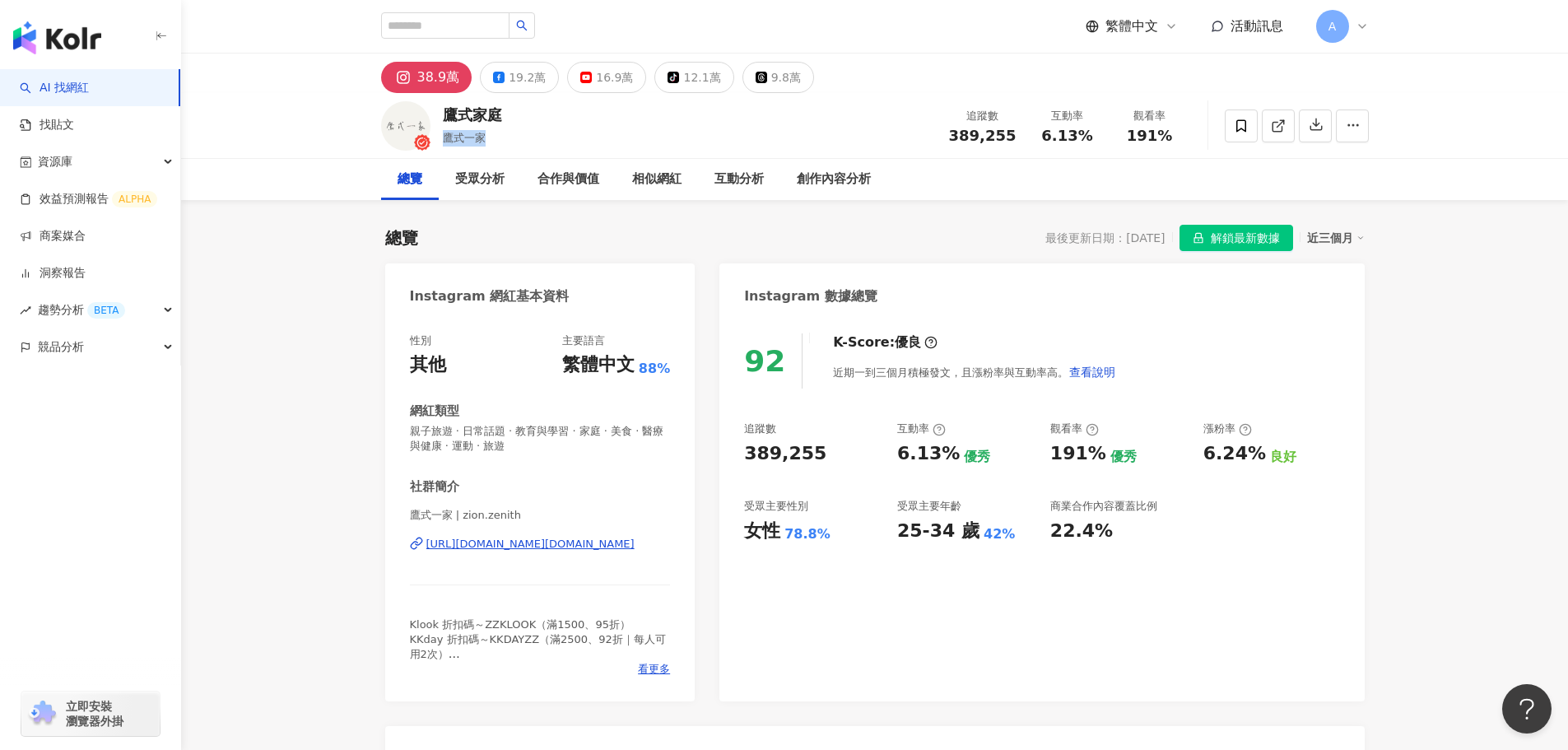
copy span "鷹式一家"
